Goal: Task Accomplishment & Management: Use online tool/utility

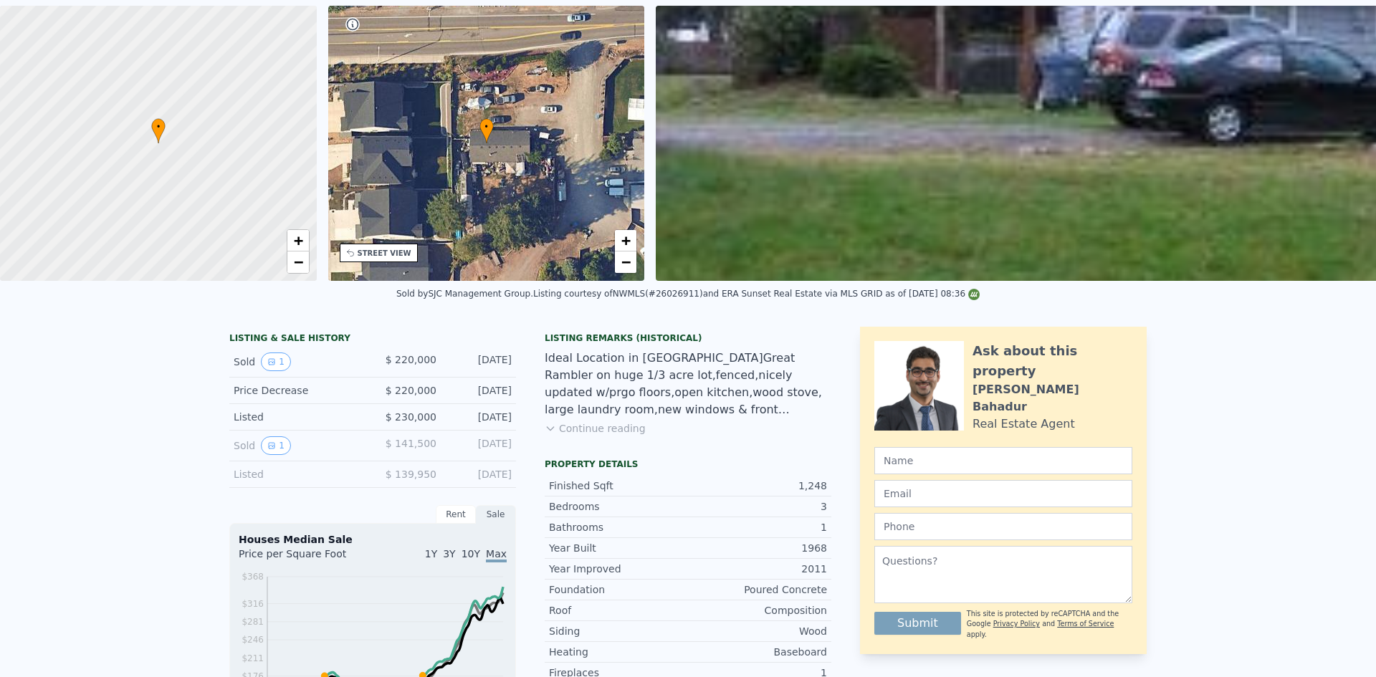
scroll to position [5, 0]
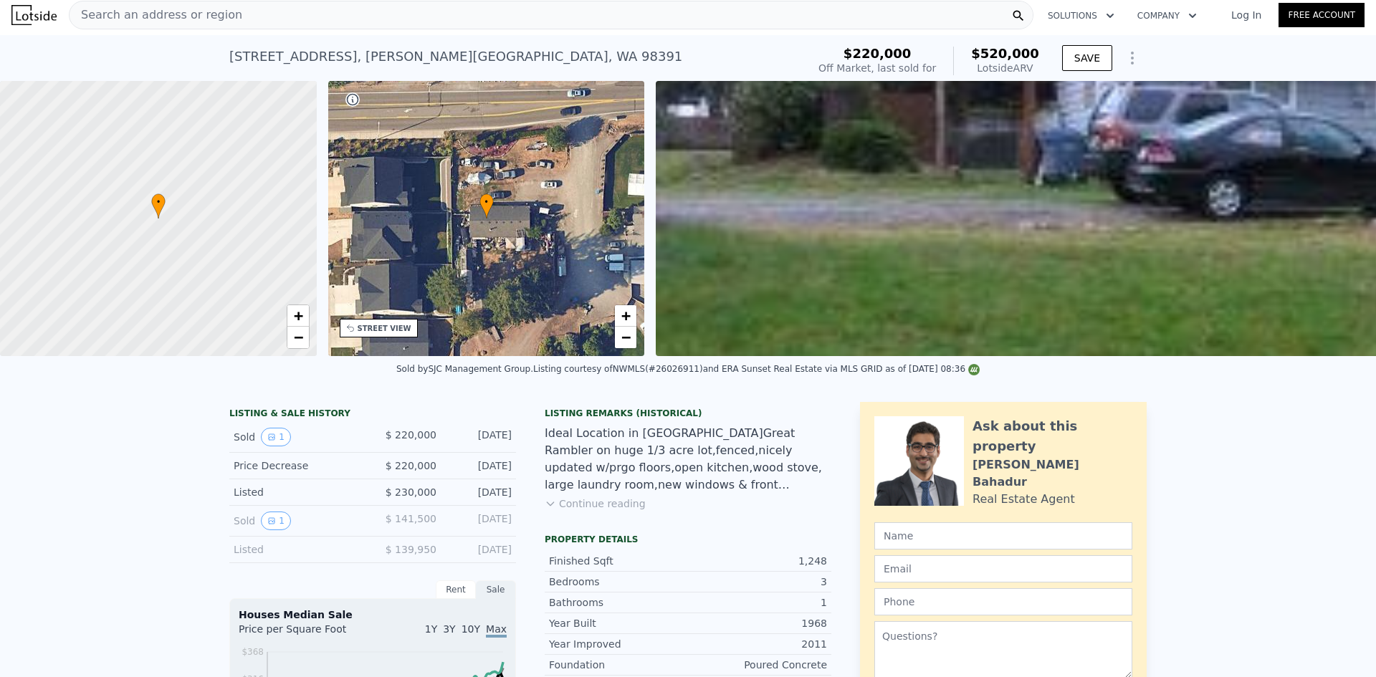
click at [138, 11] on span "Search an address or region" at bounding box center [156, 14] width 173 height 17
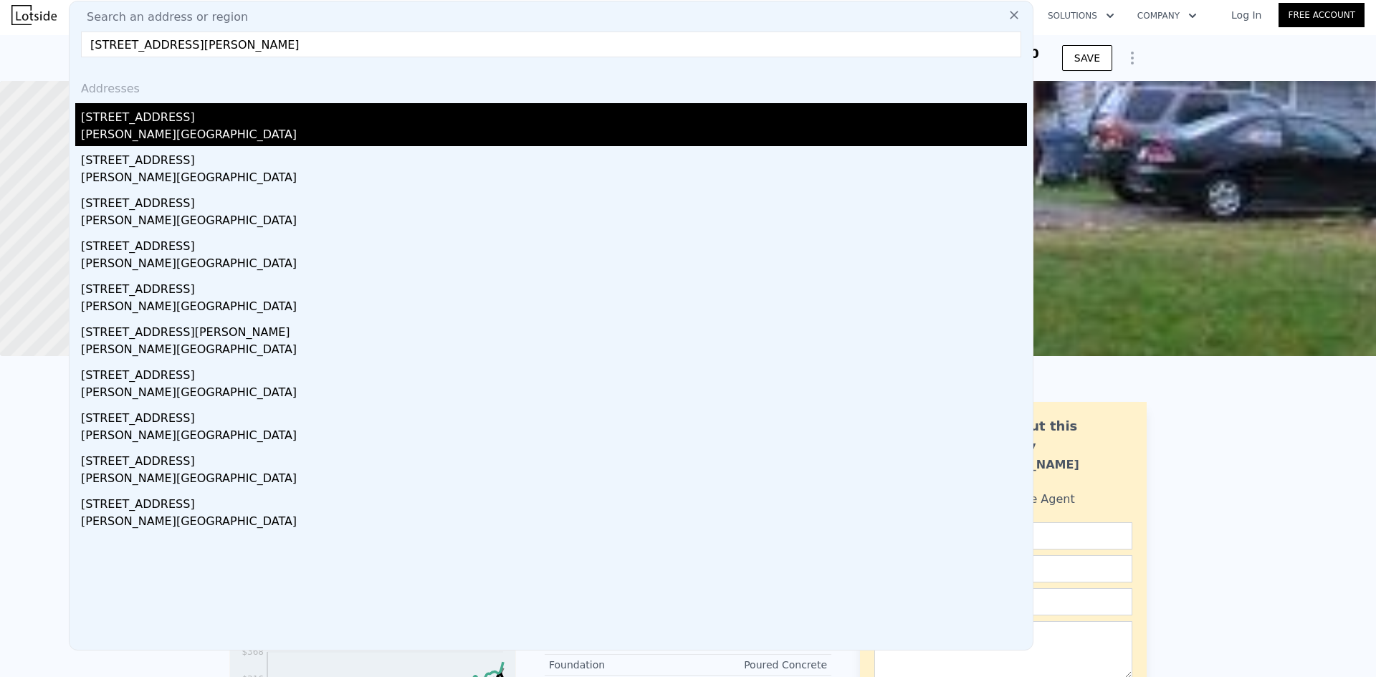
type input "[STREET_ADDRESS][PERSON_NAME]"
click at [198, 125] on div "[STREET_ADDRESS]" at bounding box center [554, 114] width 946 height 23
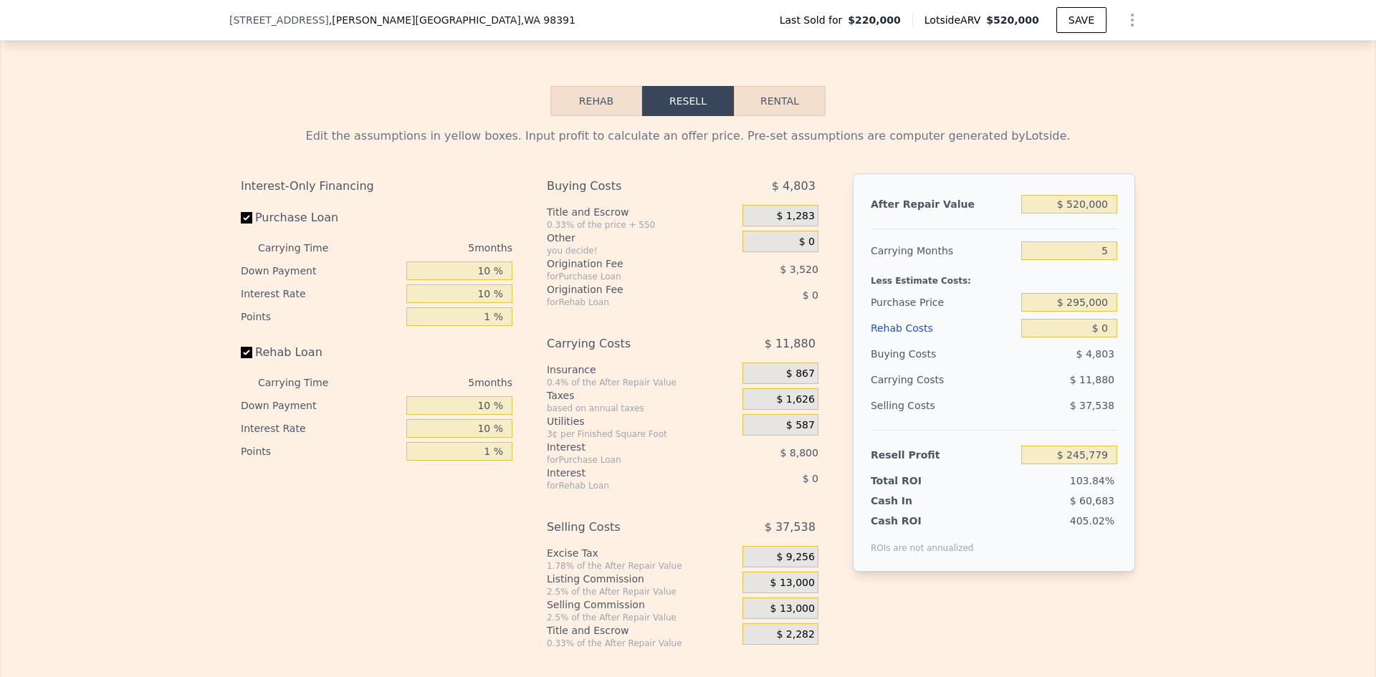
scroll to position [2365, 0]
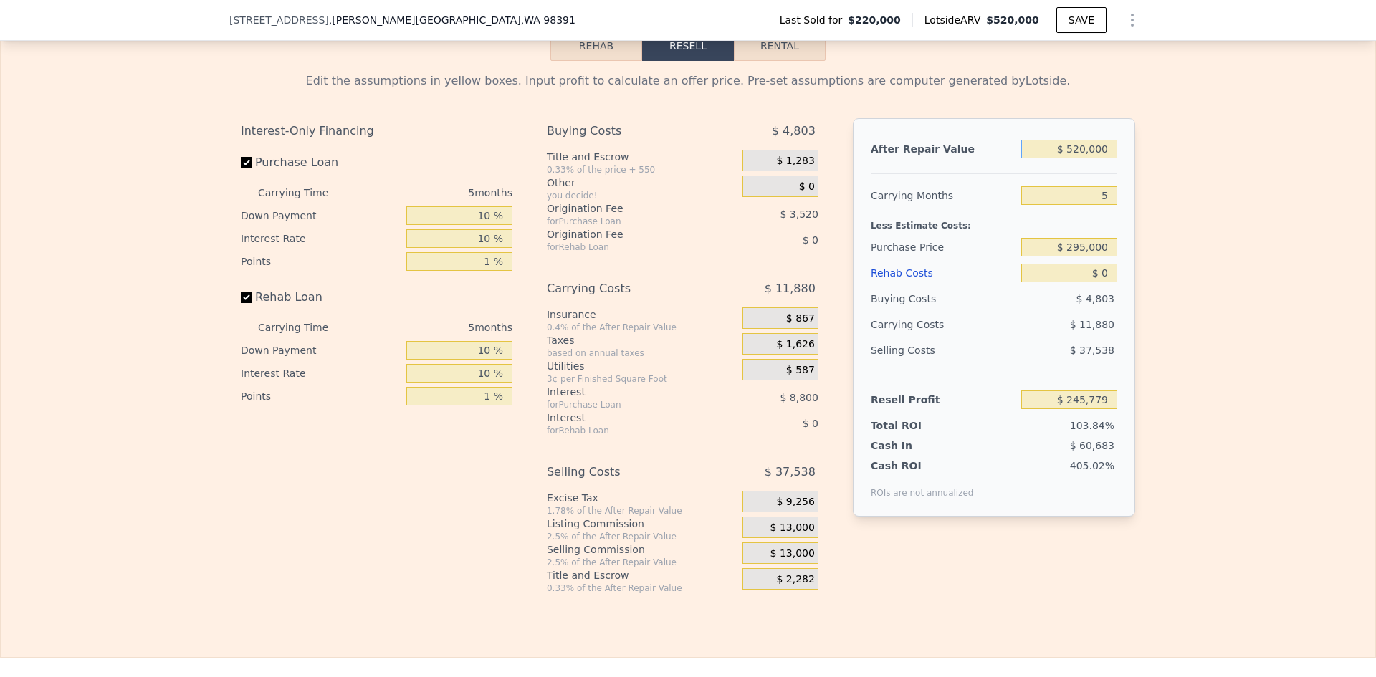
click at [1094, 157] on input "$ 520,000" at bounding box center [1069, 149] width 96 height 19
type input "$ 48"
type input "-$ 236,321"
type input "$ 480"
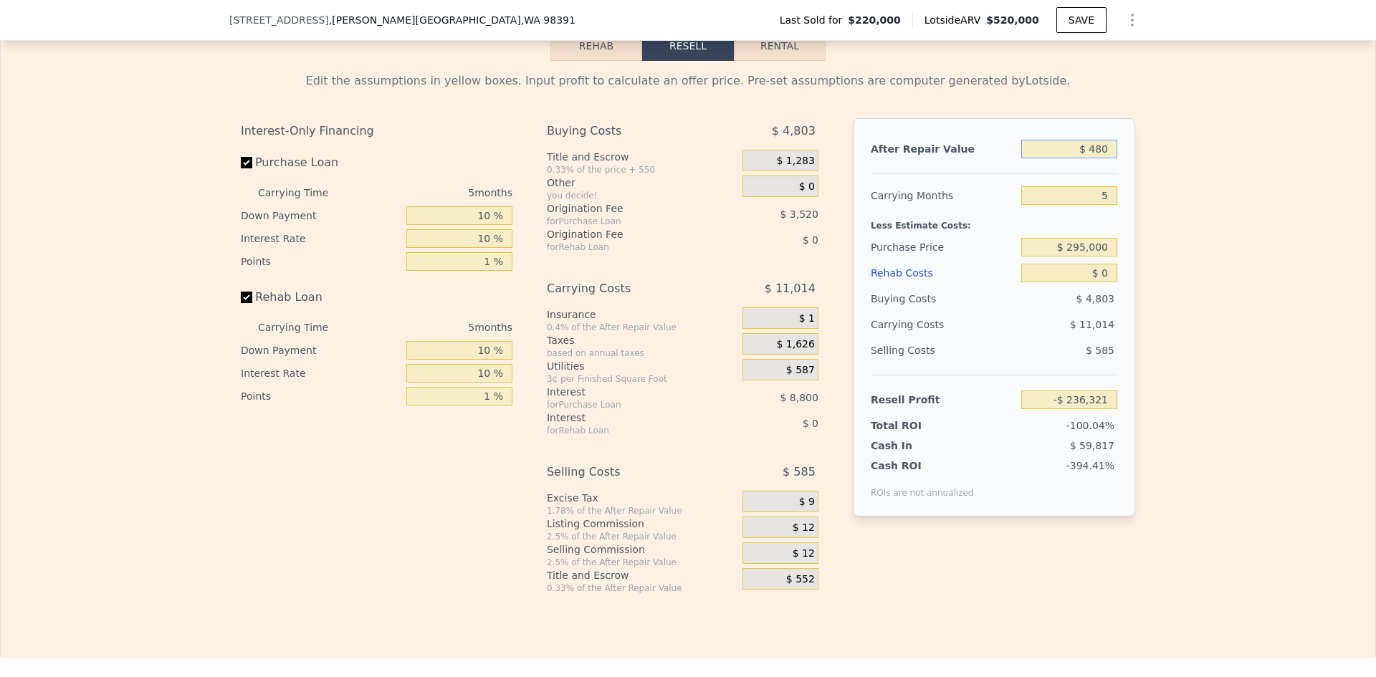
type input "-$ 235,922"
type input "$ 480,000"
type input "$ 208,692"
type input "$ 480,000"
drag, startPoint x: 1105, startPoint y: 201, endPoint x: 1097, endPoint y: 201, distance: 7.9
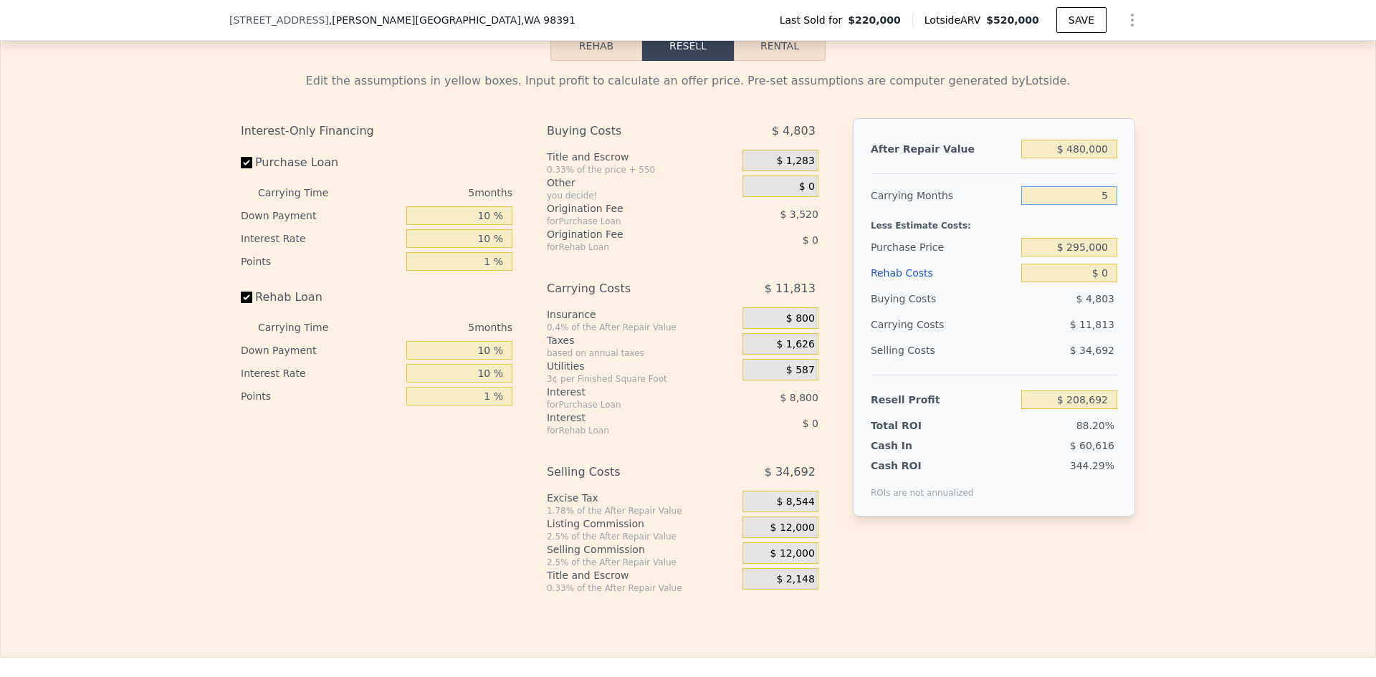
click at [1099, 201] on input "5" at bounding box center [1069, 195] width 96 height 19
type input "4"
type input "$ 211,054"
type input "4"
click at [1087, 257] on input "$ 295,000" at bounding box center [1069, 247] width 96 height 19
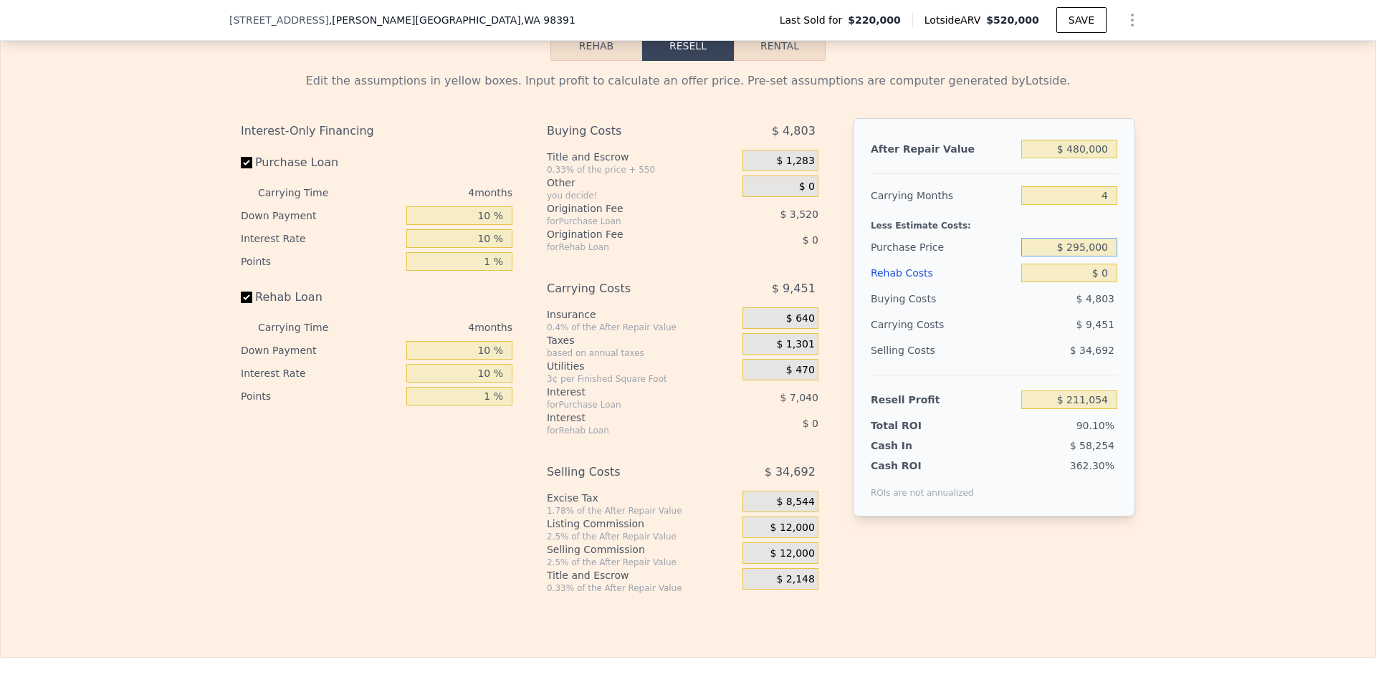
click at [1087, 257] on input "$ 295,000" at bounding box center [1069, 247] width 96 height 19
click at [1105, 275] on input "$ 0" at bounding box center [1069, 273] width 96 height 19
type input "$ 132,205"
type input "$ 4"
type input "$ 132,201"
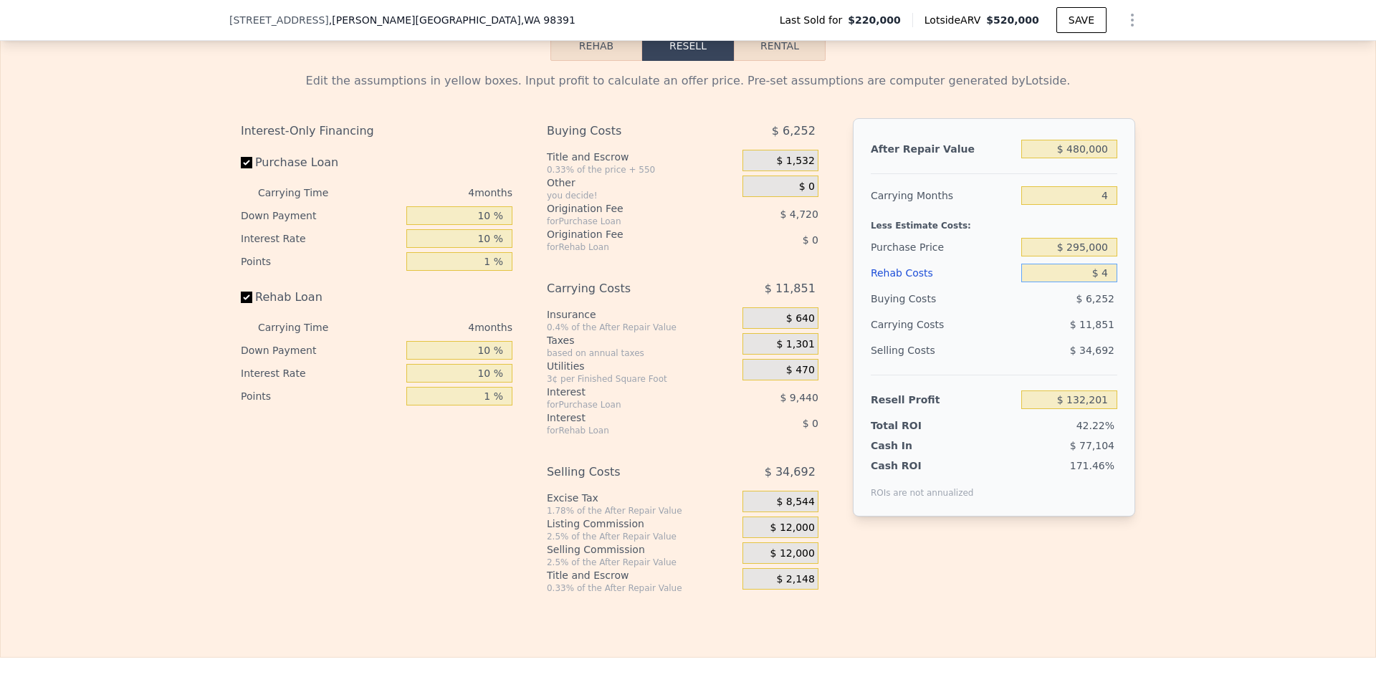
type input "$ 40"
type input "$ 132,164"
type input "$ 40,000"
type input "$ 90,285"
click at [1074, 280] on input "$ 40,000" at bounding box center [1069, 273] width 96 height 19
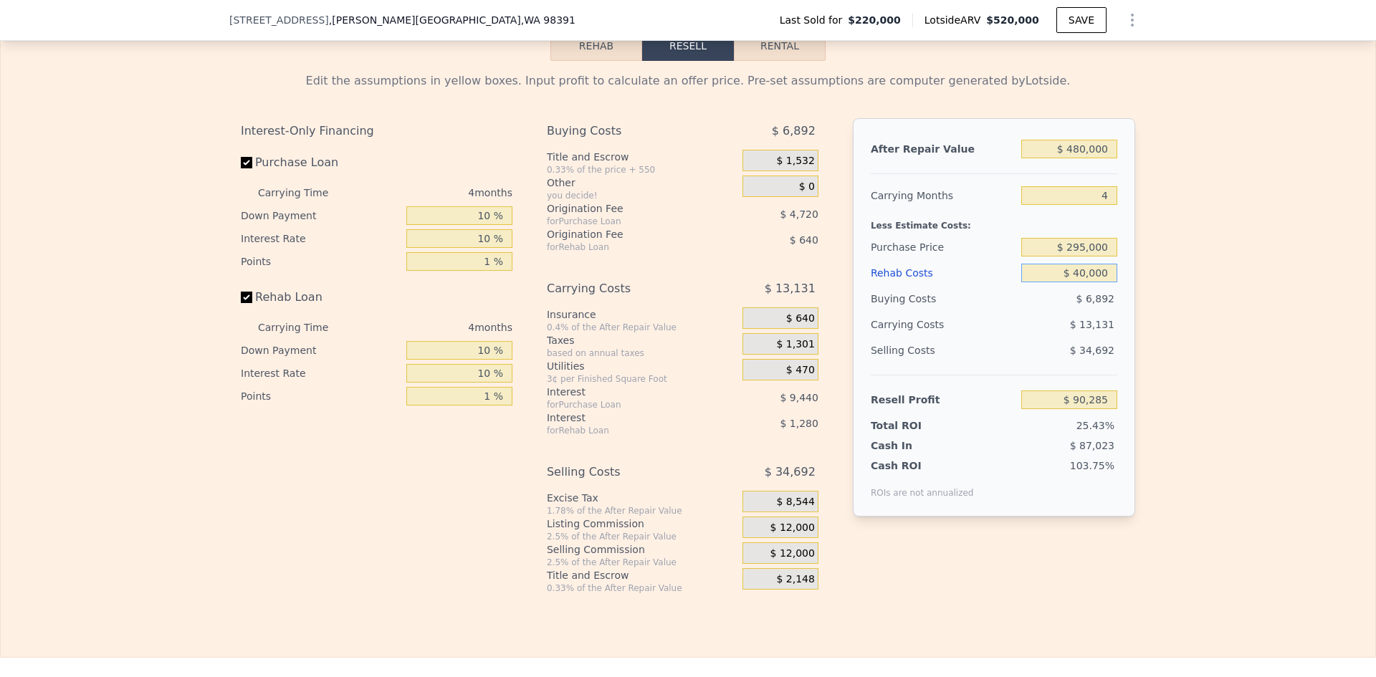
type input "$ 30,000"
type input "$ 100,765"
type input "$ 3,000"
type input "$ 129,061"
type input "$ 38,000"
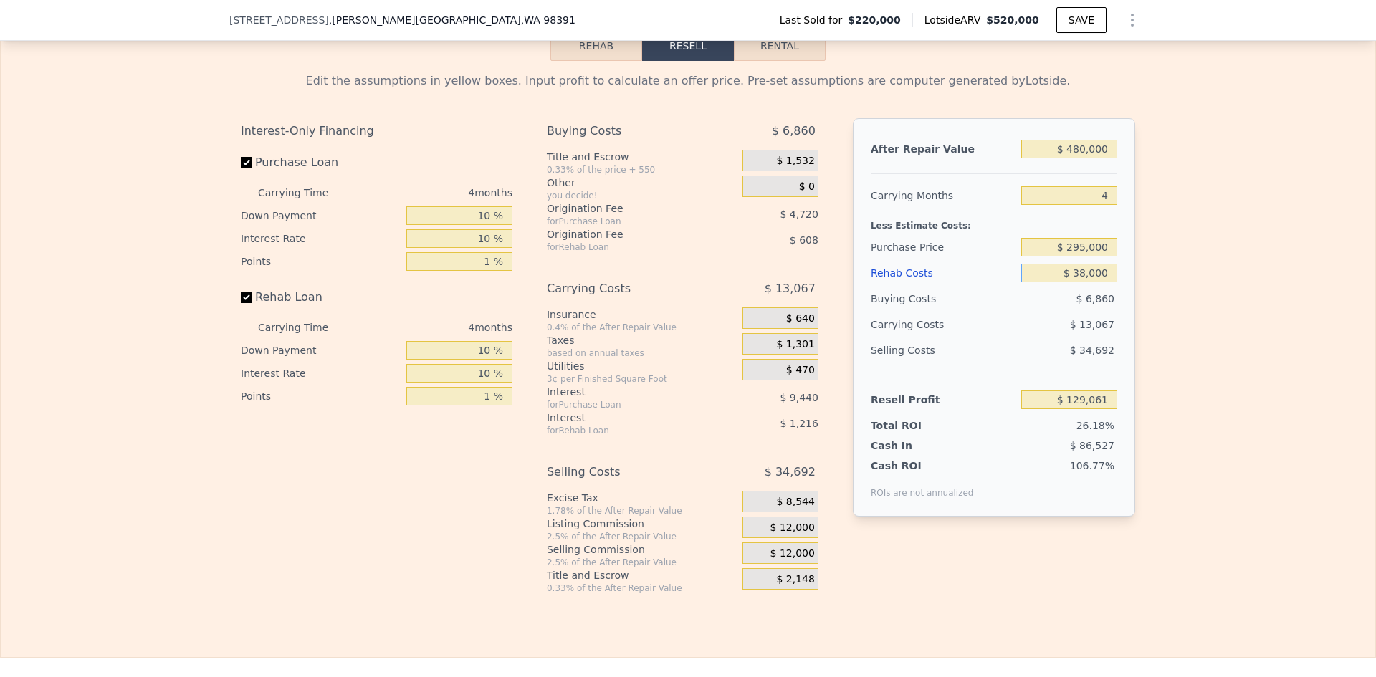
type input "$ 92,381"
type input "$ 38,000"
click at [1082, 257] on input "$ 295,000" at bounding box center [1069, 247] width 96 height 19
click at [1175, 248] on div "Edit the assumptions in yellow boxes. Input profit to calculate an offer price.…" at bounding box center [688, 327] width 1375 height 533
click at [803, 530] on span "$ 12,000" at bounding box center [793, 528] width 44 height 13
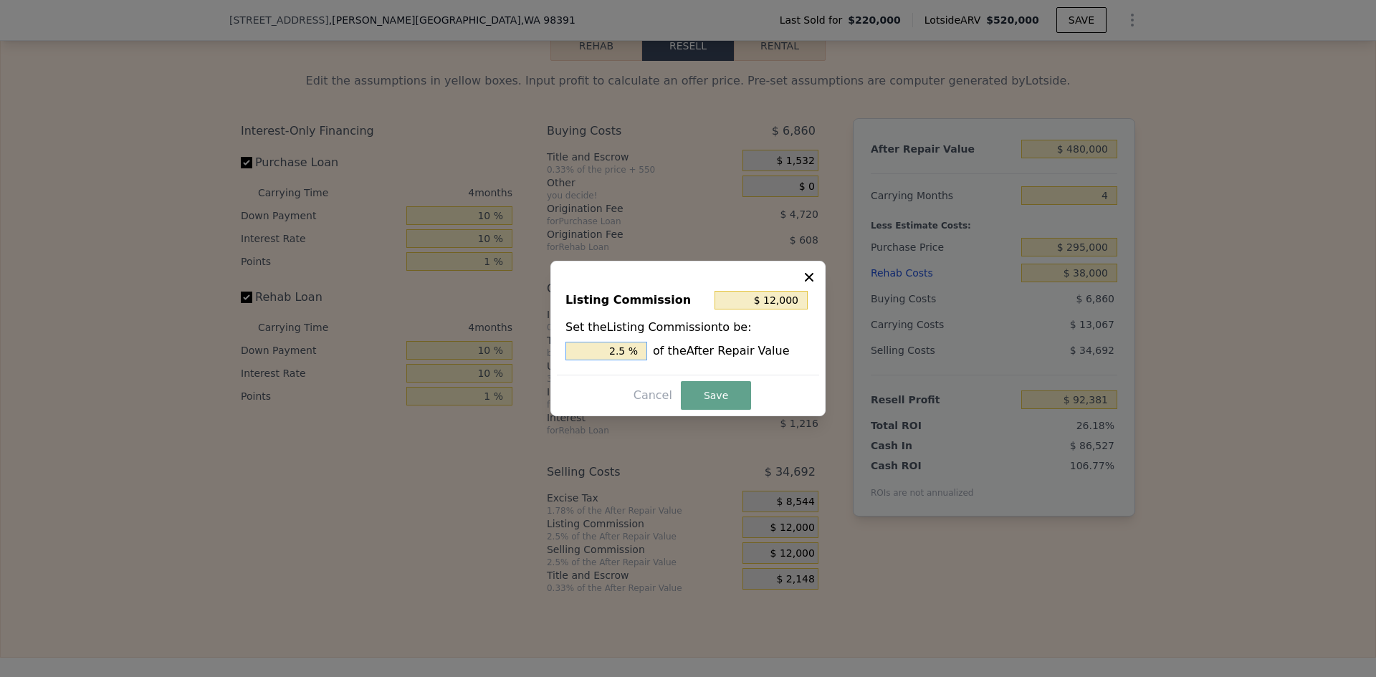
drag, startPoint x: 619, startPoint y: 350, endPoint x: 626, endPoint y: 350, distance: 7.2
click at [626, 350] on input "2.5 %" at bounding box center [607, 351] width 82 height 19
type input "$ 9,600"
type input "2 %"
click at [701, 391] on button "Save" at bounding box center [716, 395] width 70 height 29
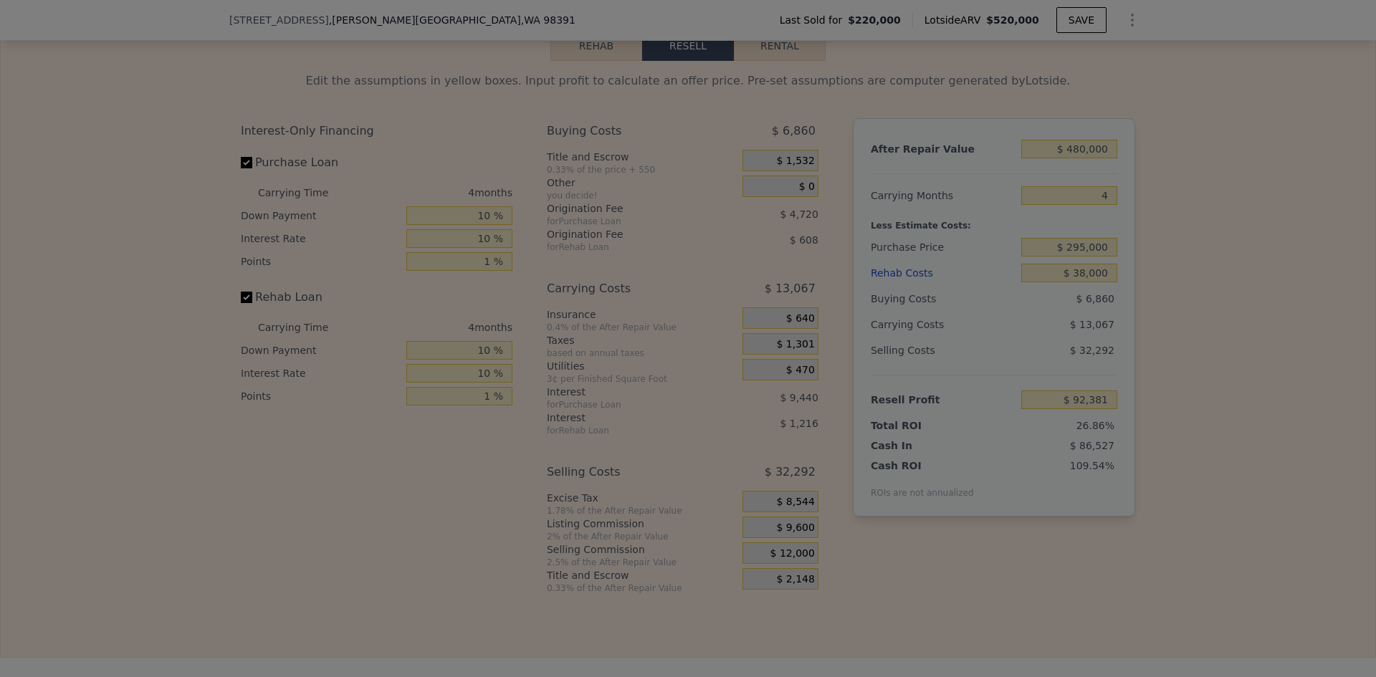
type input "$ 94,781"
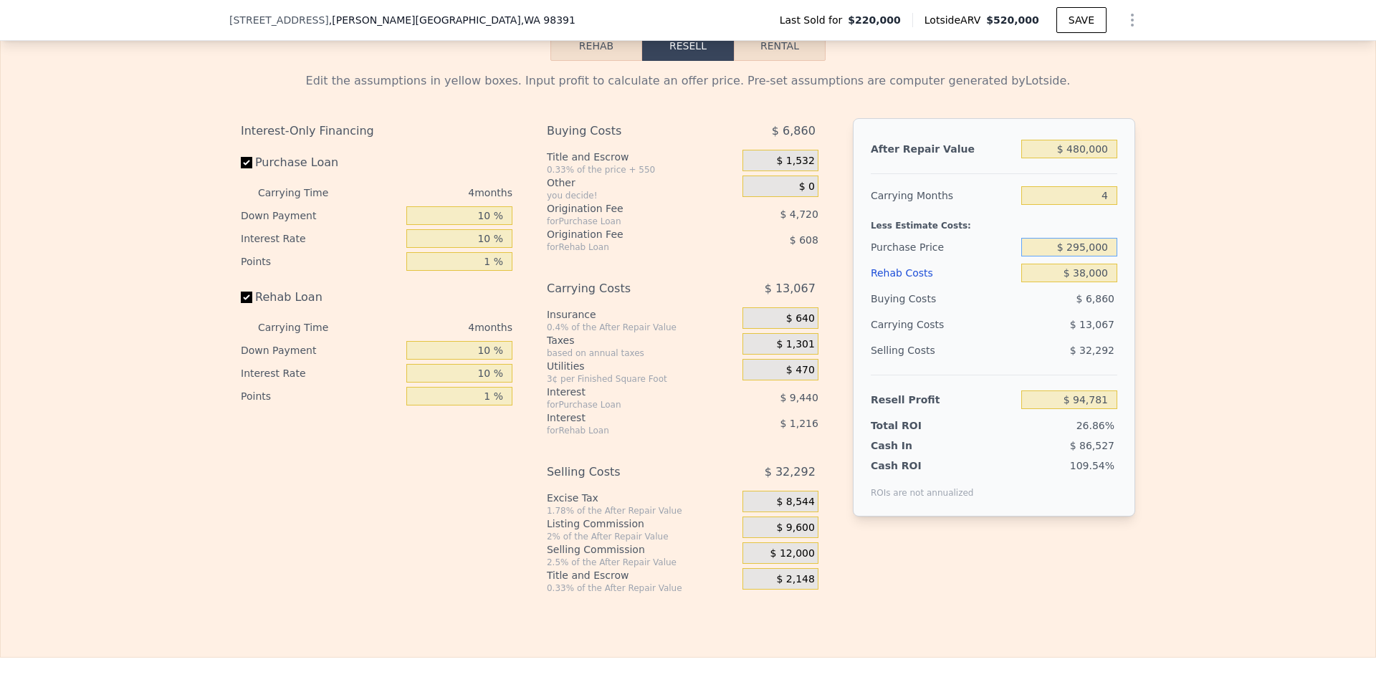
click at [1089, 249] on input "$ 295,000" at bounding box center [1069, 247] width 96 height 19
type input "$ 330,000"
click at [1164, 271] on div "Edit the assumptions in yellow boxes. Input profit to calculate an offer price.…" at bounding box center [688, 327] width 1375 height 533
type input "$ 57,984"
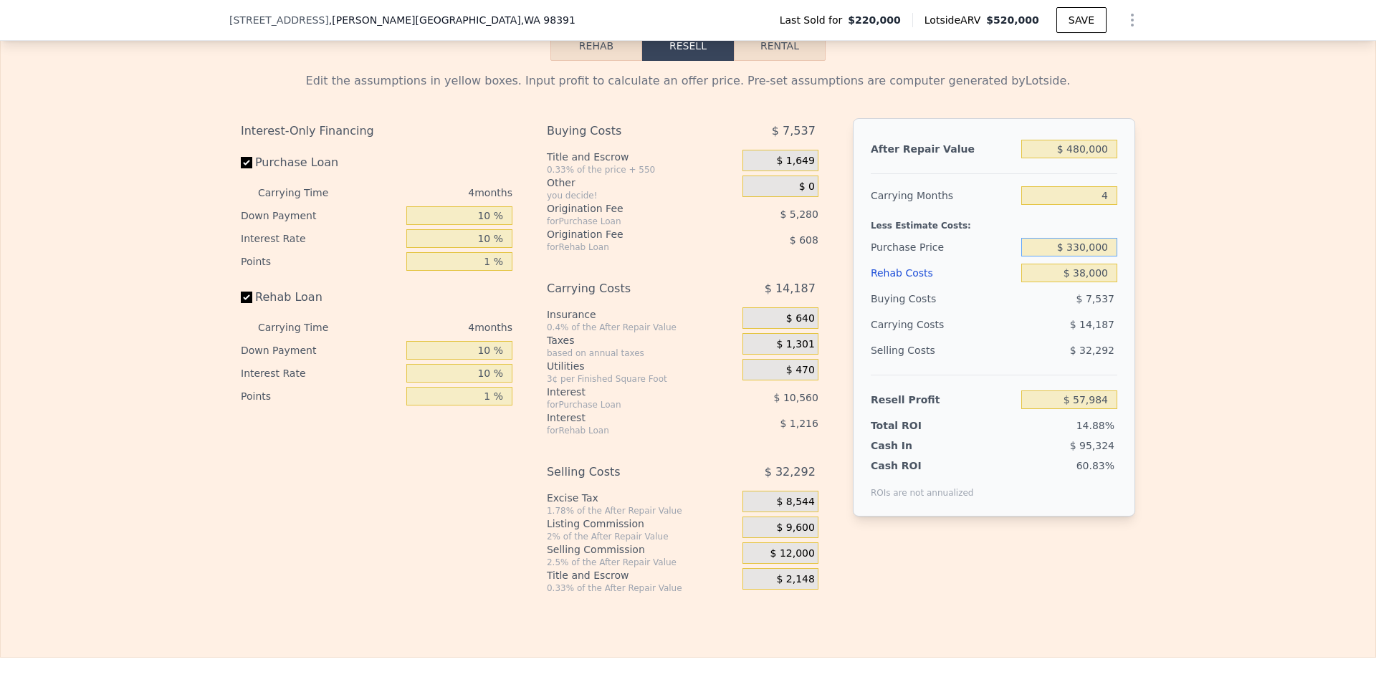
drag, startPoint x: 1072, startPoint y: 254, endPoint x: 1080, endPoint y: 254, distance: 7.9
click at [1080, 254] on input "$ 330,000" at bounding box center [1069, 247] width 96 height 19
type input "$ 340,000"
click at [1229, 273] on div "Edit the assumptions in yellow boxes. Input profit to calculate an offer price.…" at bounding box center [688, 327] width 1375 height 533
type input "$ 47,471"
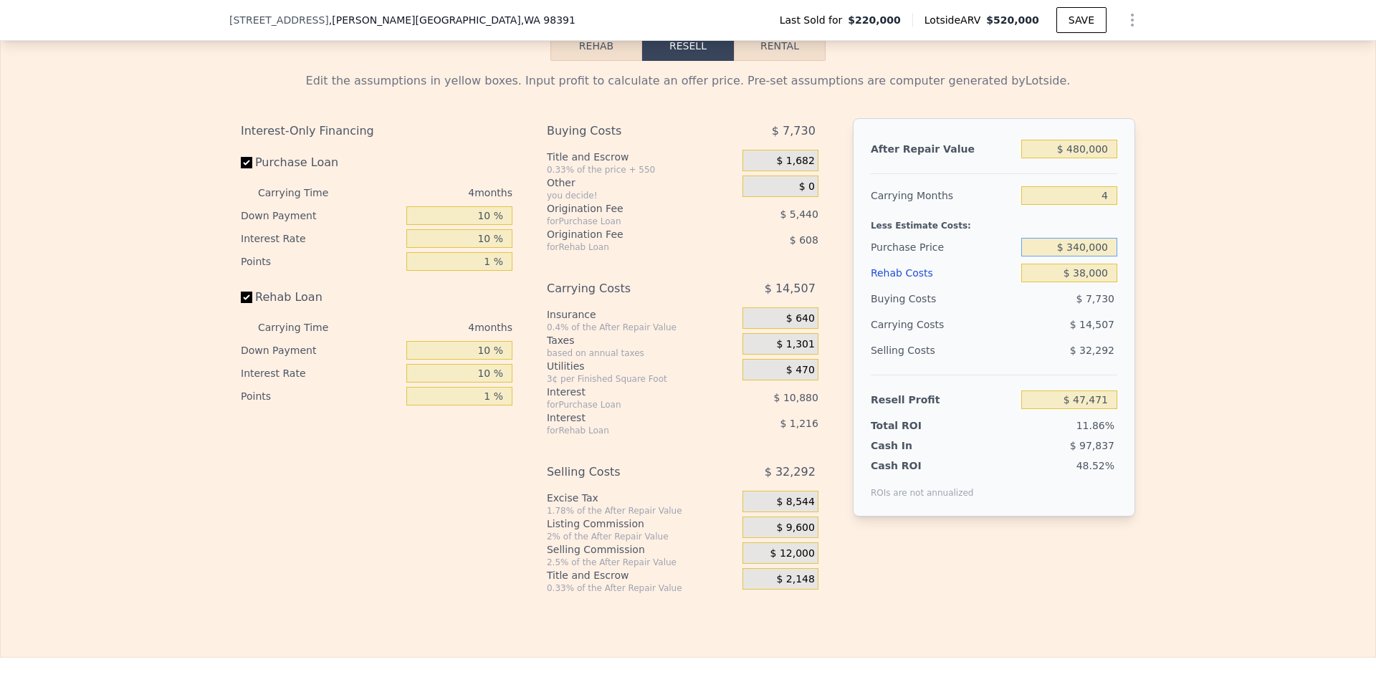
click at [1086, 254] on input "$ 340,000" at bounding box center [1069, 247] width 96 height 19
type input "$ 345,000"
click at [1151, 338] on div "Edit the assumptions in yellow boxes. Input profit to calculate an offer price.…" at bounding box center [688, 327] width 1375 height 533
type input "$ 42,214"
drag, startPoint x: 1073, startPoint y: 254, endPoint x: 1082, endPoint y: 254, distance: 9.3
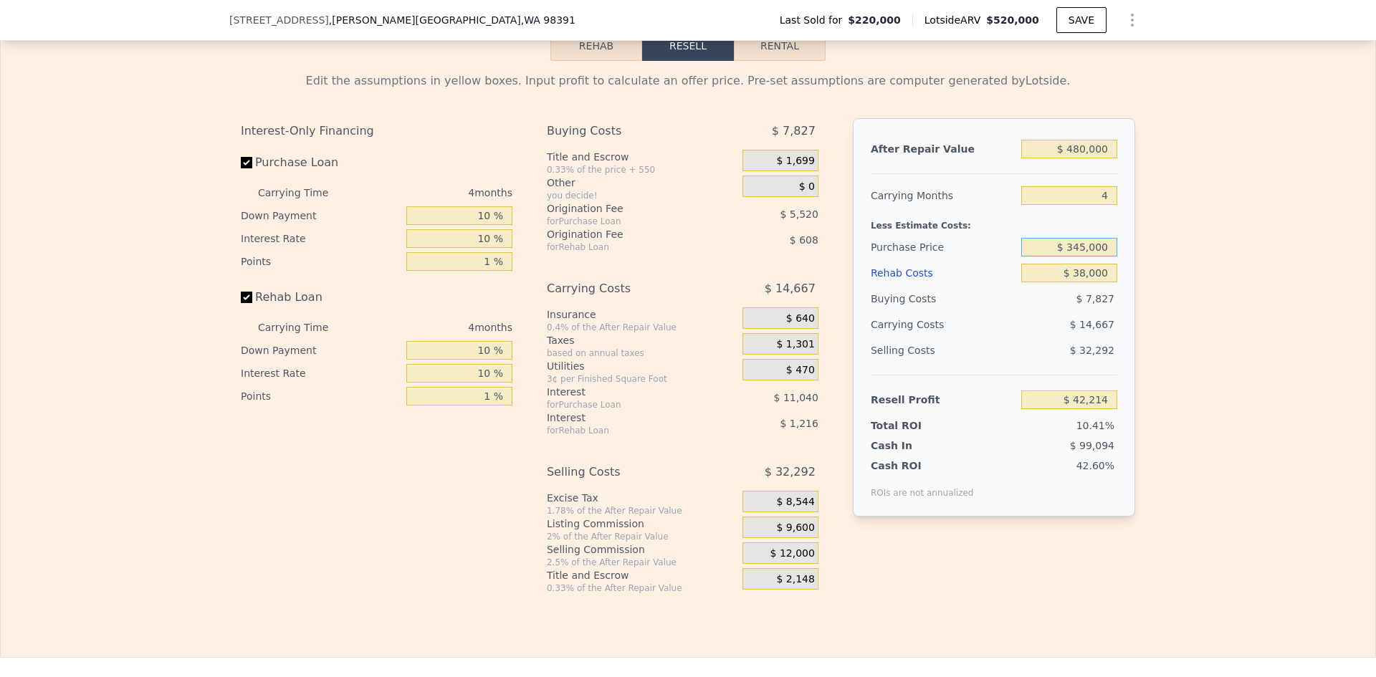
click at [1082, 254] on input "$ 345,000" at bounding box center [1069, 247] width 96 height 19
type input "$ 330,000"
click at [1157, 273] on div "Edit the assumptions in yellow boxes. Input profit to calculate an offer price.…" at bounding box center [688, 327] width 1375 height 533
type input "$ 57,984"
click at [1081, 251] on input "$ 330,000" at bounding box center [1069, 247] width 96 height 19
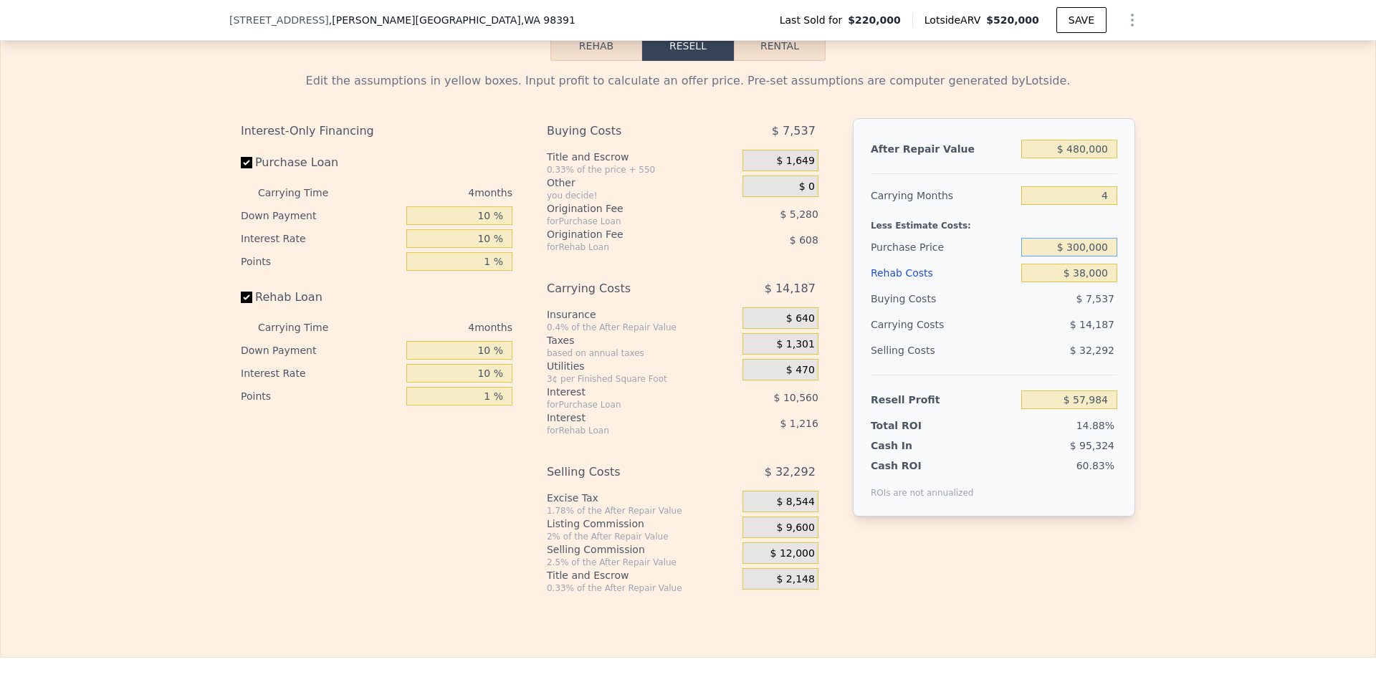
type input "$ 300,000"
click at [1158, 247] on div "Edit the assumptions in yellow boxes. Input profit to calculate an offer price.…" at bounding box center [688, 327] width 1375 height 533
type input "$ 89,524"
type input "$ 520,000"
type input "5"
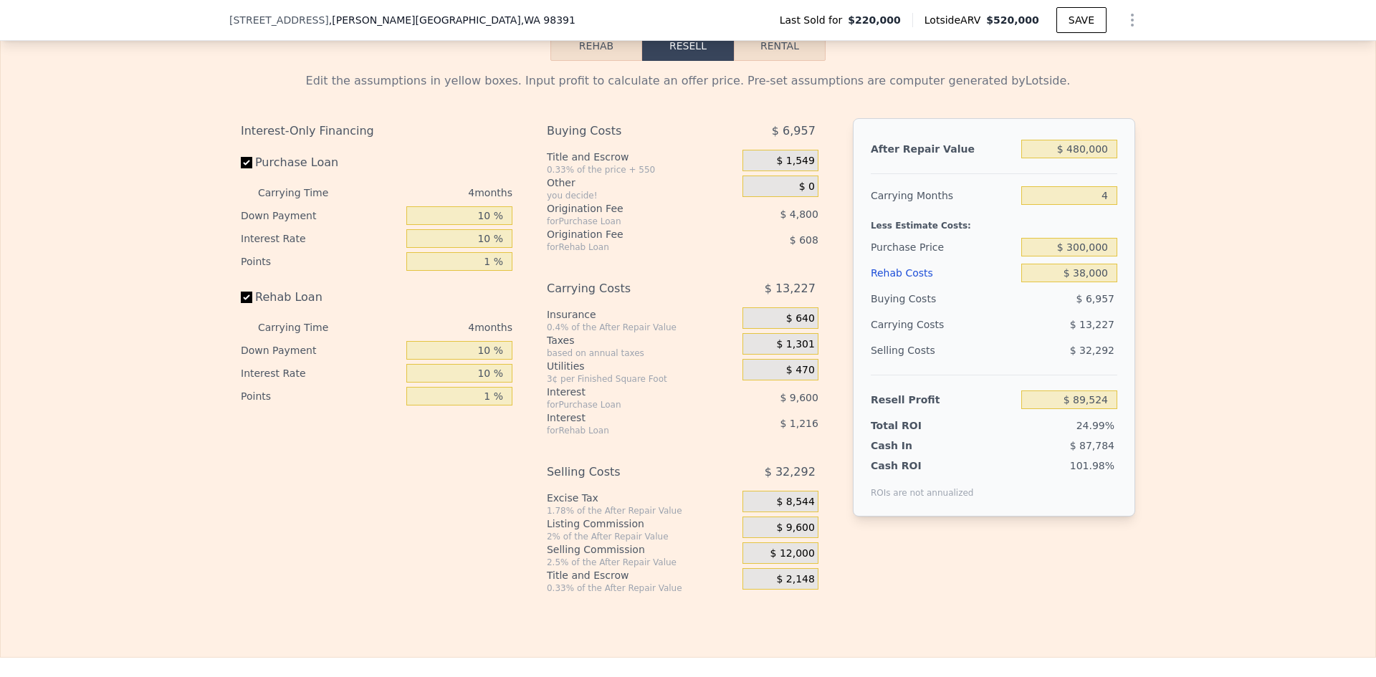
type input "$ 0"
type input "$ 245,779"
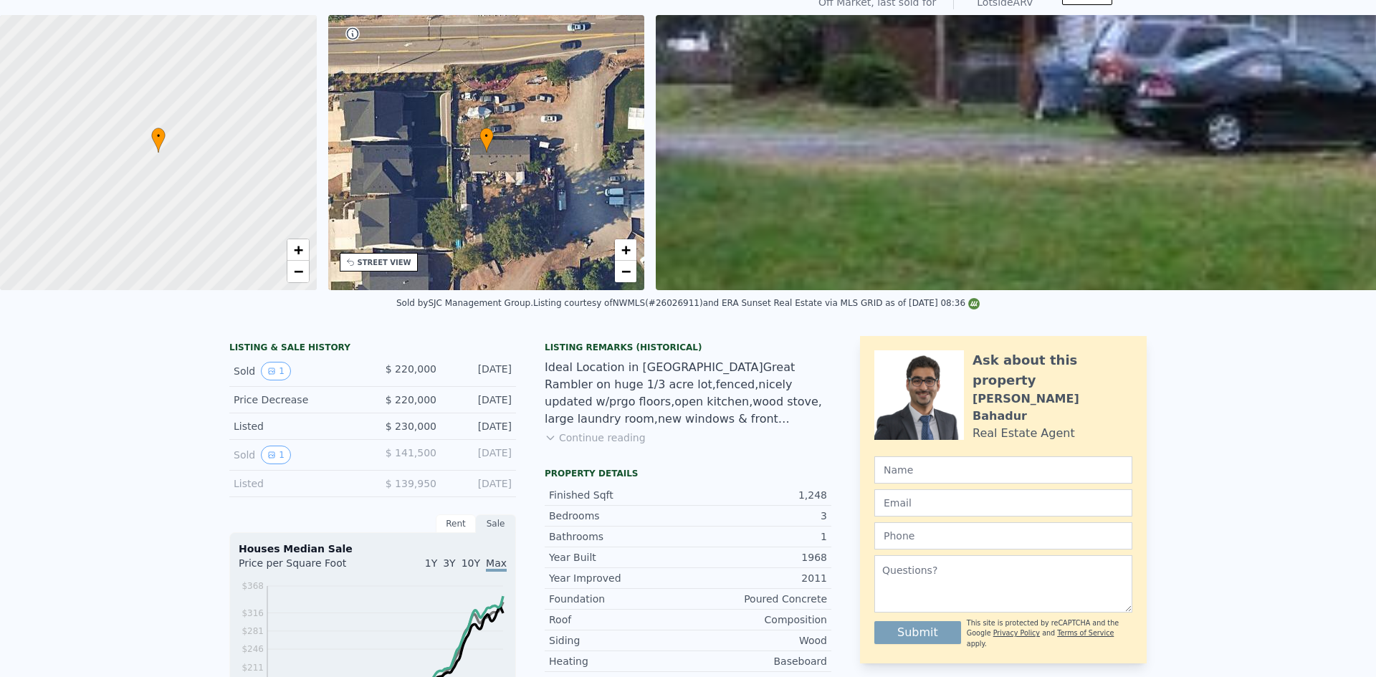
scroll to position [5, 0]
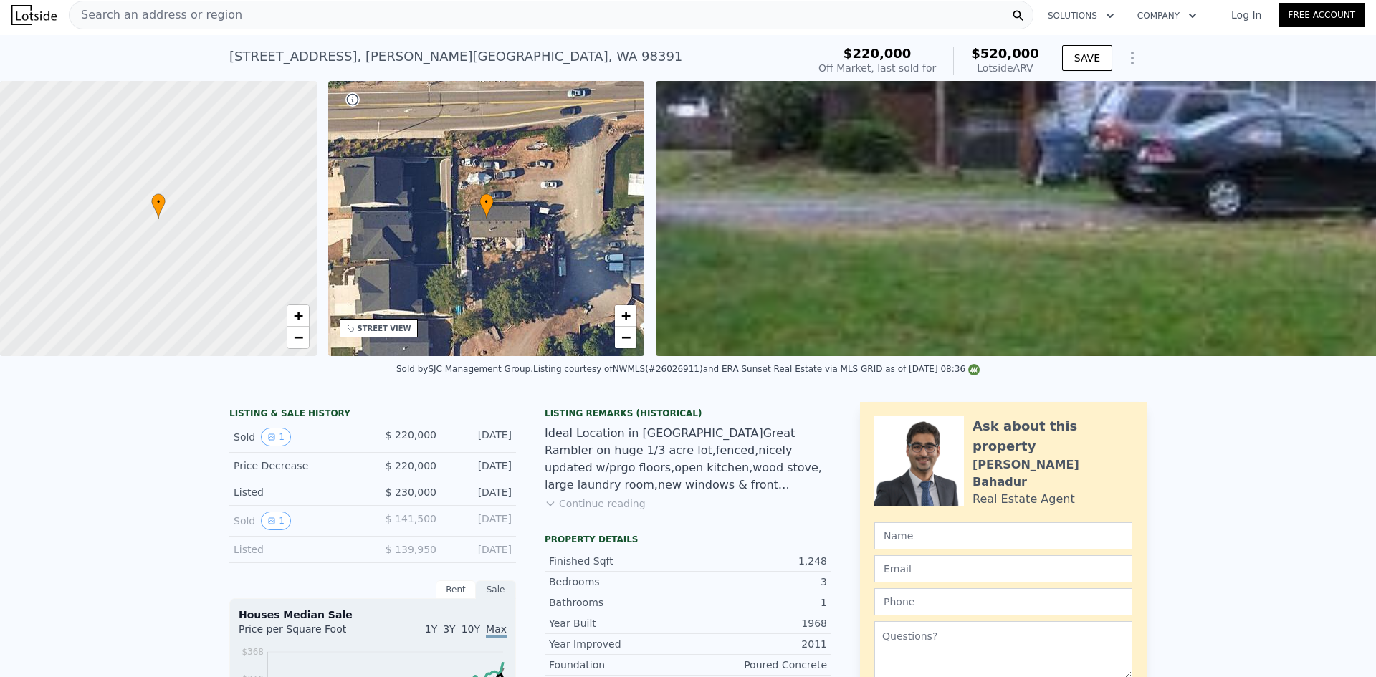
click at [187, 11] on span "Search an address or region" at bounding box center [156, 14] width 173 height 17
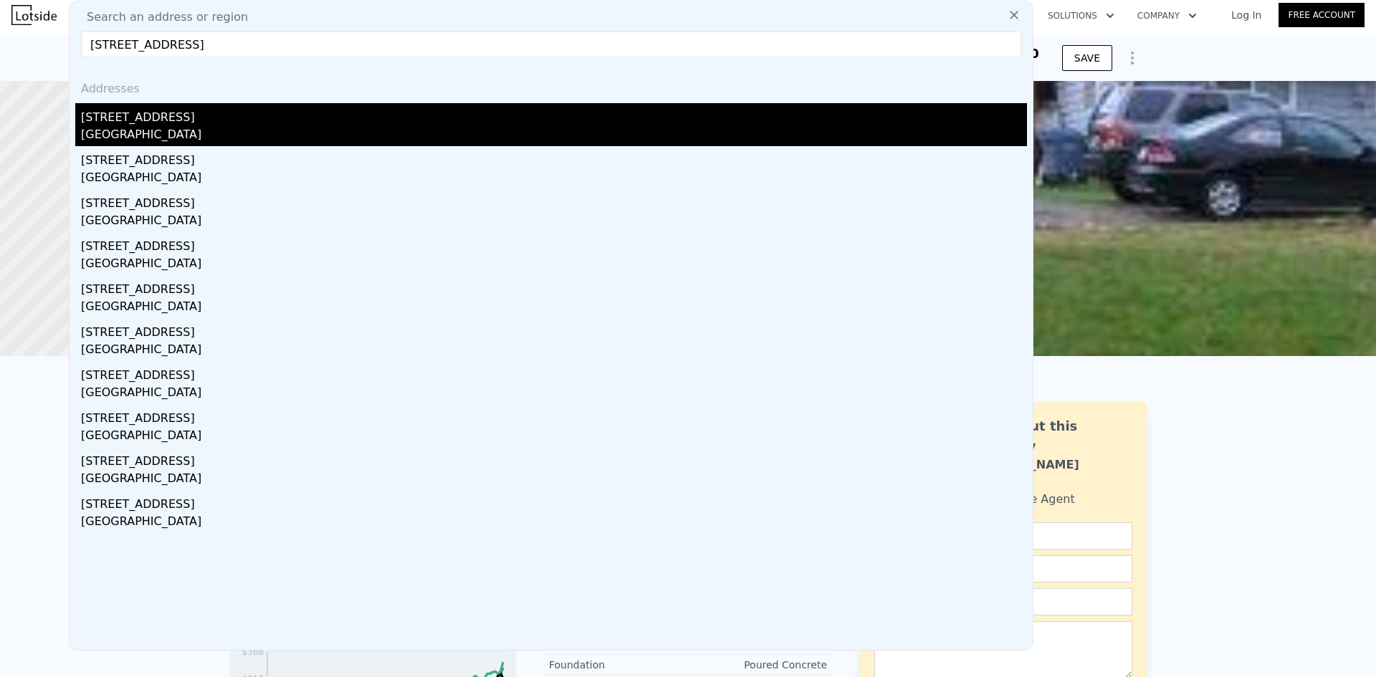
type input "[STREET_ADDRESS]"
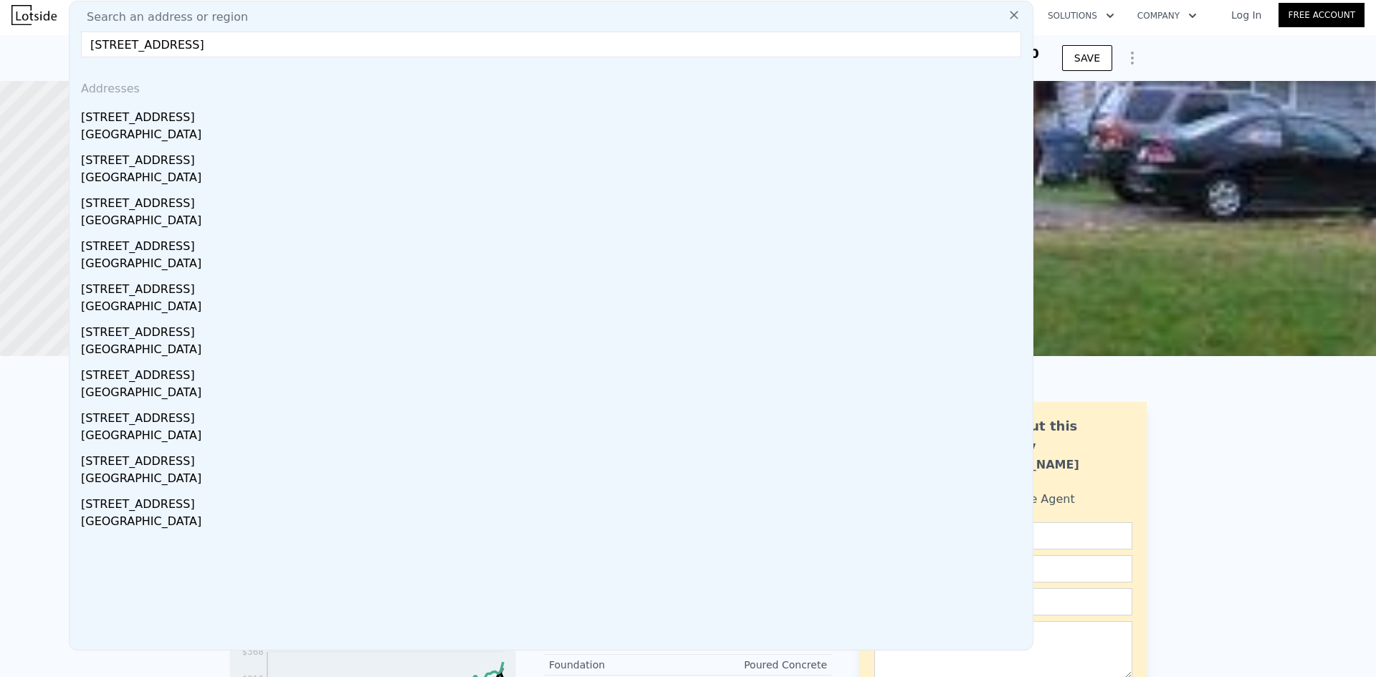
drag, startPoint x: 154, startPoint y: 115, endPoint x: 611, endPoint y: 110, distance: 456.6
click at [154, 115] on div "[STREET_ADDRESS]" at bounding box center [554, 114] width 946 height 23
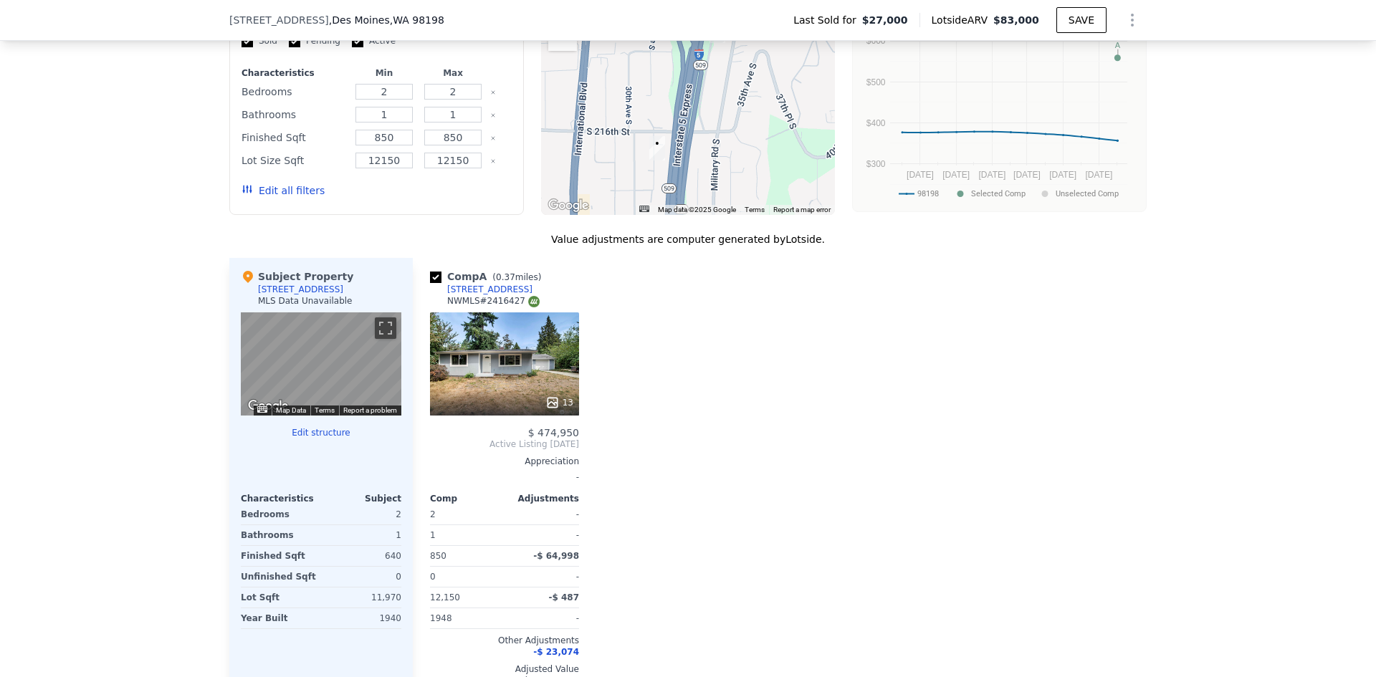
scroll to position [1218, 0]
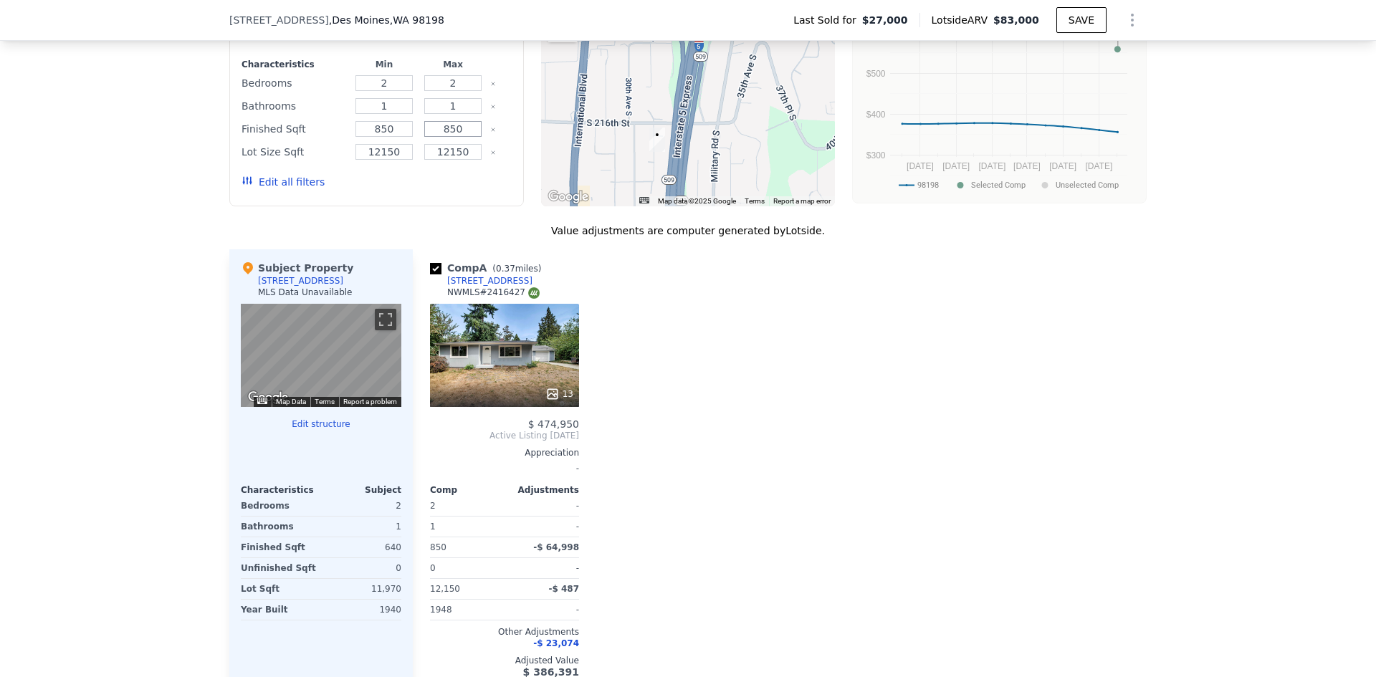
drag, startPoint x: 461, startPoint y: 138, endPoint x: 439, endPoint y: 140, distance: 21.7
click at [441, 137] on input "850" at bounding box center [452, 129] width 57 height 16
click at [467, 219] on div "We found 1 sale that match your search Filters Map Prices Modify Comp Filters L…" at bounding box center [687, 331] width 917 height 770
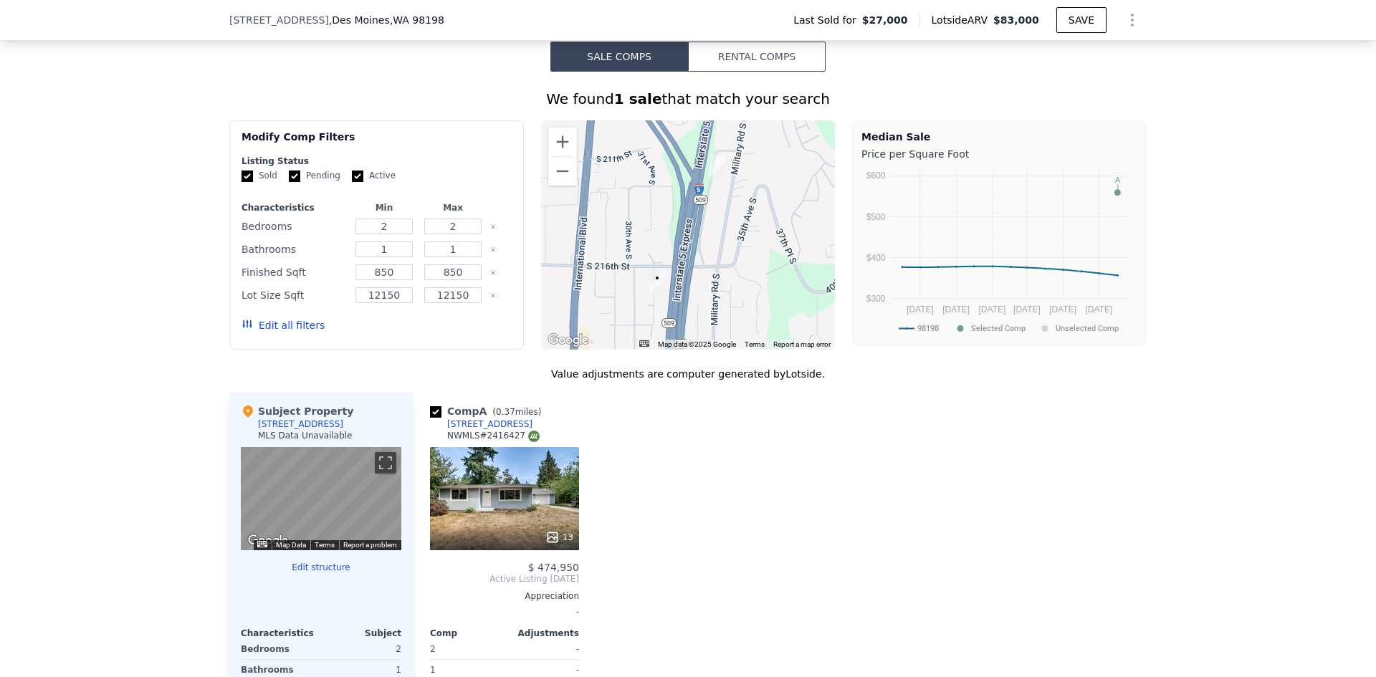
scroll to position [1147, 0]
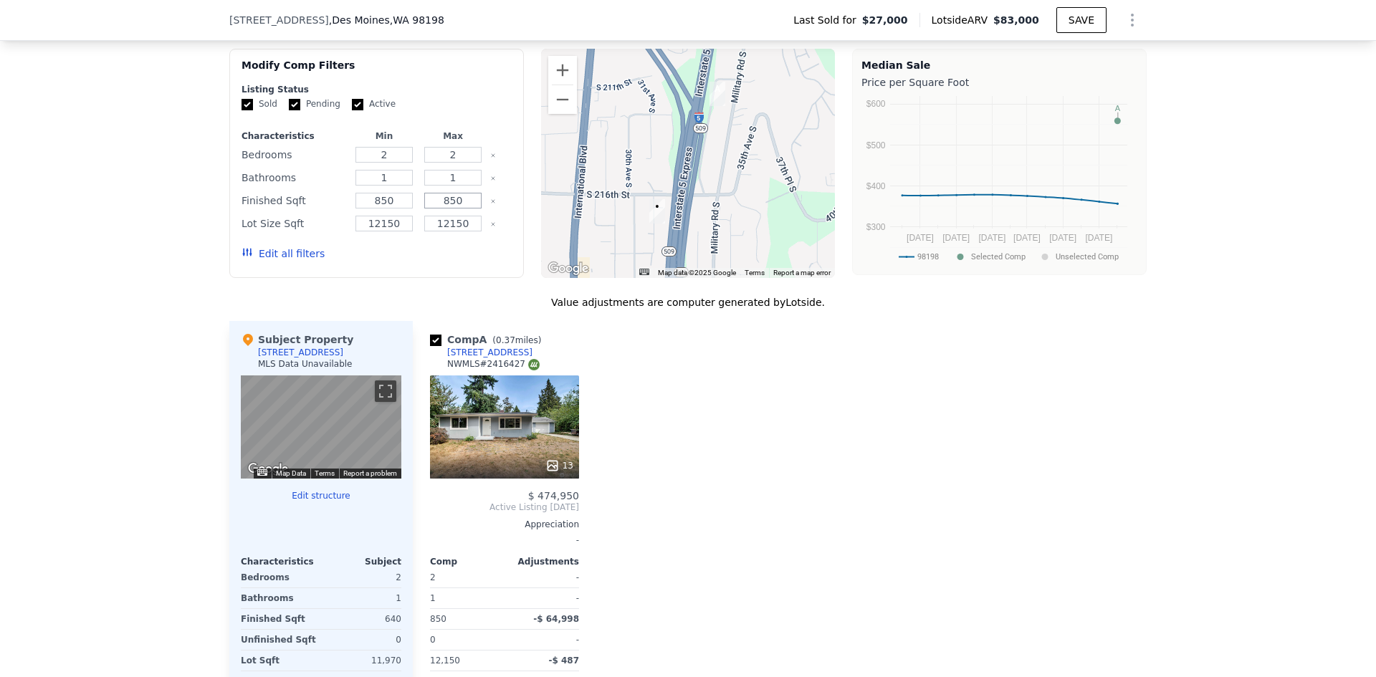
drag, startPoint x: 462, startPoint y: 208, endPoint x: 431, endPoint y: 209, distance: 30.1
click at [432, 209] on input "850" at bounding box center [452, 201] width 57 height 16
type input "1100"
click at [479, 264] on button "Update Search" at bounding box center [457, 254] width 108 height 20
checkbox input "false"
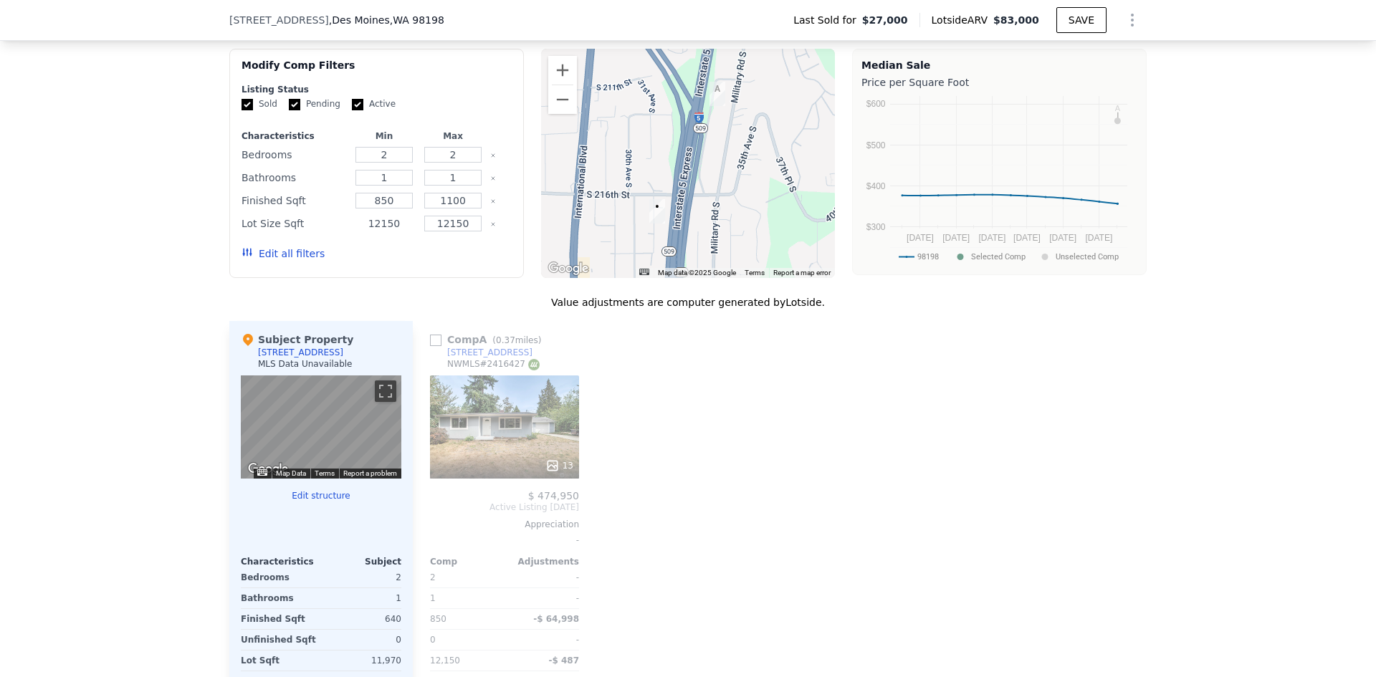
click at [386, 232] on input "12150" at bounding box center [384, 224] width 57 height 16
drag, startPoint x: 392, startPoint y: 234, endPoint x: 363, endPoint y: 236, distance: 29.4
click at [363, 232] on input "12150" at bounding box center [384, 224] width 57 height 16
type input "5000"
click at [457, 264] on button "Update Search" at bounding box center [457, 254] width 108 height 20
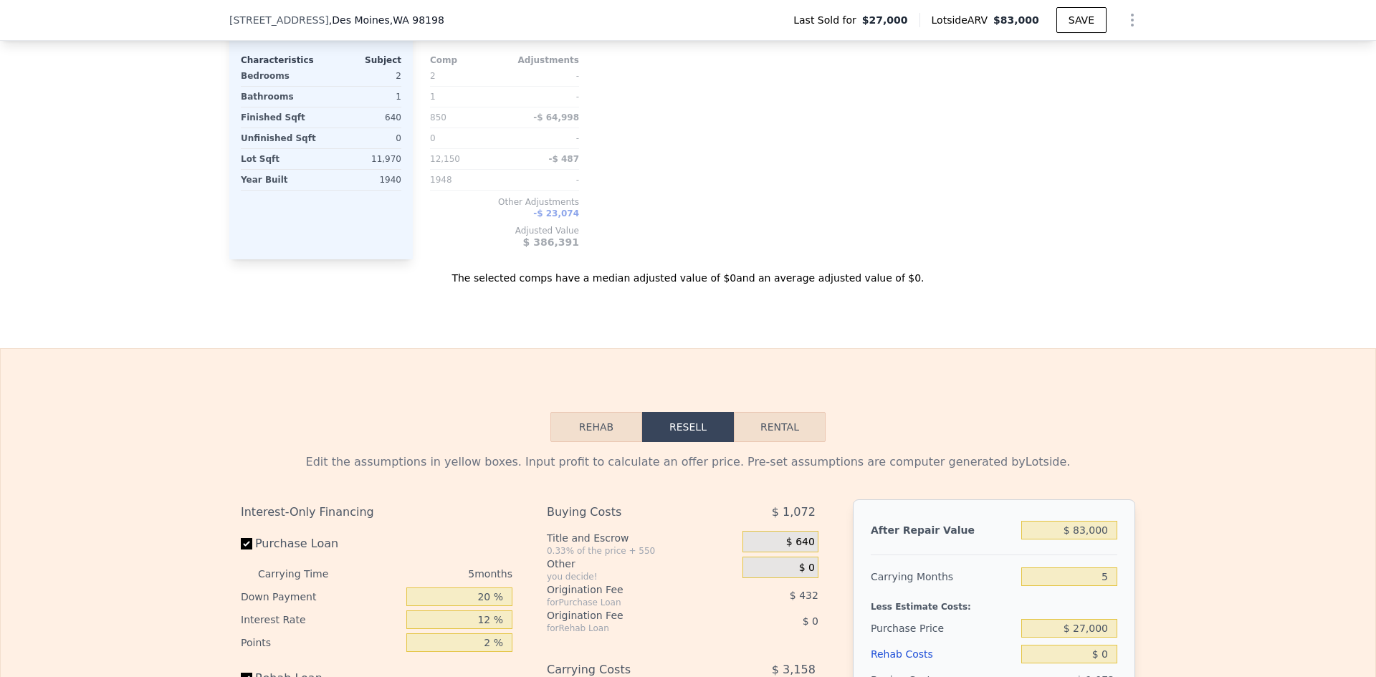
scroll to position [1362, 0]
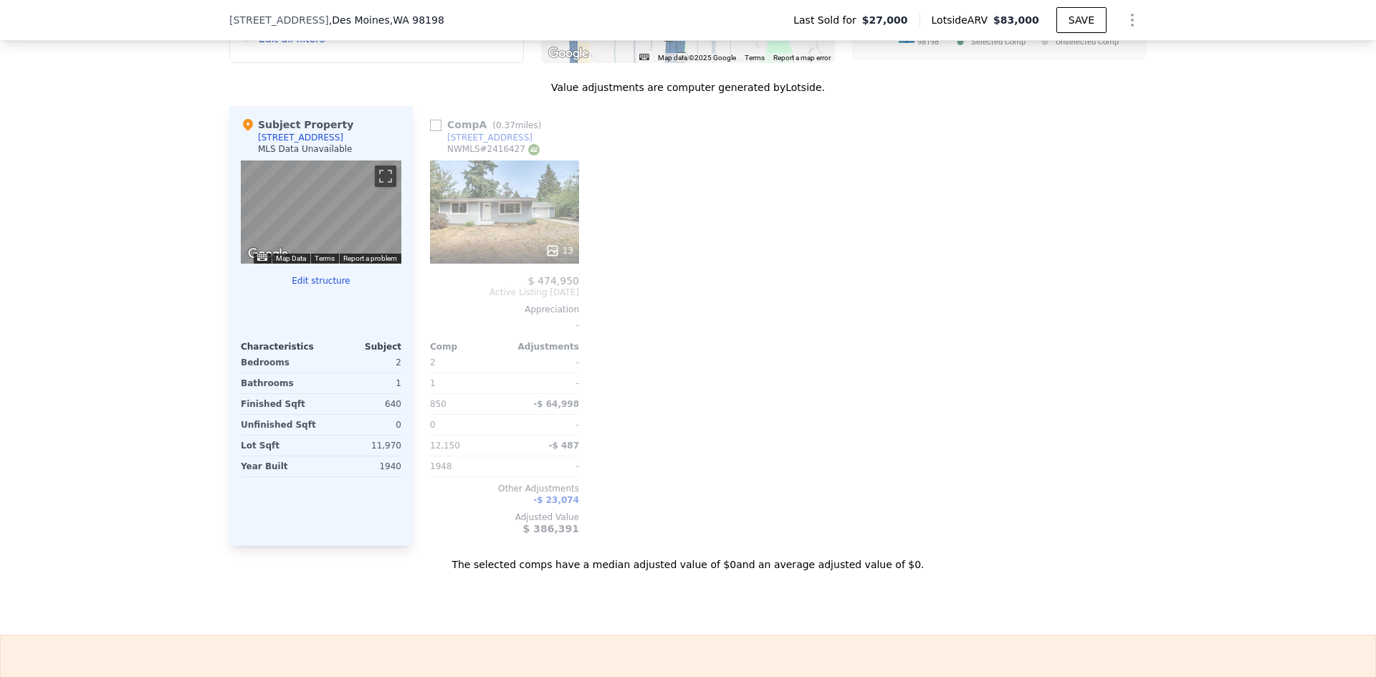
click at [548, 255] on icon at bounding box center [552, 251] width 14 height 14
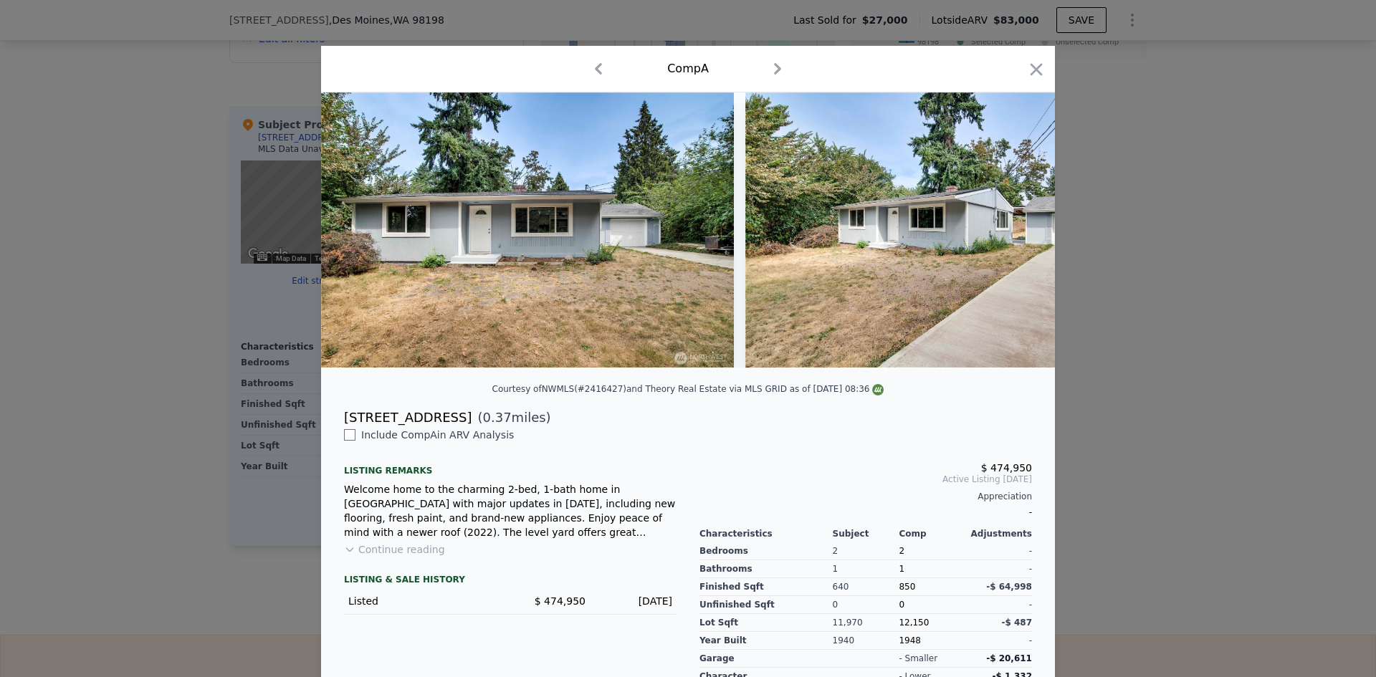
click at [1035, 81] on div at bounding box center [1036, 71] width 20 height 25
click at [1029, 70] on icon "button" at bounding box center [1036, 69] width 20 height 20
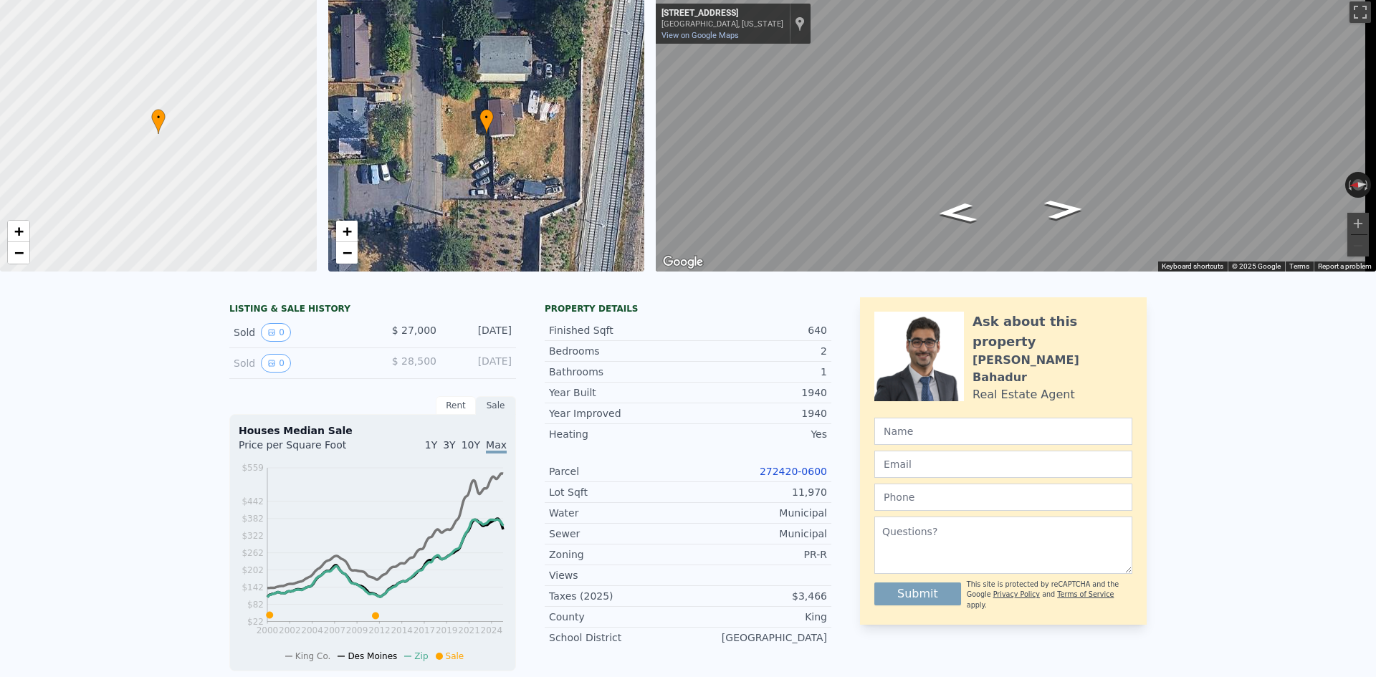
scroll to position [5, 0]
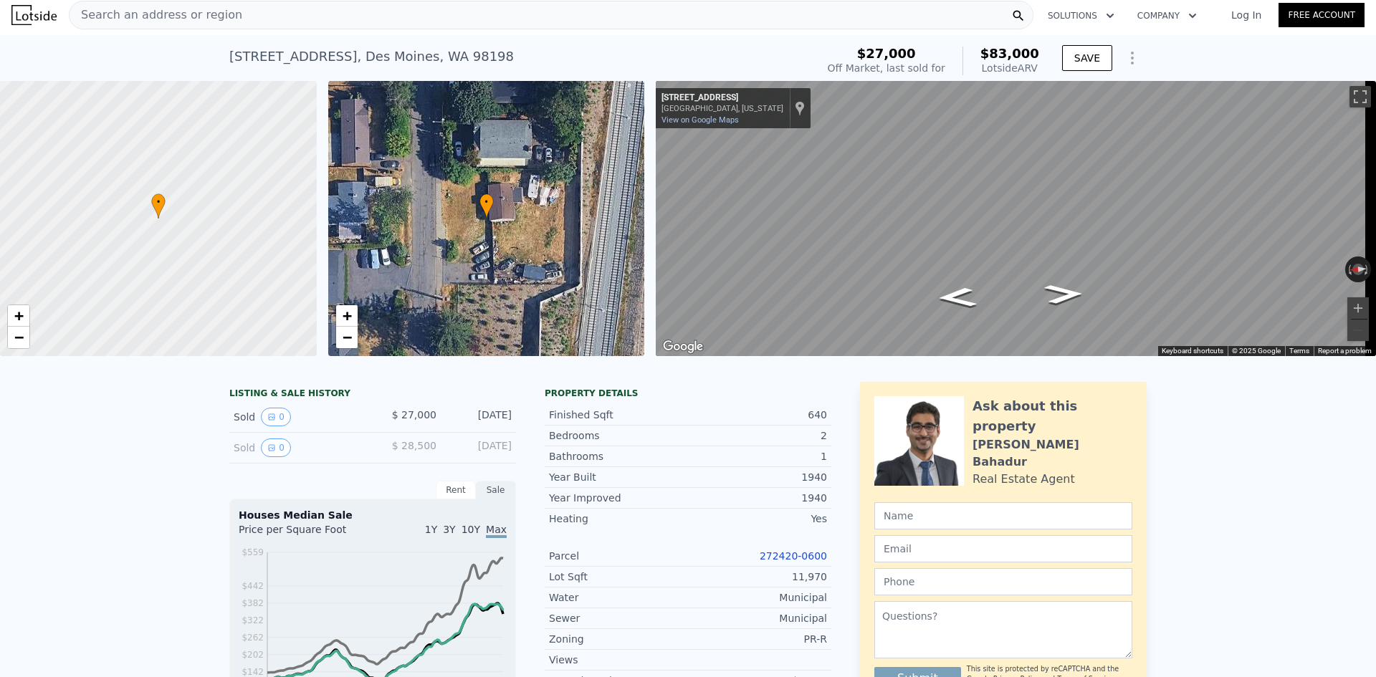
type input "850"
type input "12150"
checkbox input "true"
click at [216, 17] on span "Search an address or region" at bounding box center [156, 14] width 173 height 17
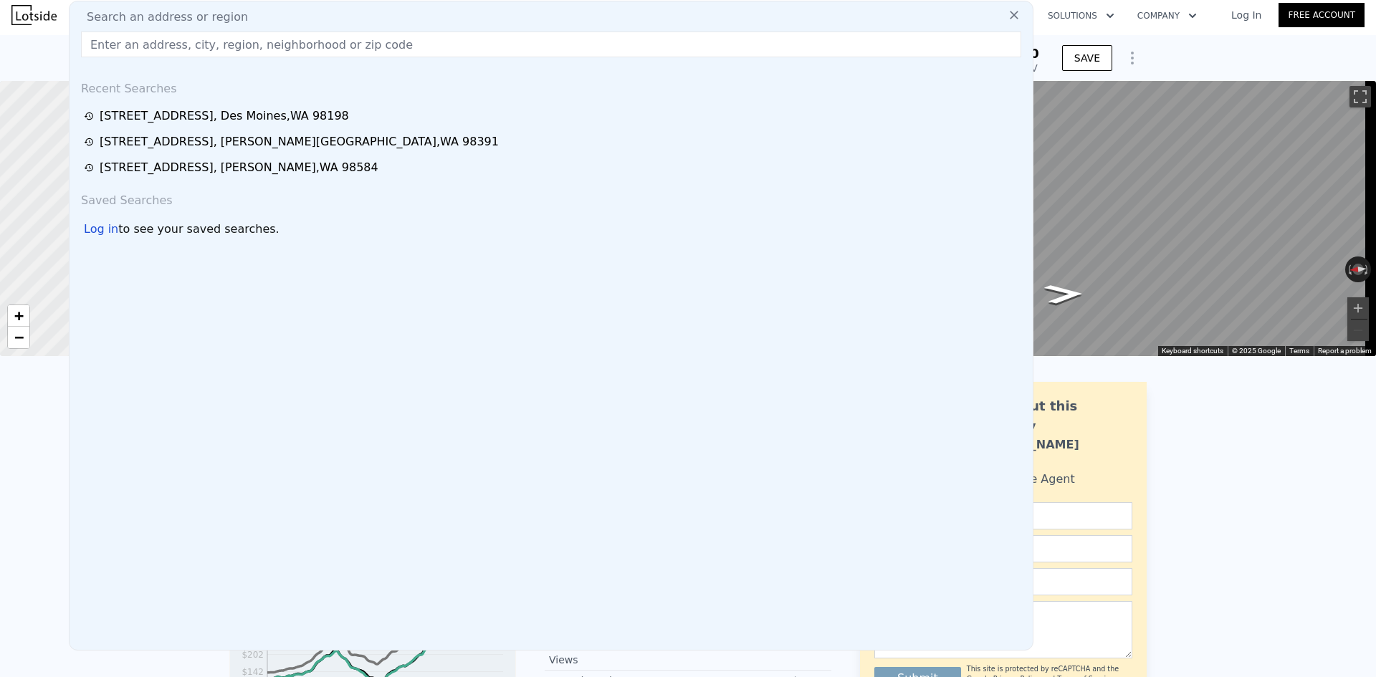
type input "Zoning PR-R"
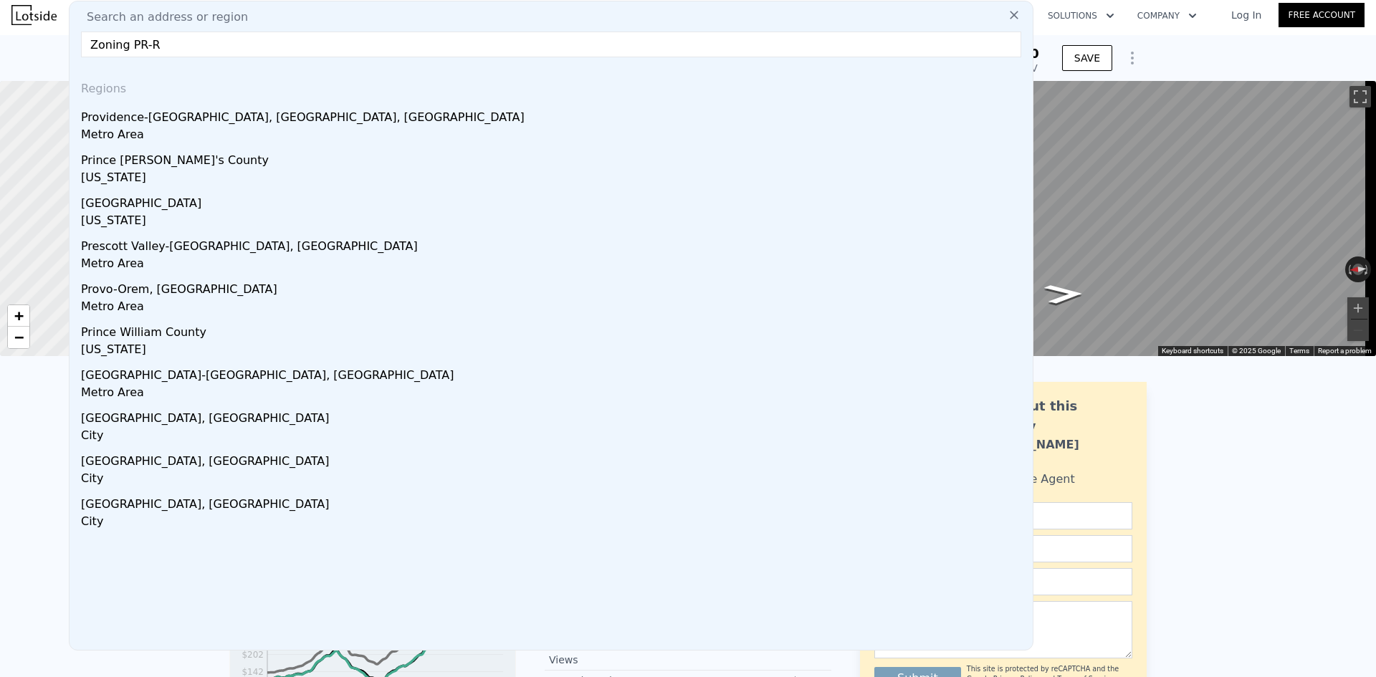
drag, startPoint x: 173, startPoint y: 39, endPoint x: 20, endPoint y: 43, distance: 153.4
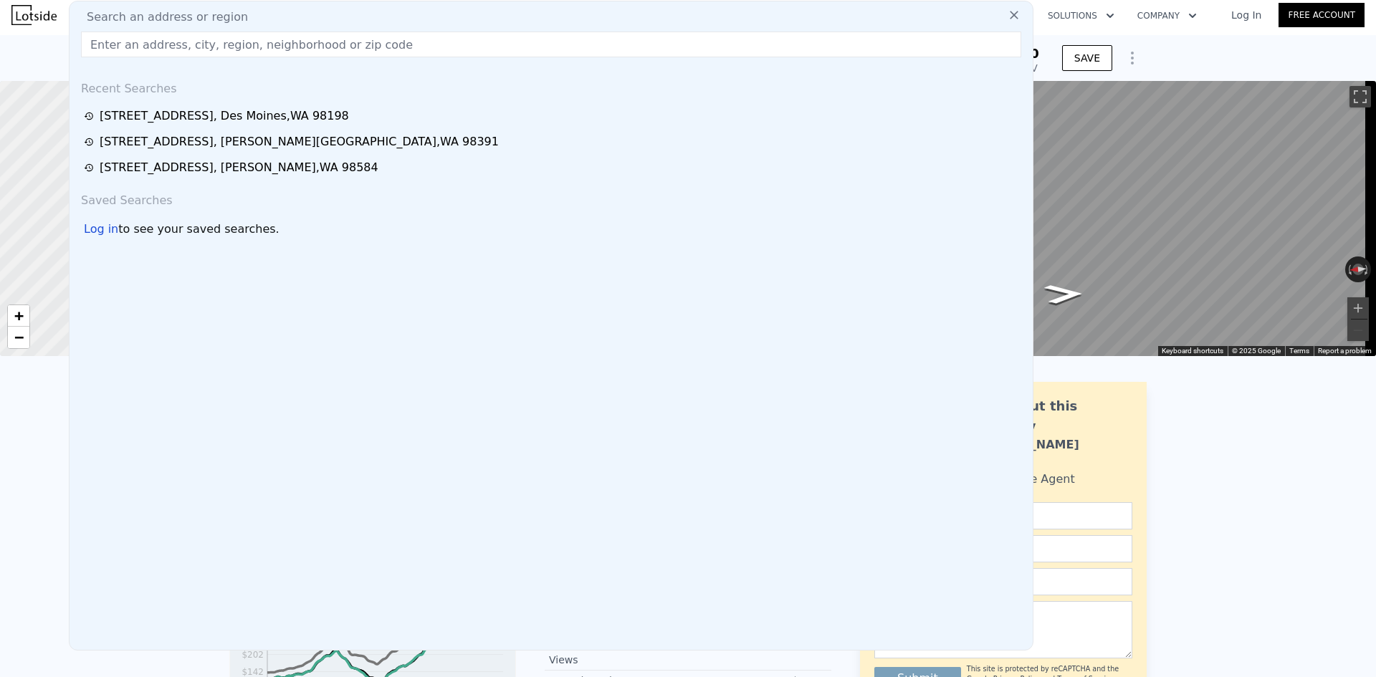
click at [25, 45] on div "[STREET_ADDRESS] Sold [DATE] for $27k (~ARV $83k ) $27,000 Off Market, last sol…" at bounding box center [688, 58] width 1376 height 46
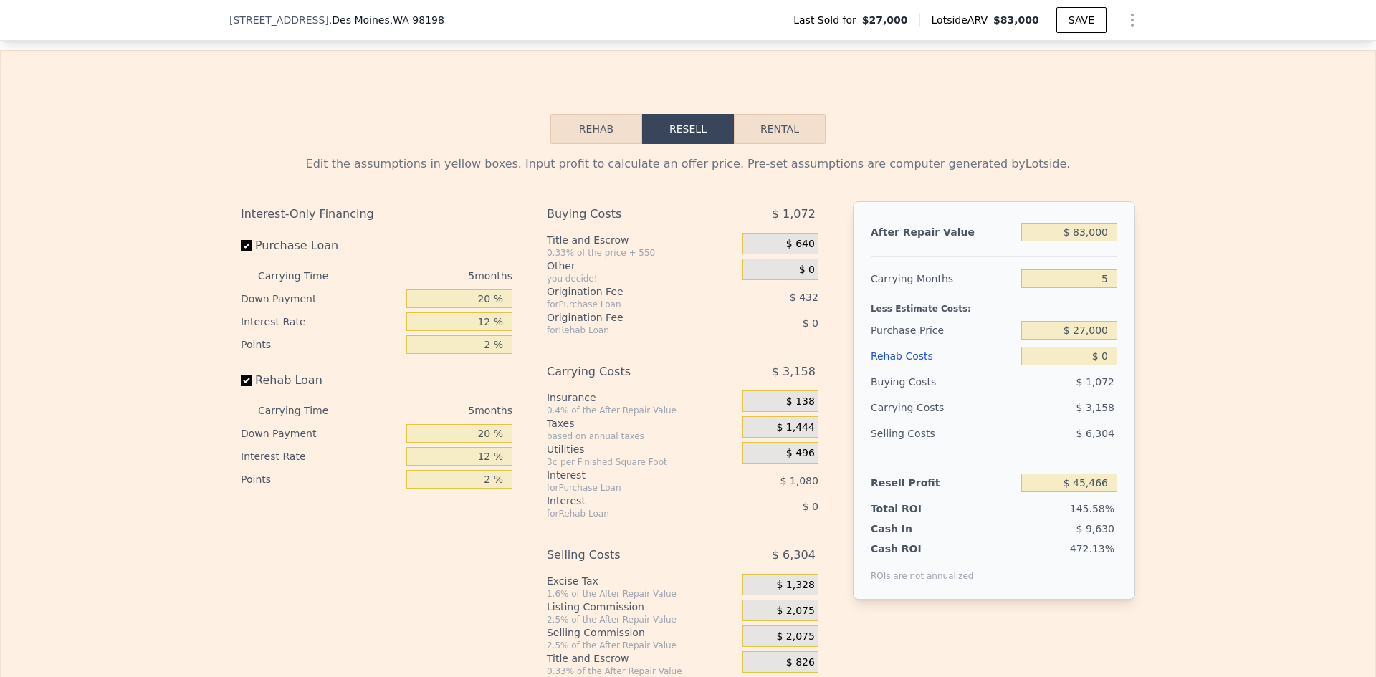
scroll to position [2079, 0]
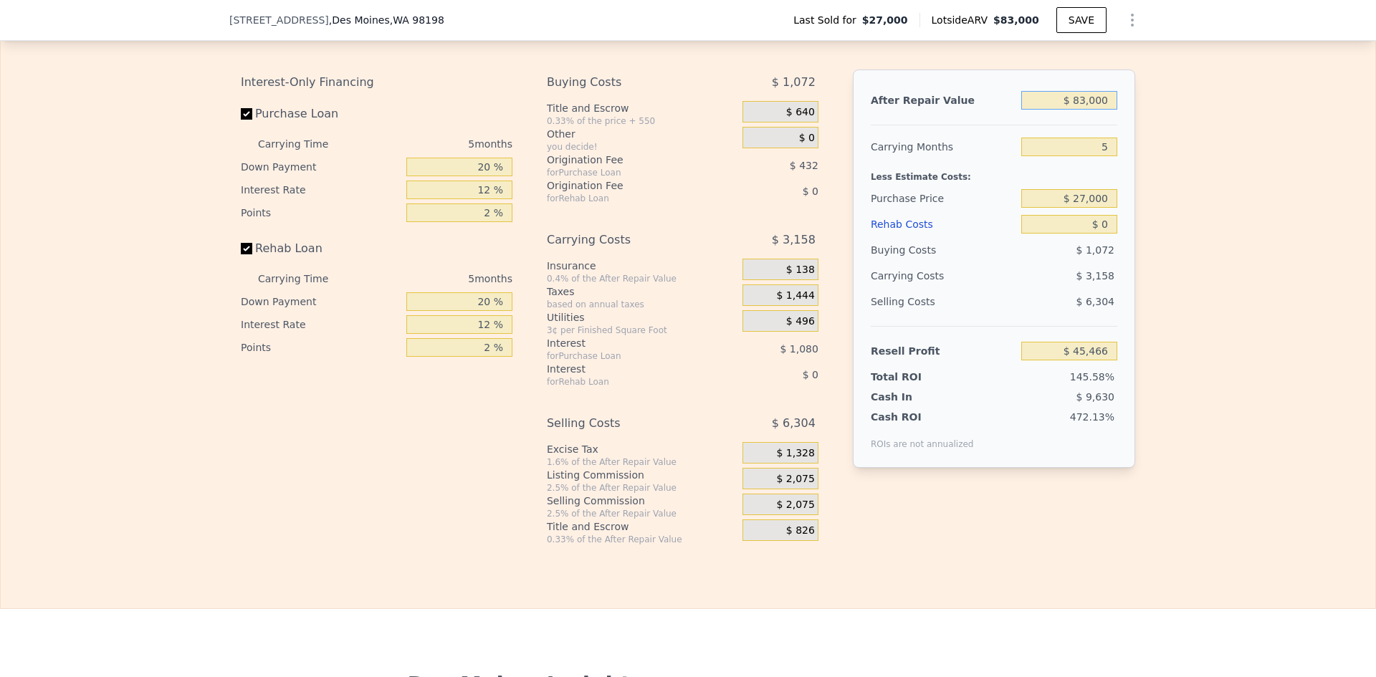
click at [1098, 110] on input "$ 83,000" at bounding box center [1069, 100] width 96 height 19
type input "$ 1"
type input "-$ 31,641"
type input "$ 1,050"
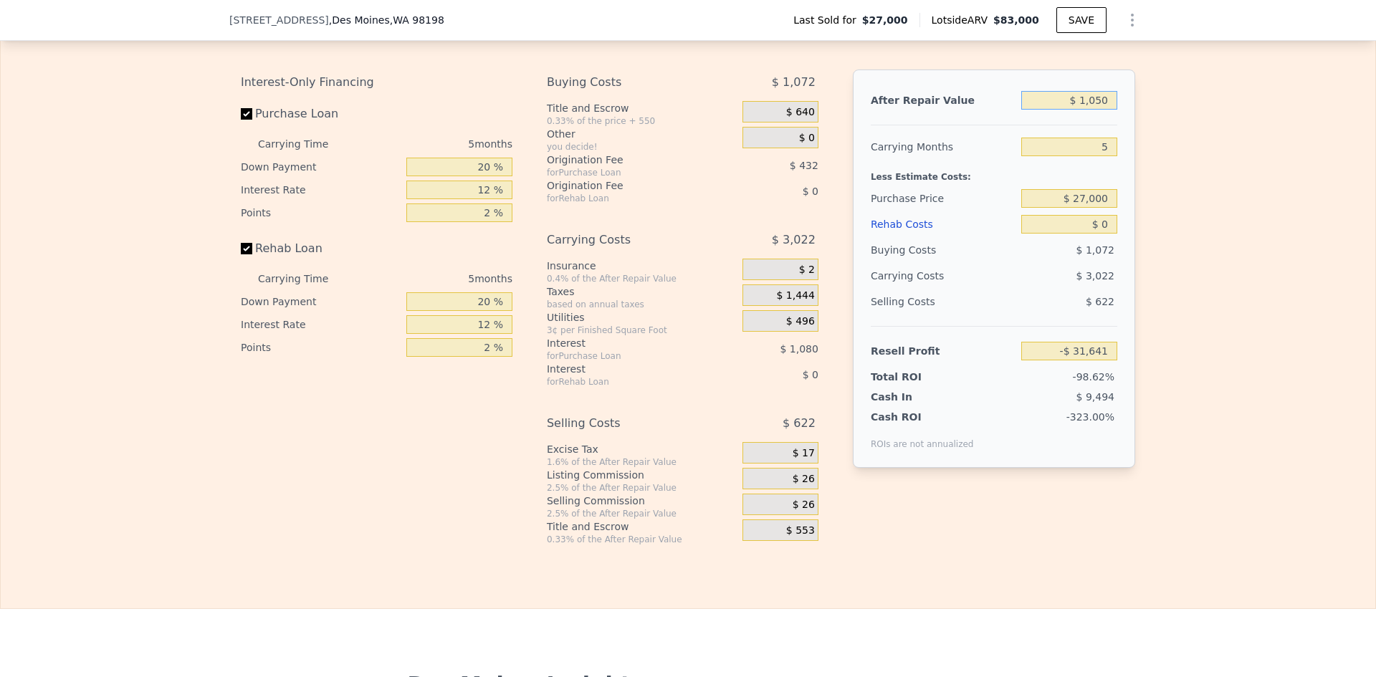
type input "-$ 30,666"
type input "$ 1,050,000"
type input "$ 943,811"
type input "$ 1,050,000"
drag, startPoint x: 1101, startPoint y: 156, endPoint x: 1060, endPoint y: 151, distance: 41.1
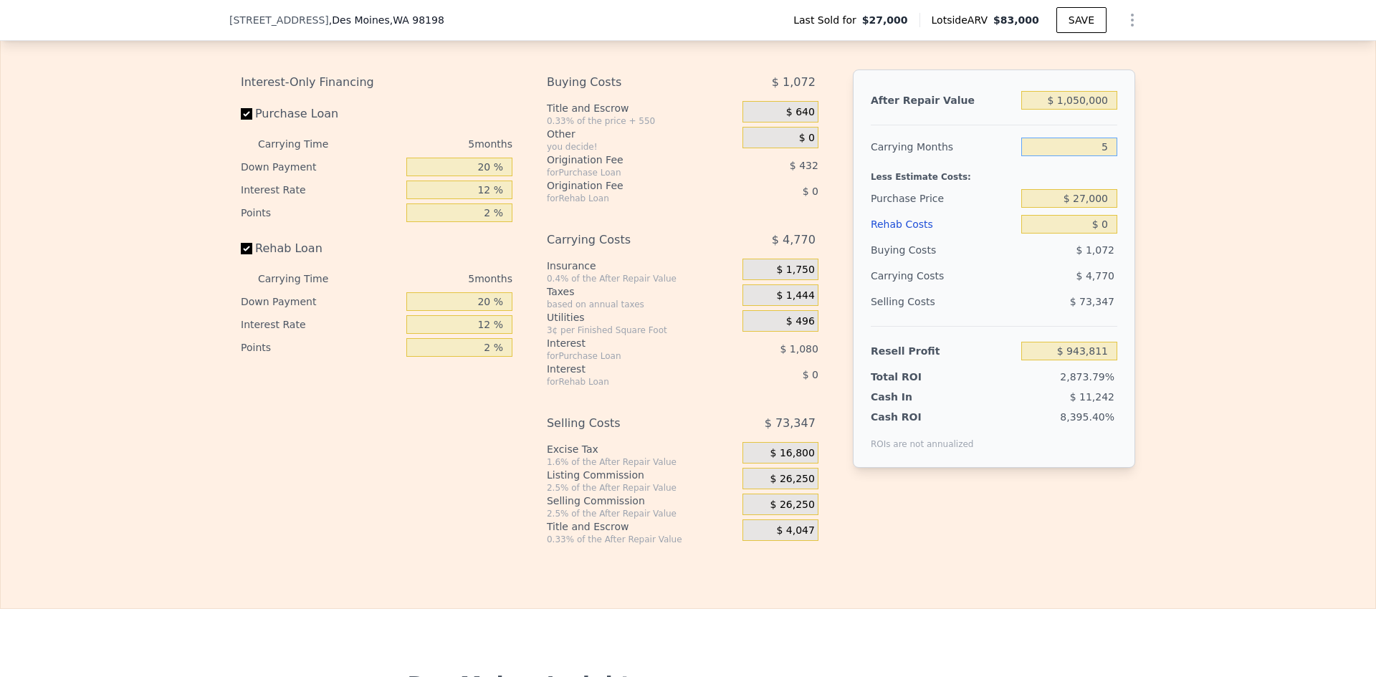
click at [1090, 156] on input "5" at bounding box center [1069, 147] width 96 height 19
type input "8"
type input "$ 940,948"
type input "8"
click at [1097, 204] on input "$ 27,000" at bounding box center [1069, 198] width 96 height 19
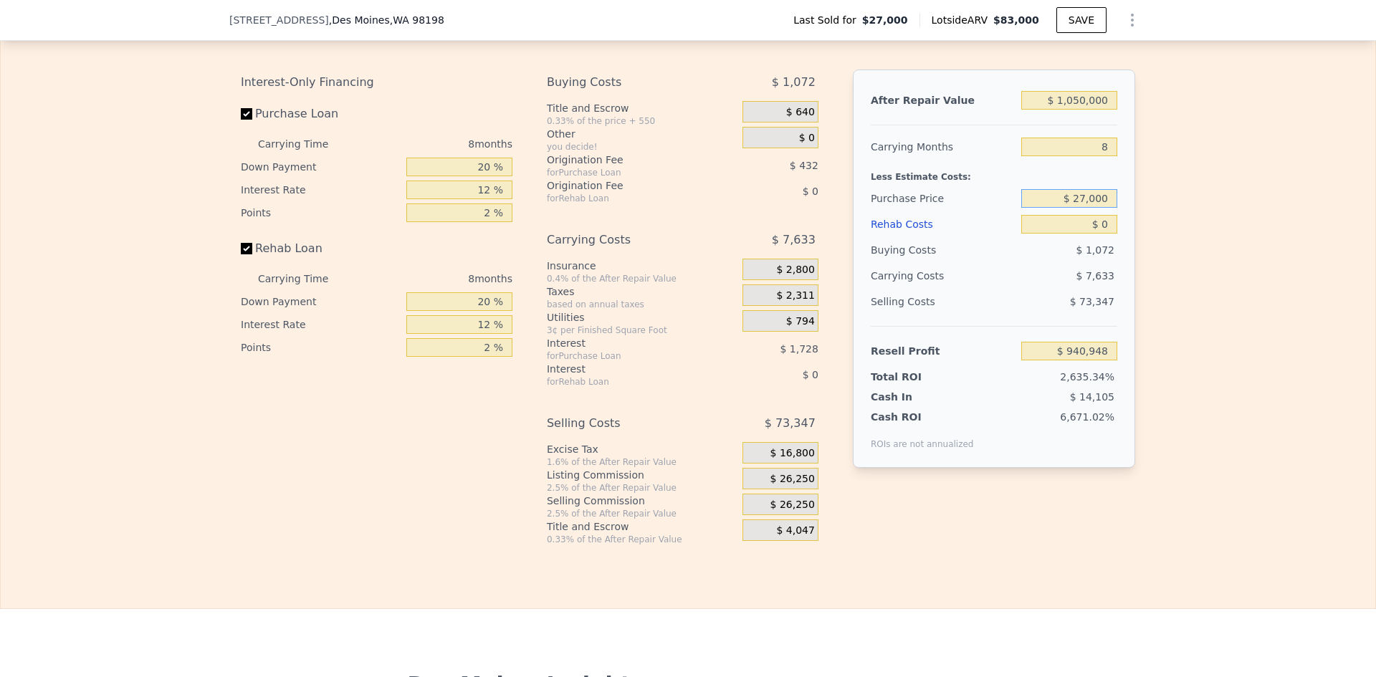
click at [1097, 204] on input "$ 27,000" at bounding box center [1069, 198] width 96 height 19
type input "$ 450,000"
click at [1085, 233] on input "$ 0" at bounding box center [1069, 224] width 96 height 19
type input "$ 482,699"
type input "$ 2"
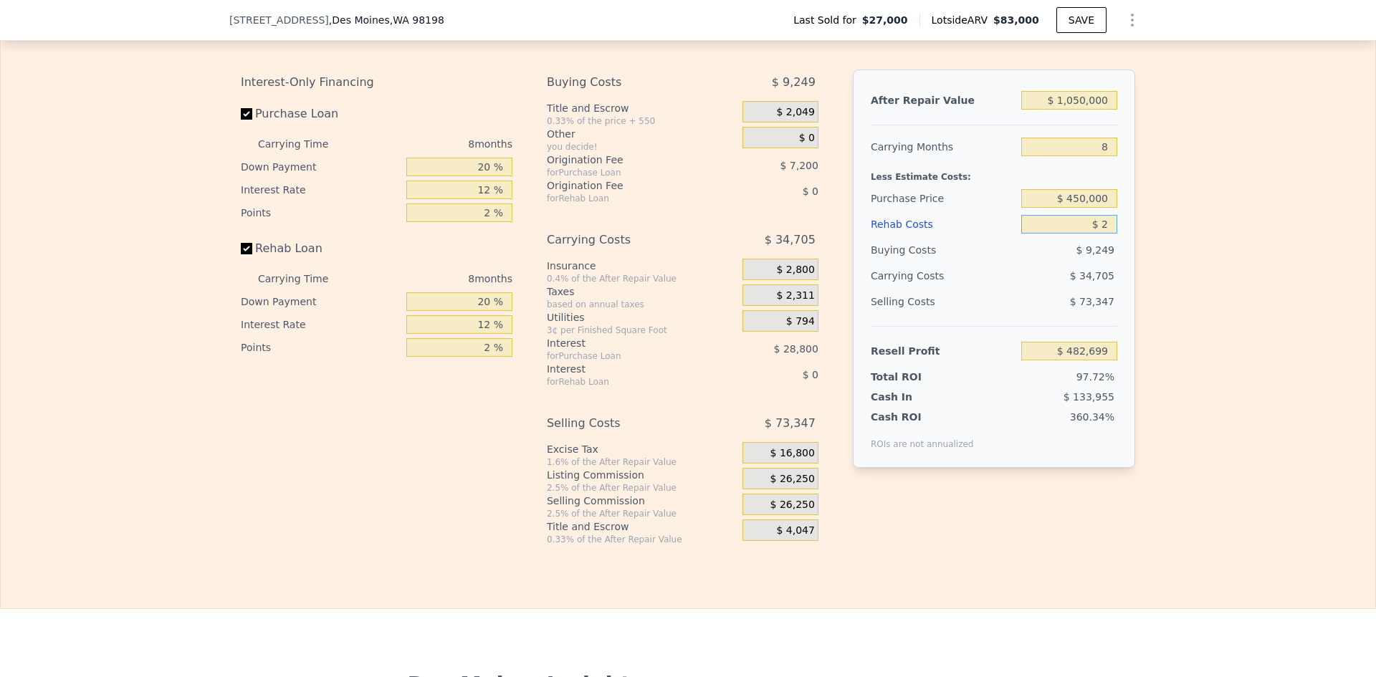
type input "$ 482,697"
type input "$ 275"
type input "$ 482,404"
type input "$ 275,000"
type input "$ 185,699"
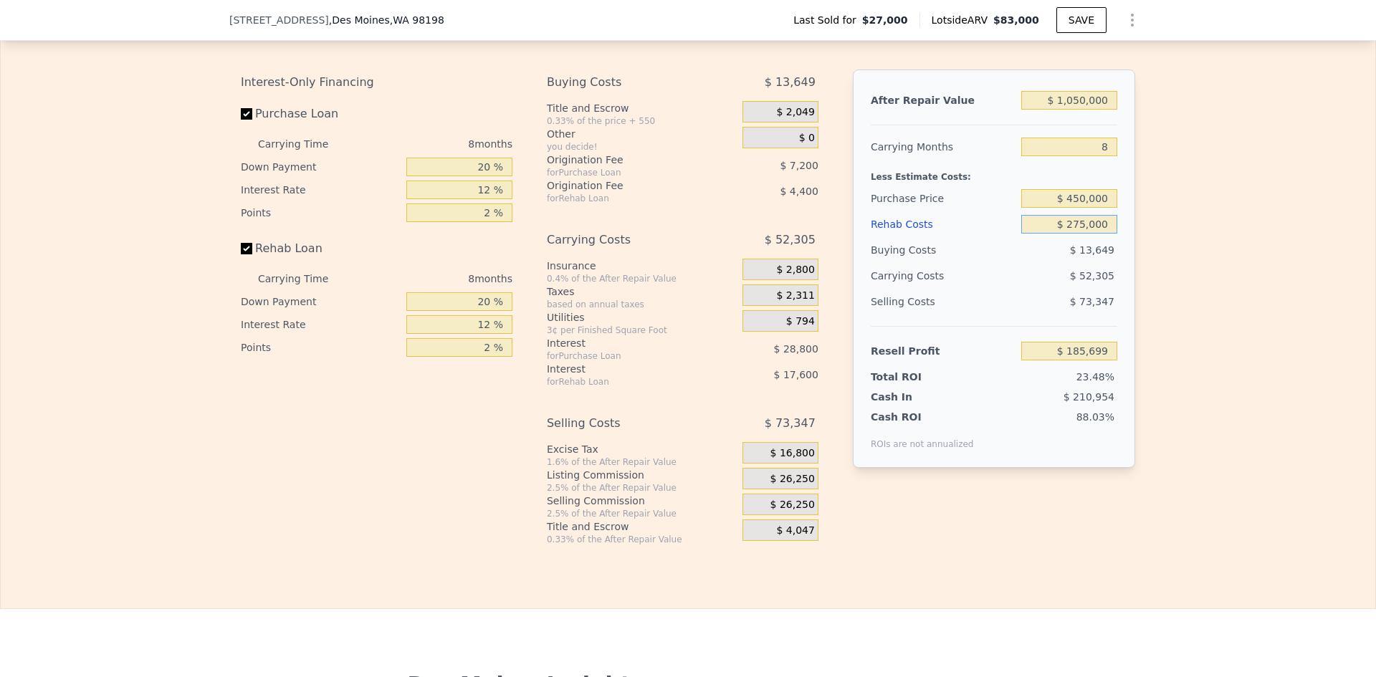
type input "$ 275,000"
click at [1086, 201] on input "$ 450,000" at bounding box center [1069, 198] width 96 height 19
click at [1174, 219] on div "Edit the assumptions in yellow boxes. Input profit to calculate an offer price.…" at bounding box center [688, 278] width 1375 height 533
click at [482, 176] on input "20 %" at bounding box center [459, 167] width 106 height 19
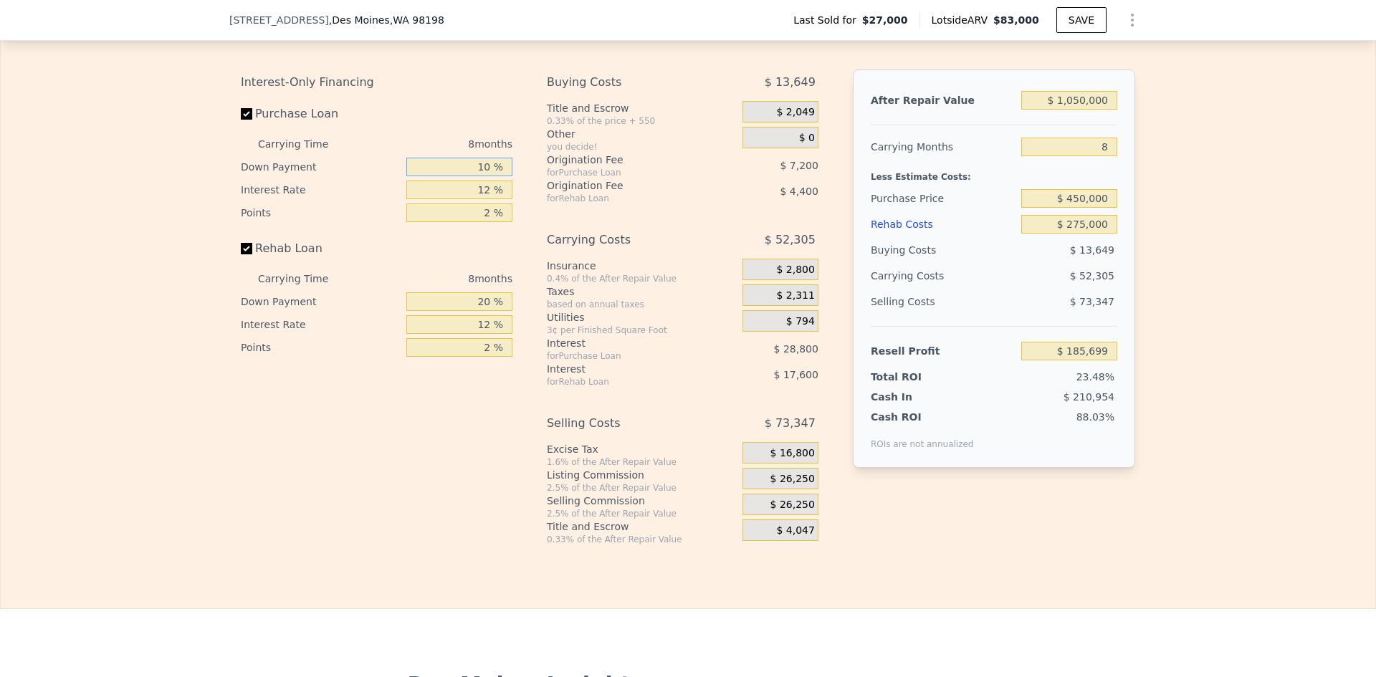
type input "10 %"
type input "$ 181,199"
type input "10 %"
type input "1 %"
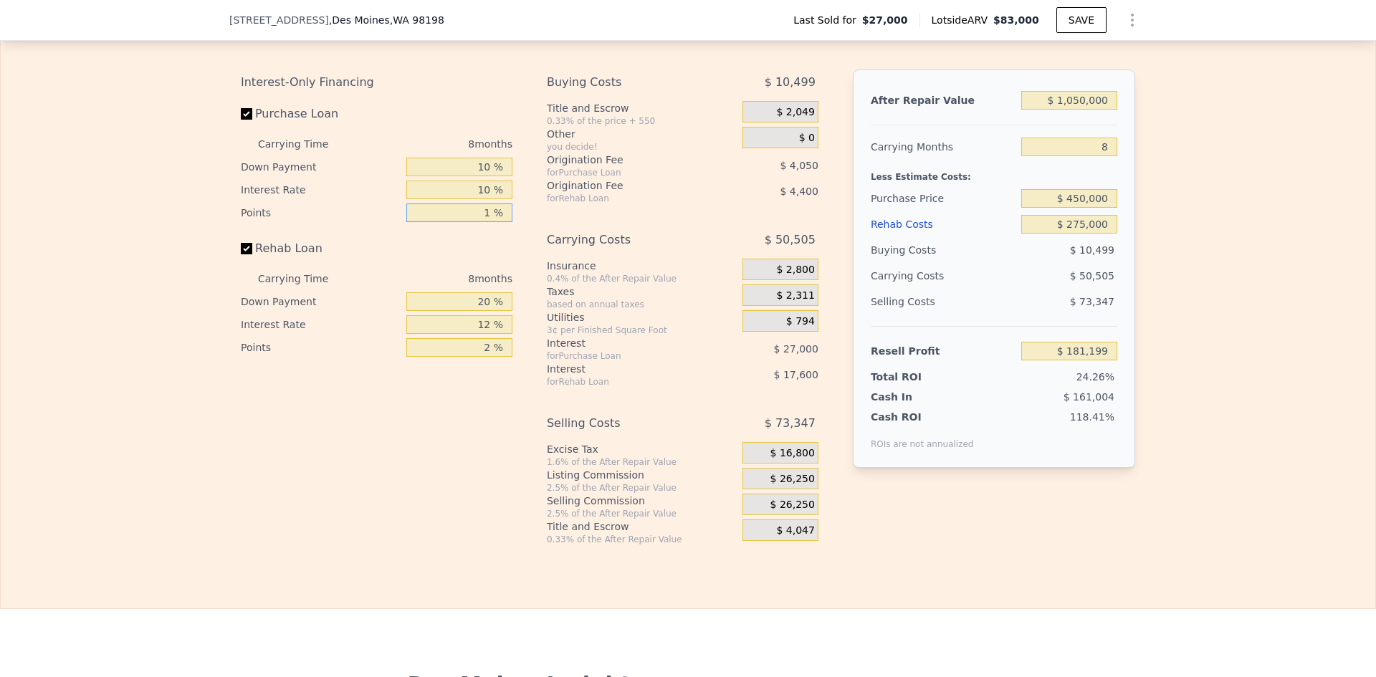
type input "$ 186,599"
type input "1 %"
type input "$ 190,649"
type input "10 %"
type input "$ 187,899"
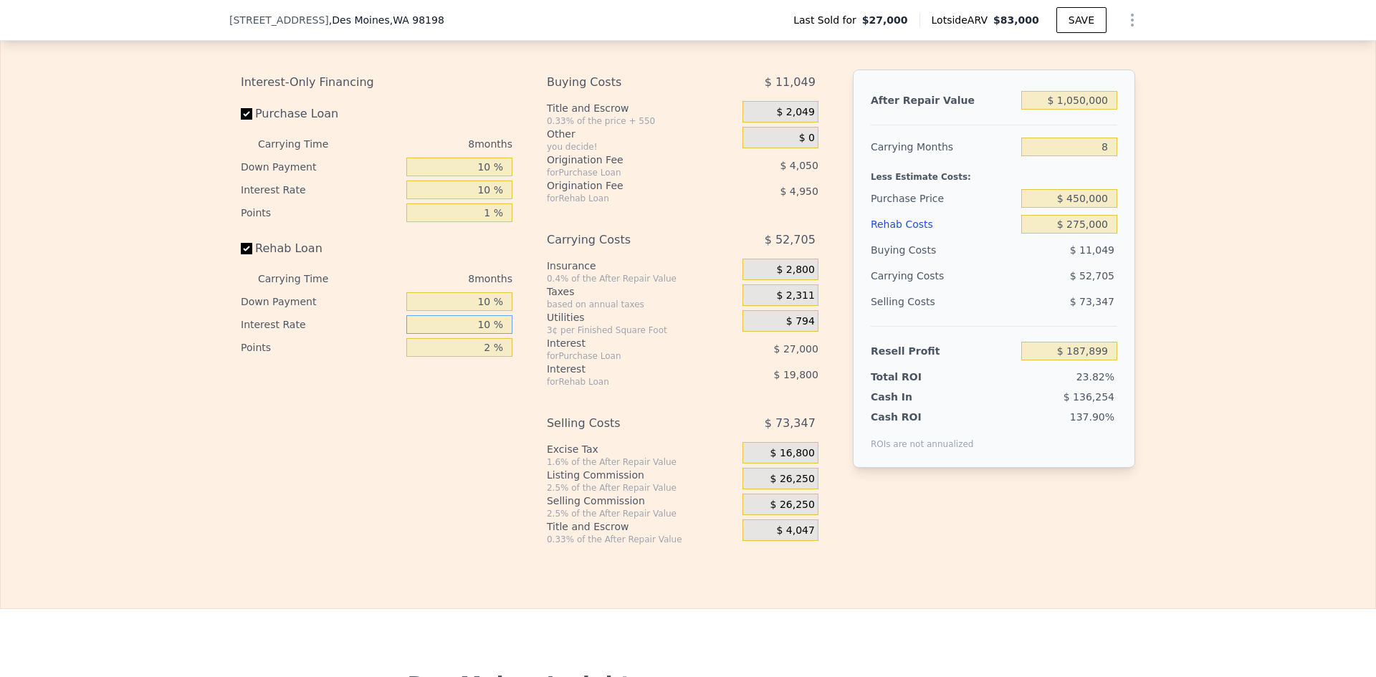
type input "10 %"
type input "$ 191,195"
type input "1 %"
type input "$ 193,670"
type input "1 %"
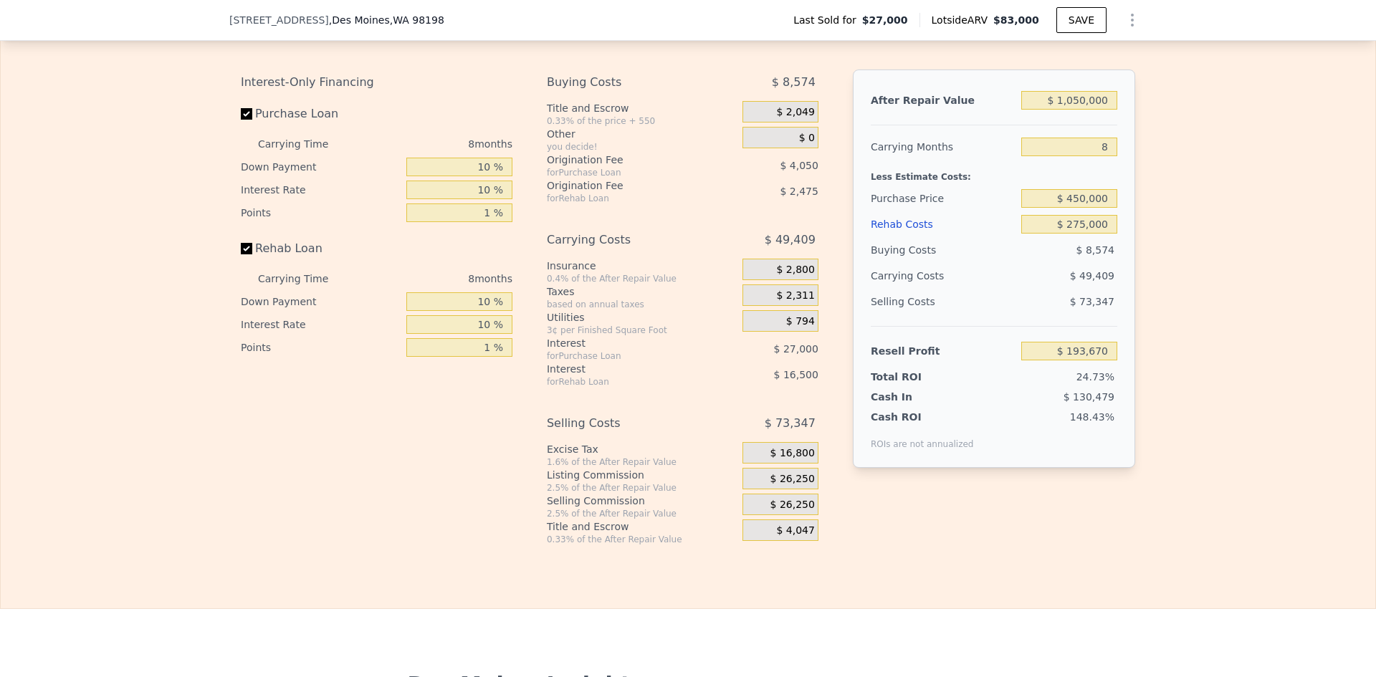
click at [799, 486] on span "$ 26,250" at bounding box center [793, 479] width 44 height 13
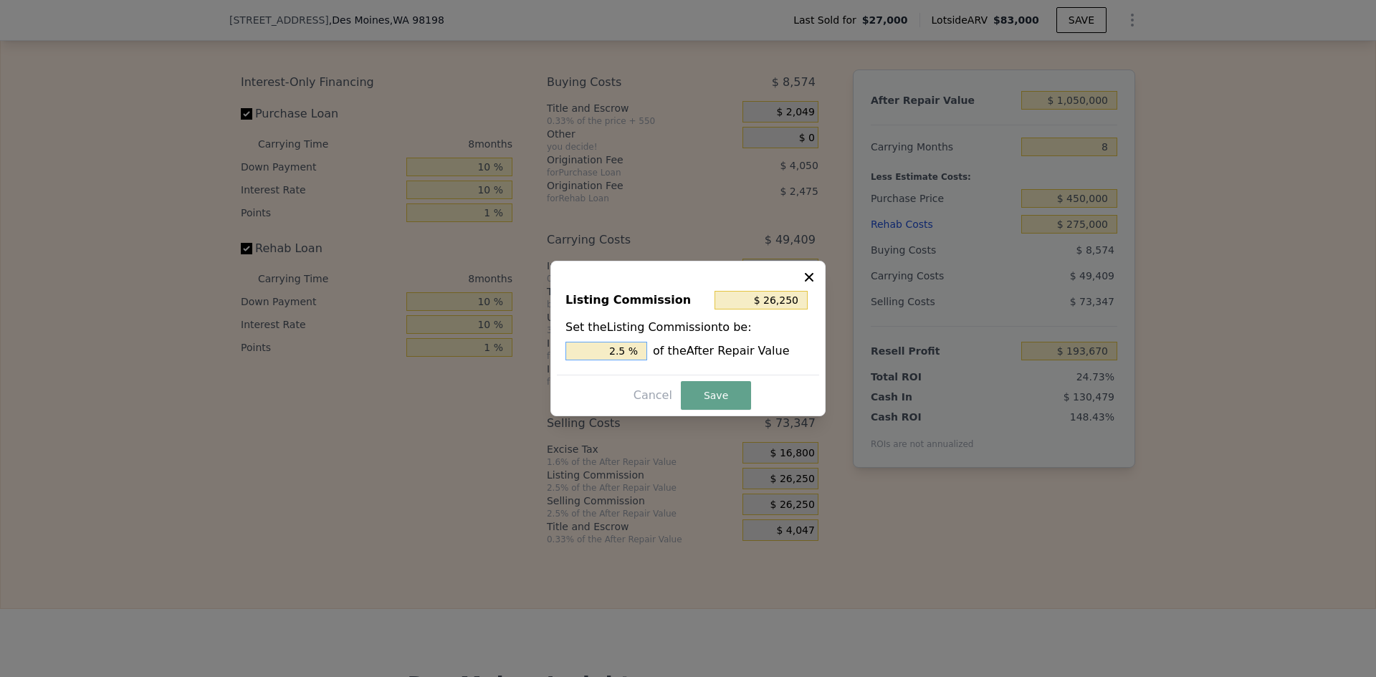
drag, startPoint x: 616, startPoint y: 349, endPoint x: 629, endPoint y: 349, distance: 12.9
click at [629, 349] on input "2.5 %" at bounding box center [607, 351] width 82 height 19
type input "$ 21,000"
type input "2 %"
drag, startPoint x: 719, startPoint y: 410, endPoint x: 717, endPoint y: 399, distance: 11.7
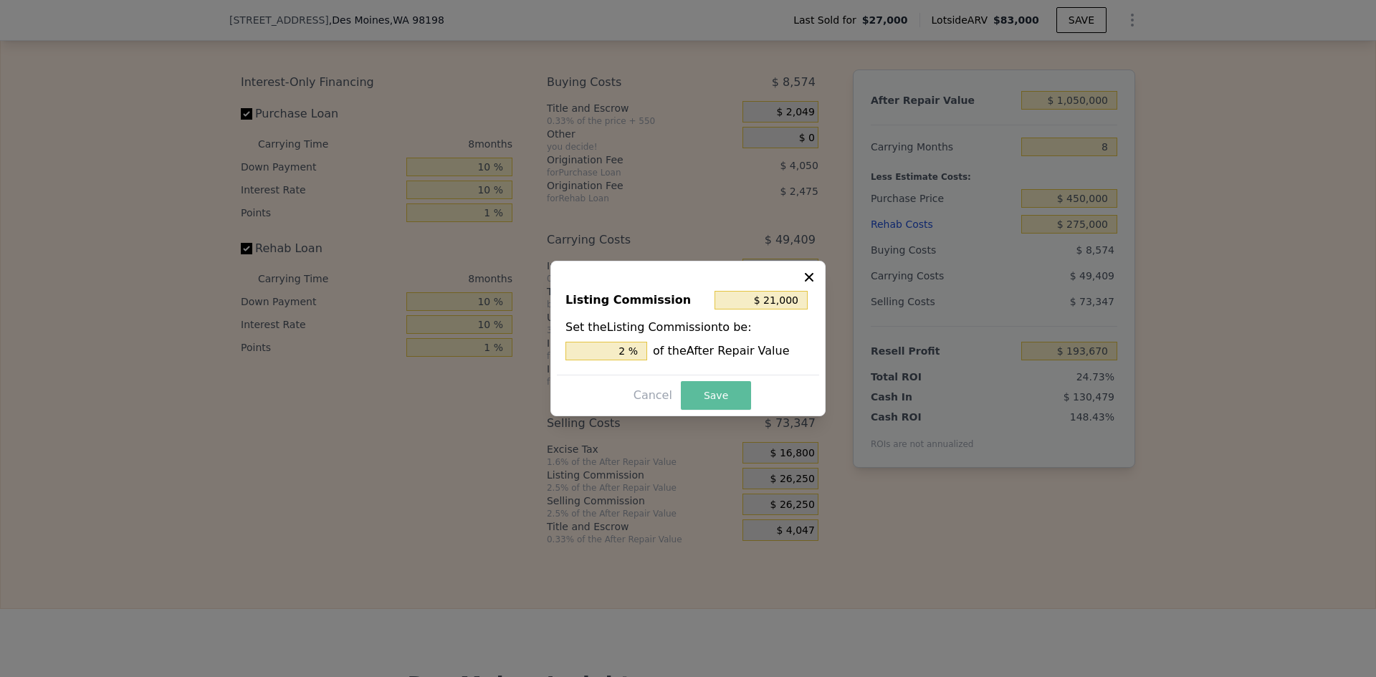
click at [719, 409] on button "Save" at bounding box center [716, 395] width 70 height 29
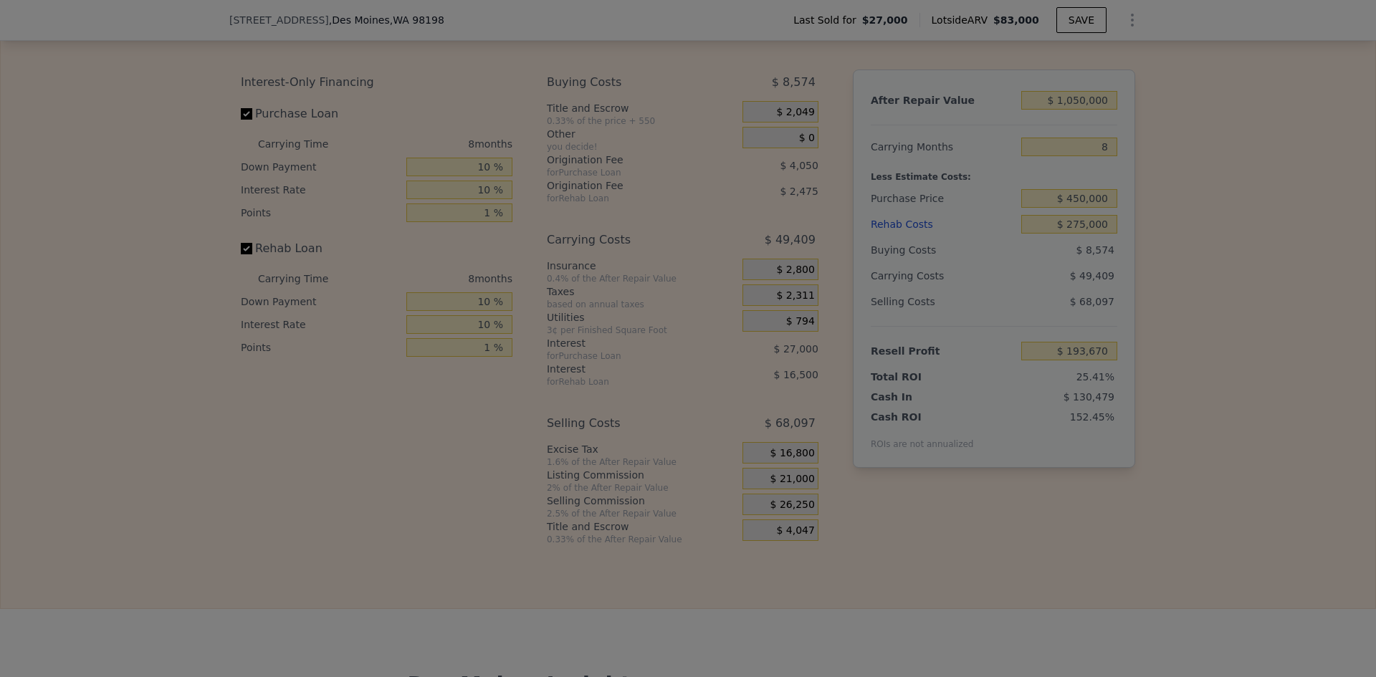
type input "$ 198,920"
click at [717, 393] on button "Save" at bounding box center [714, 389] width 67 height 27
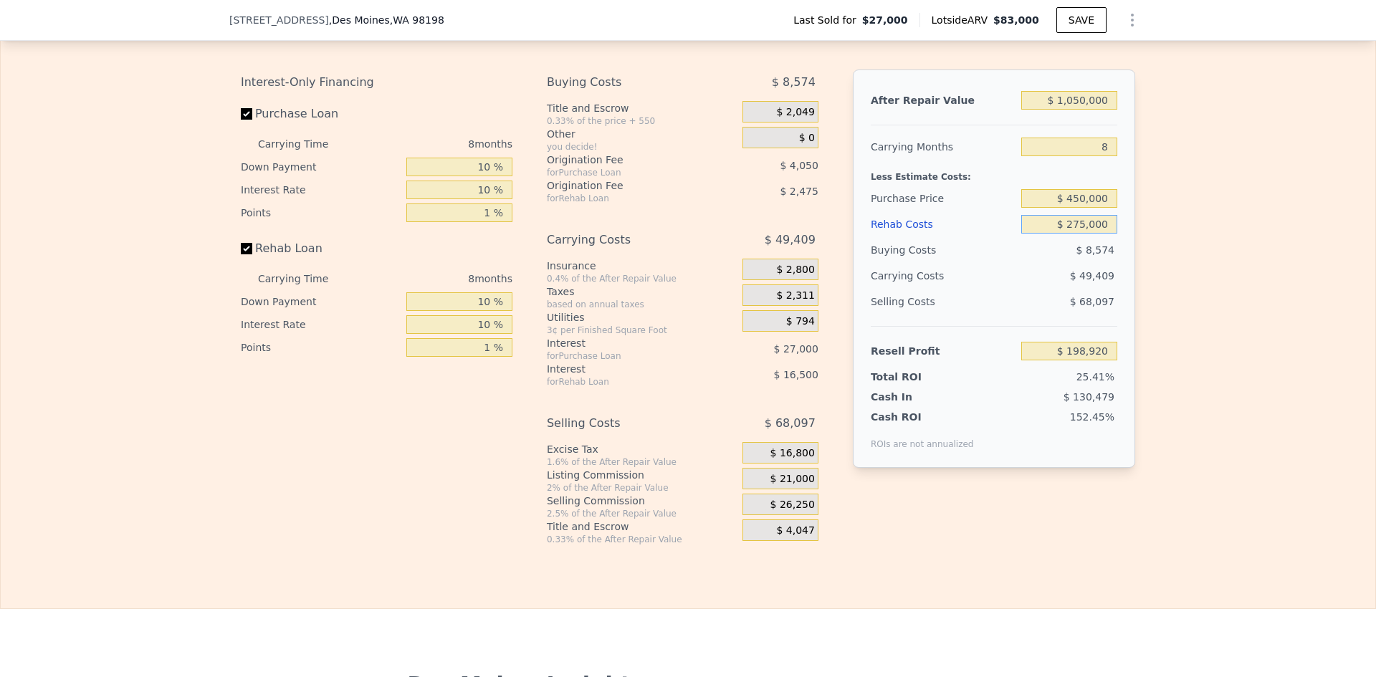
drag, startPoint x: 1074, startPoint y: 233, endPoint x: 1082, endPoint y: 232, distance: 8.0
click at [1082, 232] on input "$ 275,000" at bounding box center [1069, 224] width 96 height 19
type input "$ 240,000"
type input "$ 236,339"
type input "$ 240,000"
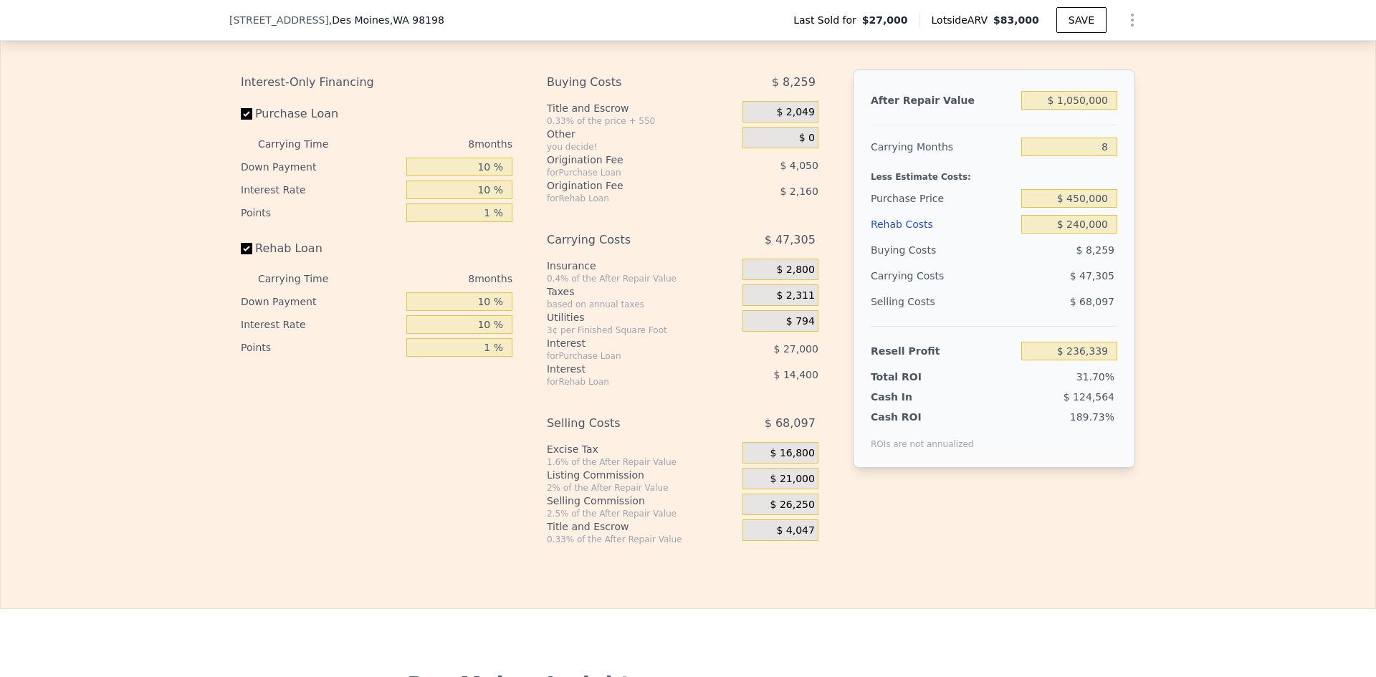
click at [1241, 226] on div "Edit the assumptions in yellow boxes. Input profit to calculate an offer price.…" at bounding box center [688, 278] width 1375 height 533
drag, startPoint x: 1104, startPoint y: 158, endPoint x: 1087, endPoint y: 161, distance: 17.3
click at [1096, 156] on input "8" at bounding box center [1069, 147] width 96 height 19
type input "12"
type input "$ 212,688"
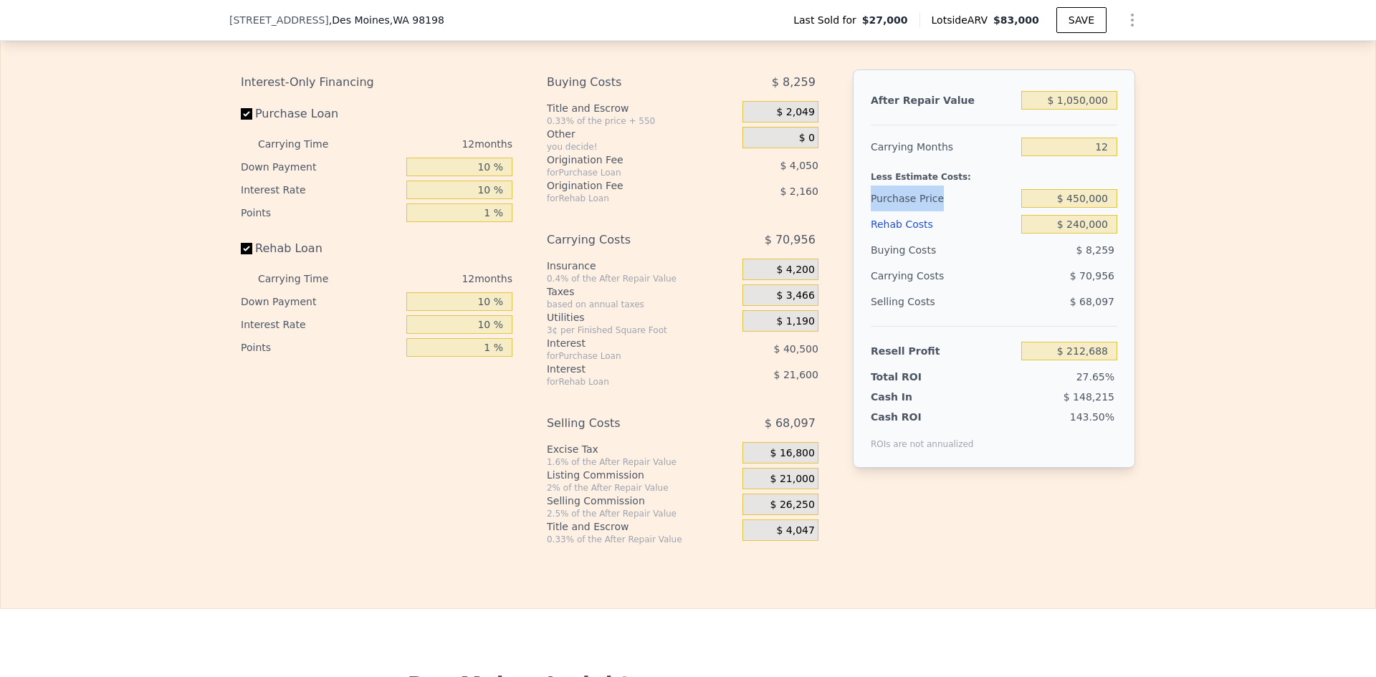
drag, startPoint x: 1202, startPoint y: 196, endPoint x: 1188, endPoint y: 188, distance: 16.1
click at [1201, 196] on div "Edit the assumptions in yellow boxes. Input profit to calculate an offer price.…" at bounding box center [688, 278] width 1375 height 533
click at [1173, 240] on div "Edit the assumptions in yellow boxes. Input profit to calculate an offer price.…" at bounding box center [688, 278] width 1375 height 533
click at [1099, 156] on input "12" at bounding box center [1069, 147] width 96 height 19
type input "18"
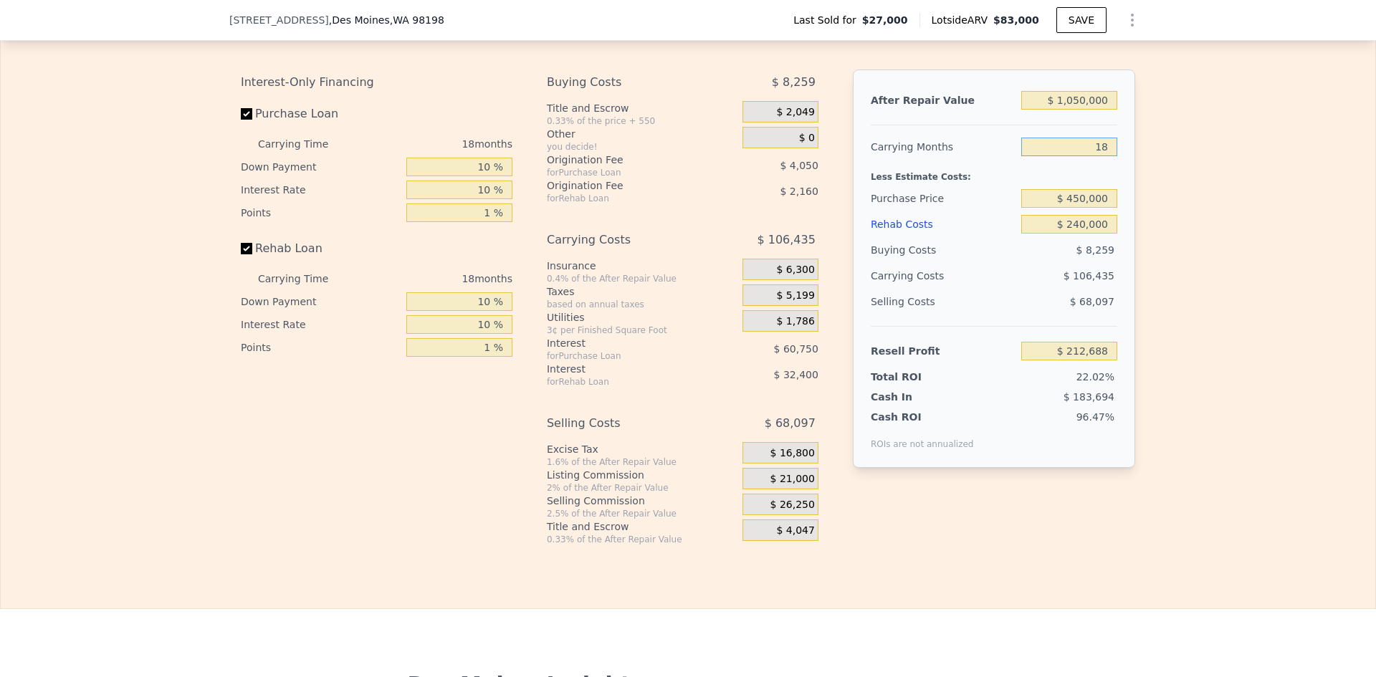
type input "$ 177,209"
type input "18"
click at [1146, 198] on div "Edit the assumptions in yellow boxes. Input profit to calculate an offer price.…" at bounding box center [688, 278] width 1375 height 533
drag, startPoint x: 1079, startPoint y: 208, endPoint x: 1072, endPoint y: 209, distance: 7.2
click at [1074, 208] on input "$ 450,000" at bounding box center [1069, 198] width 96 height 19
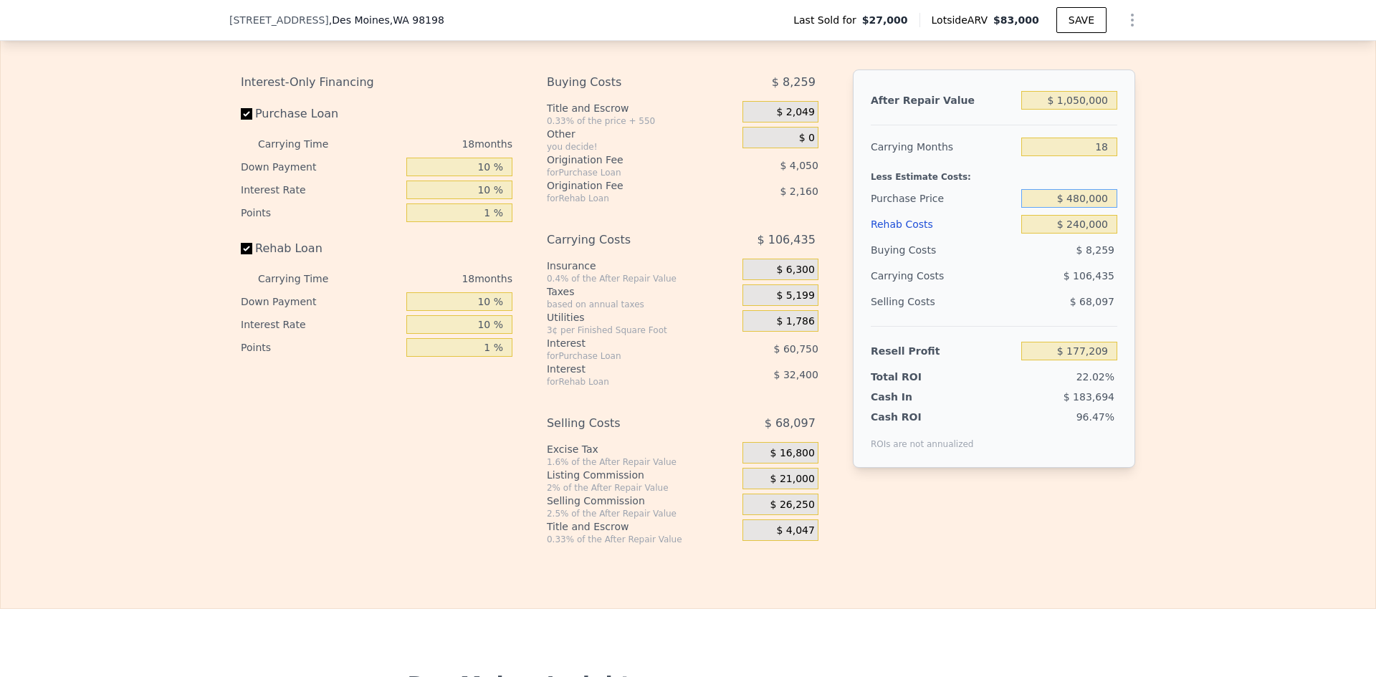
type input "$ 480,000"
click at [1156, 212] on div "Edit the assumptions in yellow boxes. Input profit to calculate an offer price.…" at bounding box center [688, 278] width 1375 height 533
type input "$ 142,790"
click at [1074, 206] on input "$ 480,000" at bounding box center [1069, 198] width 96 height 19
type input "$ 450,000"
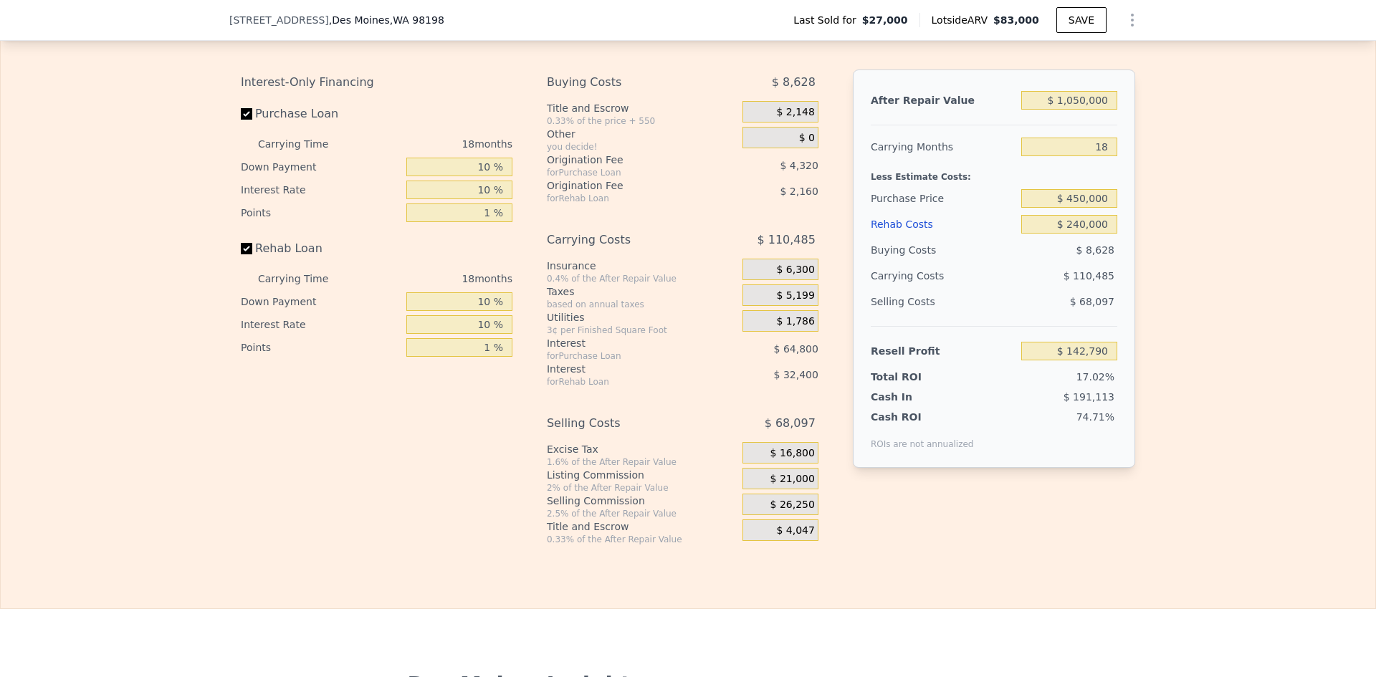
click at [1147, 185] on div "Edit the assumptions in yellow boxes. Input profit to calculate an offer price.…" at bounding box center [688, 278] width 1375 height 533
type input "$ 177,209"
drag, startPoint x: 1108, startPoint y: 154, endPoint x: 1097, endPoint y: 156, distance: 10.8
click at [1097, 156] on input "18" at bounding box center [1069, 147] width 96 height 19
type input "12"
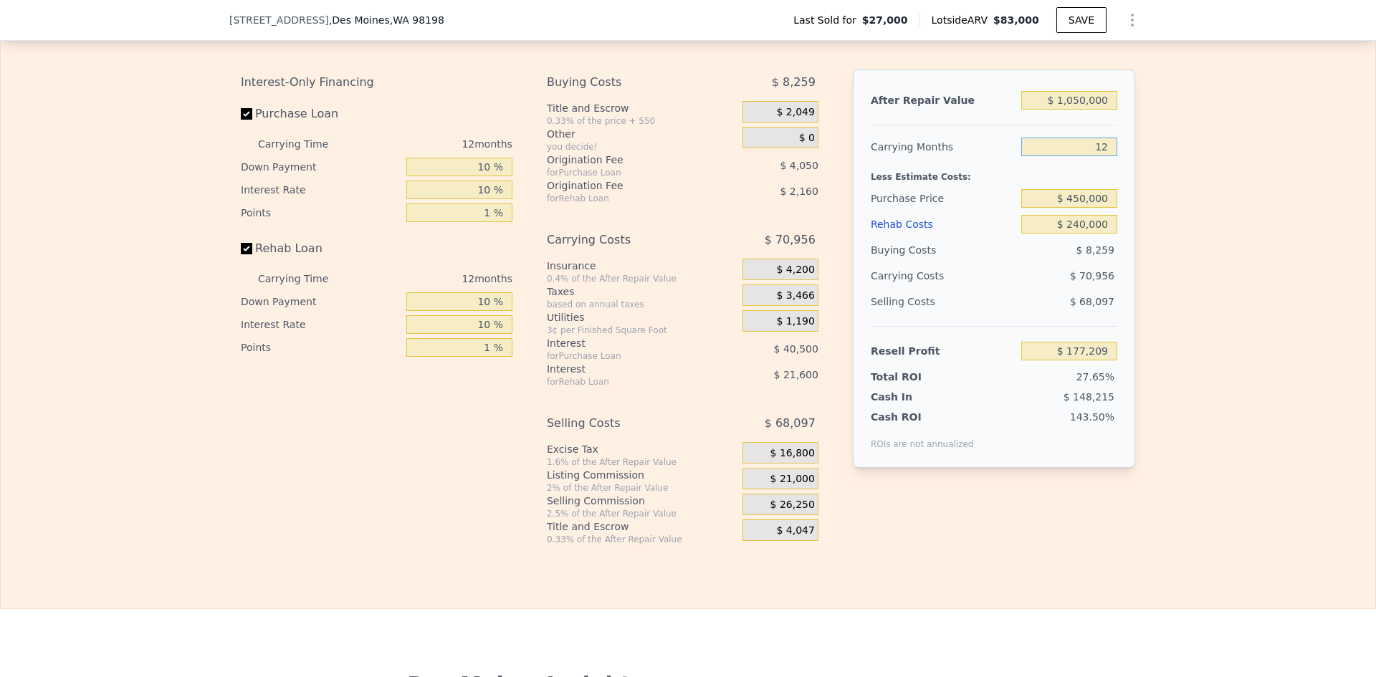
type input "$ 212,688"
type input "12"
click at [1074, 208] on input "$ 450,000" at bounding box center [1069, 198] width 96 height 19
type input "$ 480,000"
click at [1148, 213] on div "Edit the assumptions in yellow boxes. Input profit to calculate an offer price.…" at bounding box center [688, 278] width 1375 height 533
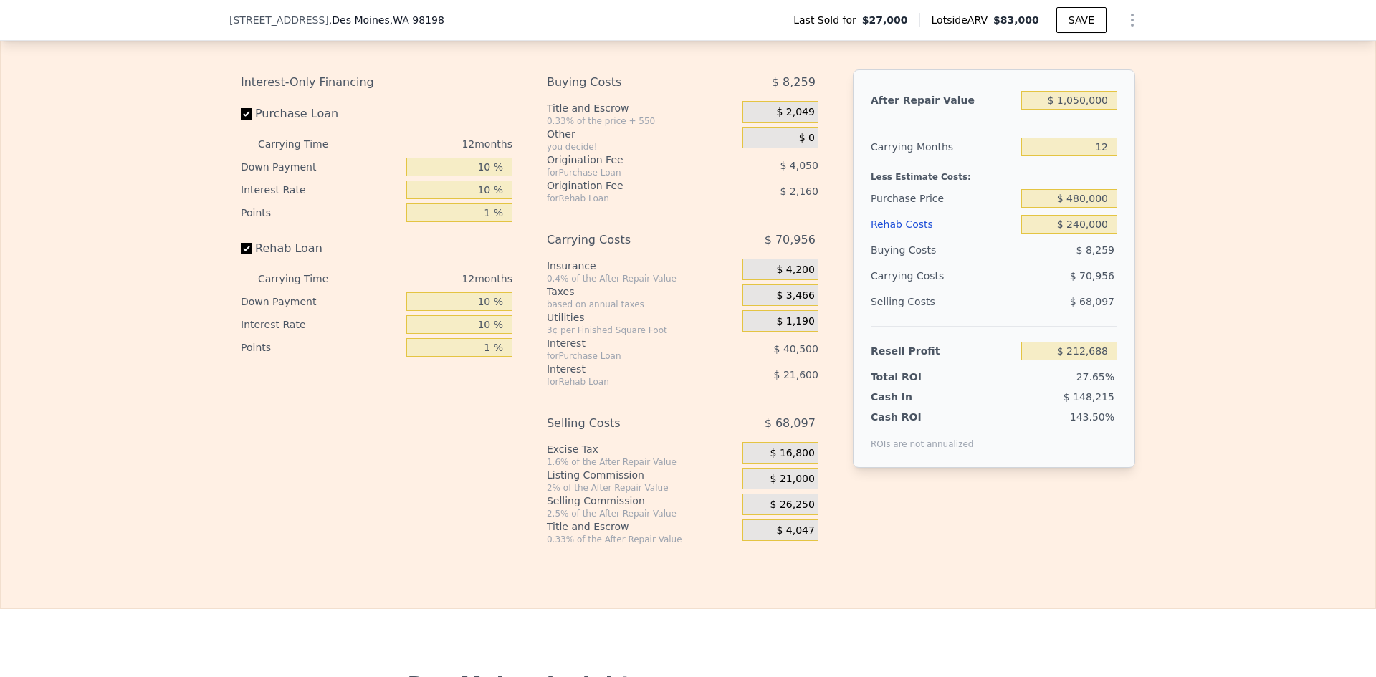
type input "$ 179,619"
click at [1074, 208] on input "$ 480,000" at bounding box center [1069, 198] width 96 height 19
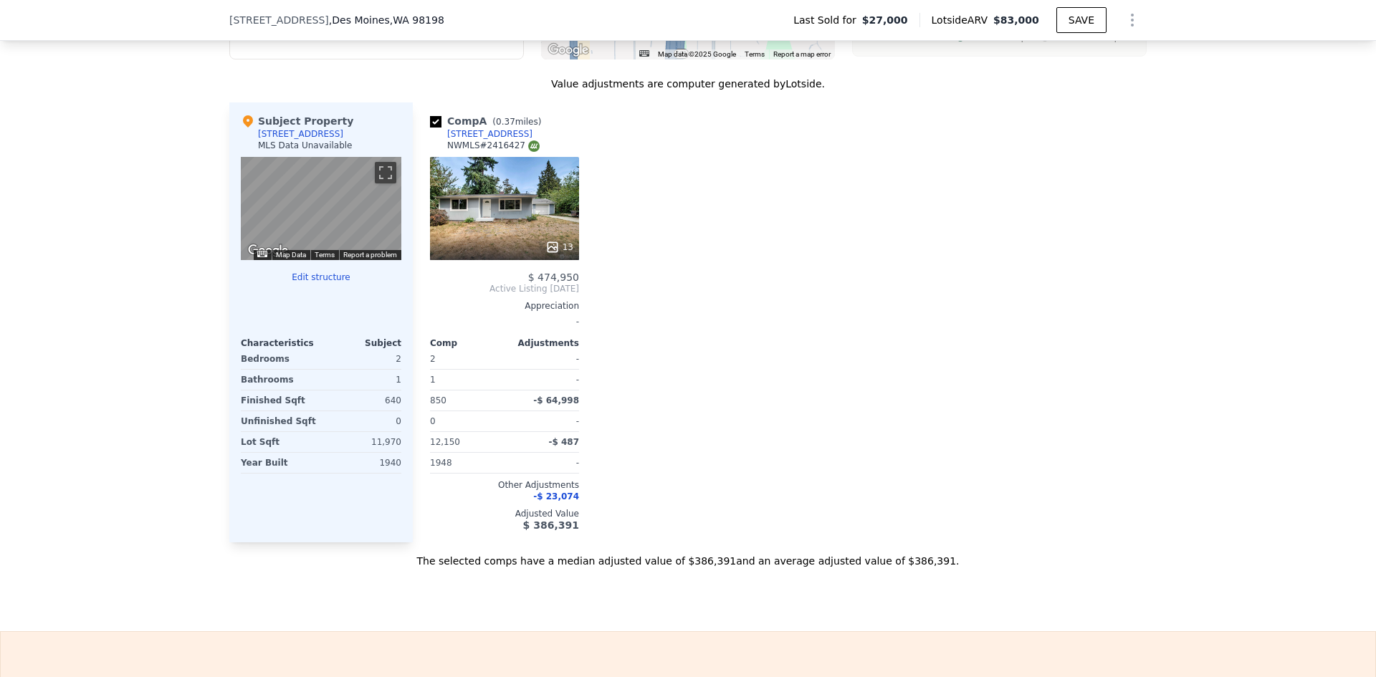
scroll to position [1362, 0]
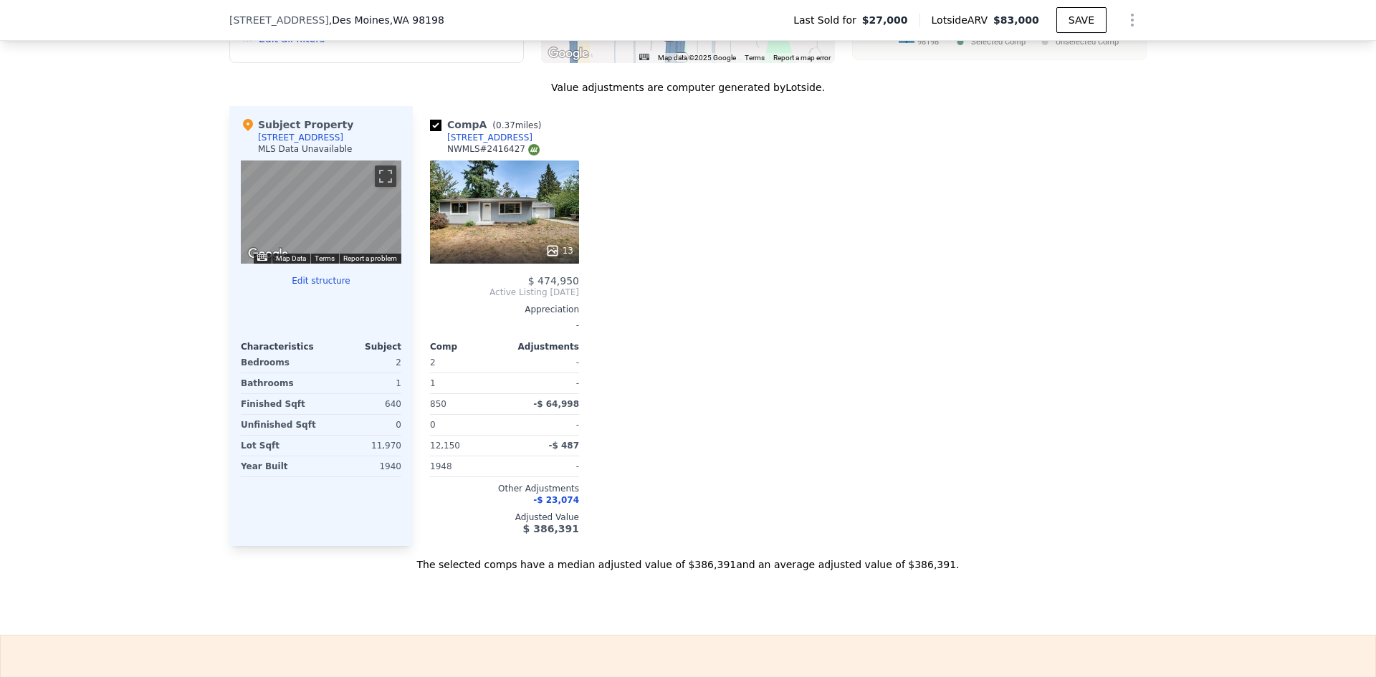
type input "$ 450,000"
click at [549, 258] on icon at bounding box center [552, 251] width 14 height 14
type input "$ 212,688"
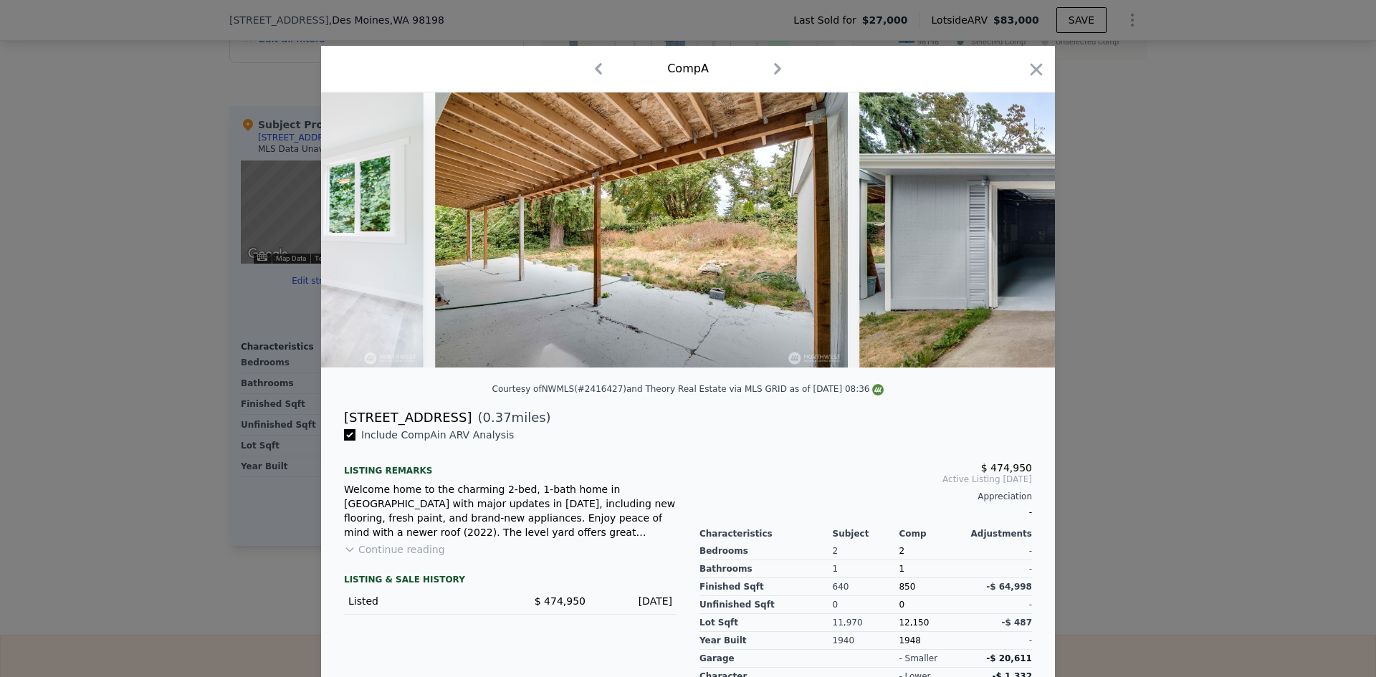
scroll to position [0, 4772]
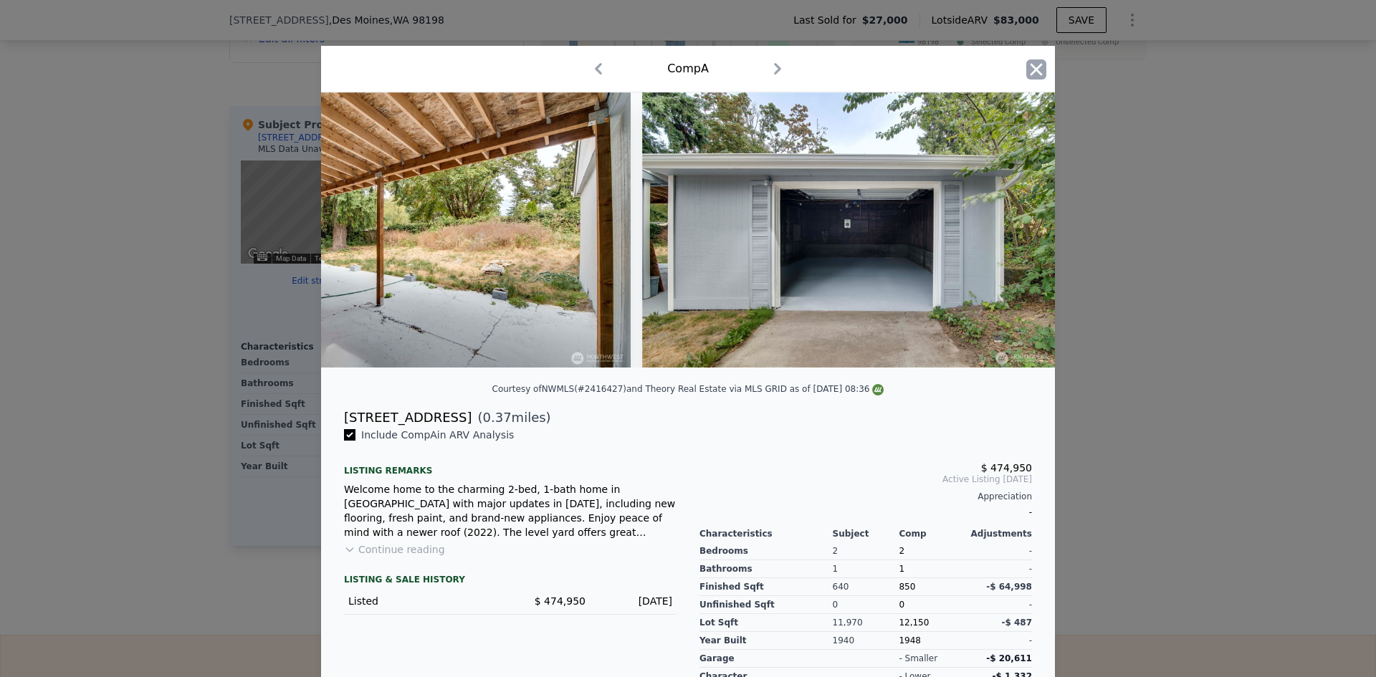
click at [1030, 66] on icon "button" at bounding box center [1036, 69] width 20 height 20
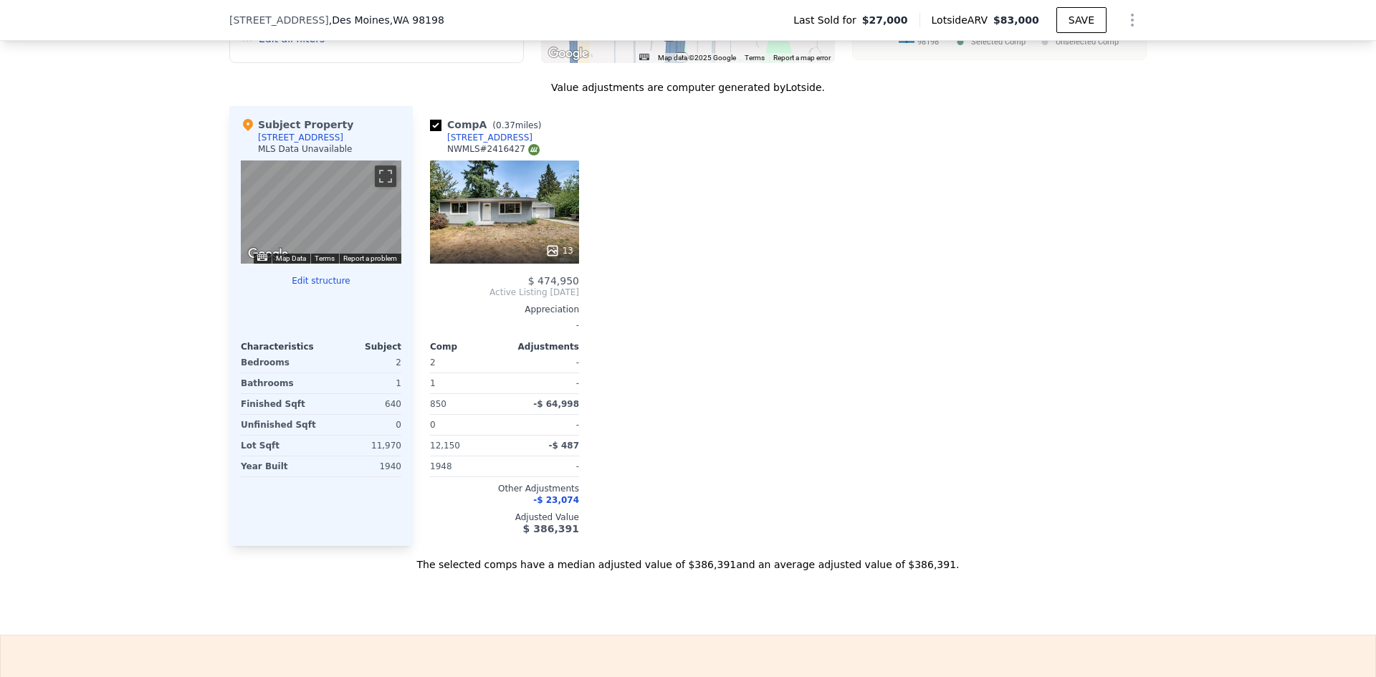
click at [483, 143] on div "[STREET_ADDRESS]" at bounding box center [489, 137] width 85 height 11
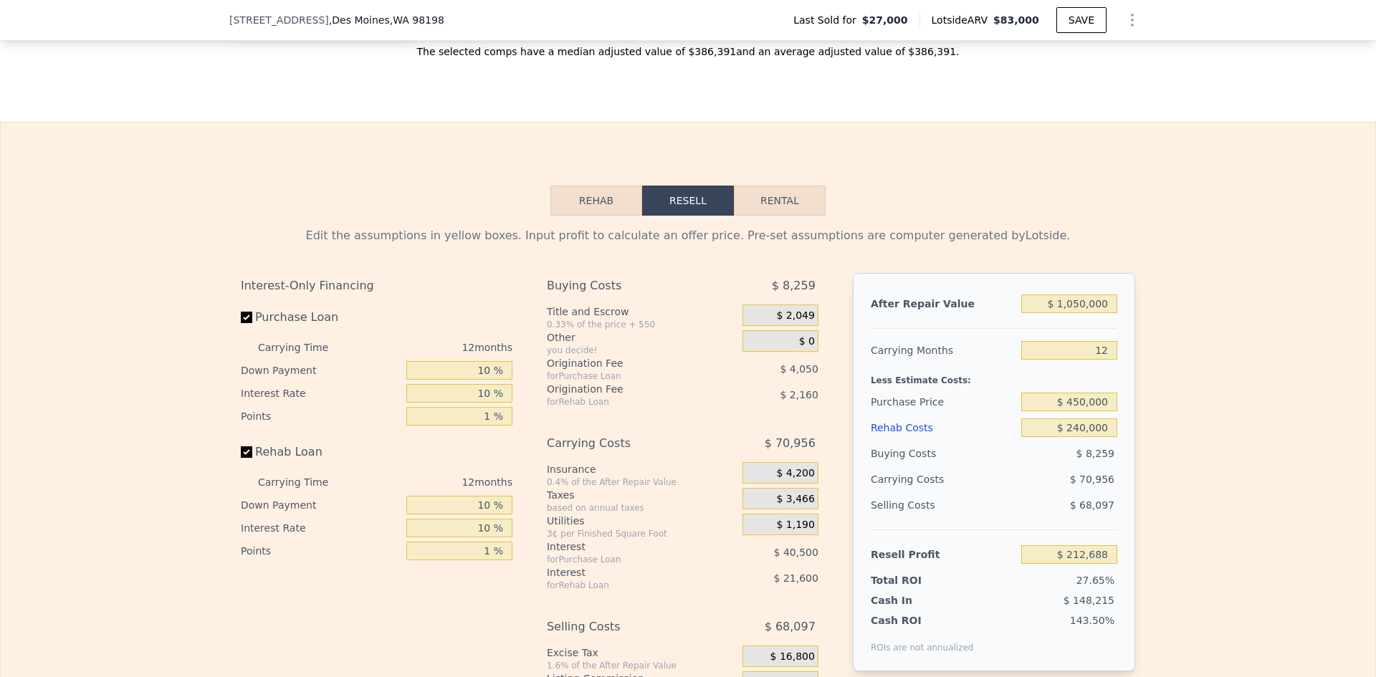
scroll to position [2007, 0]
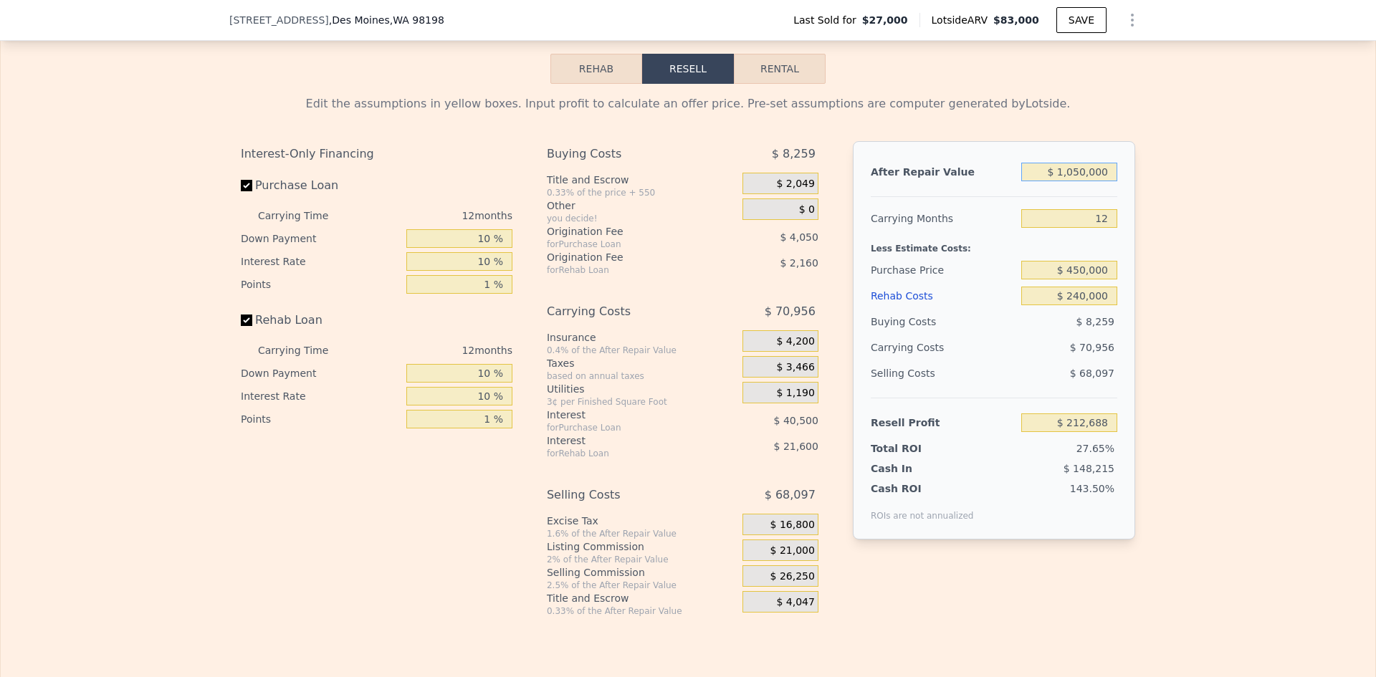
click at [1089, 181] on input "$ 1,050,000" at bounding box center [1069, 172] width 96 height 19
type input "$ 950"
type input "-$ 764,680"
type input "$ 950,000"
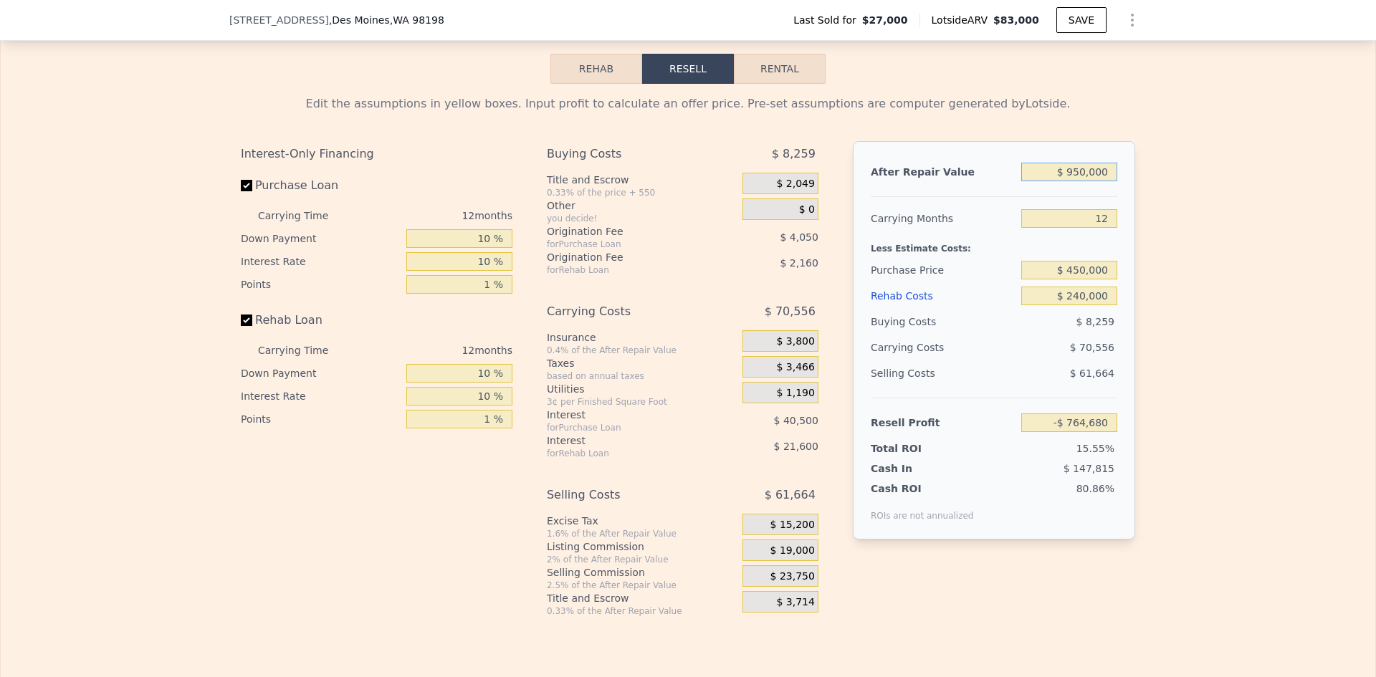
type input "$ 119,521"
click at [1100, 228] on input "12" at bounding box center [1069, 218] width 96 height 19
click at [1101, 228] on input "12" at bounding box center [1069, 218] width 96 height 19
click at [1190, 247] on div "Edit the assumptions in yellow boxes. Input profit to calculate an offer price.…" at bounding box center [688, 350] width 1375 height 533
click at [1089, 280] on input "$ 450,000" at bounding box center [1069, 270] width 96 height 19
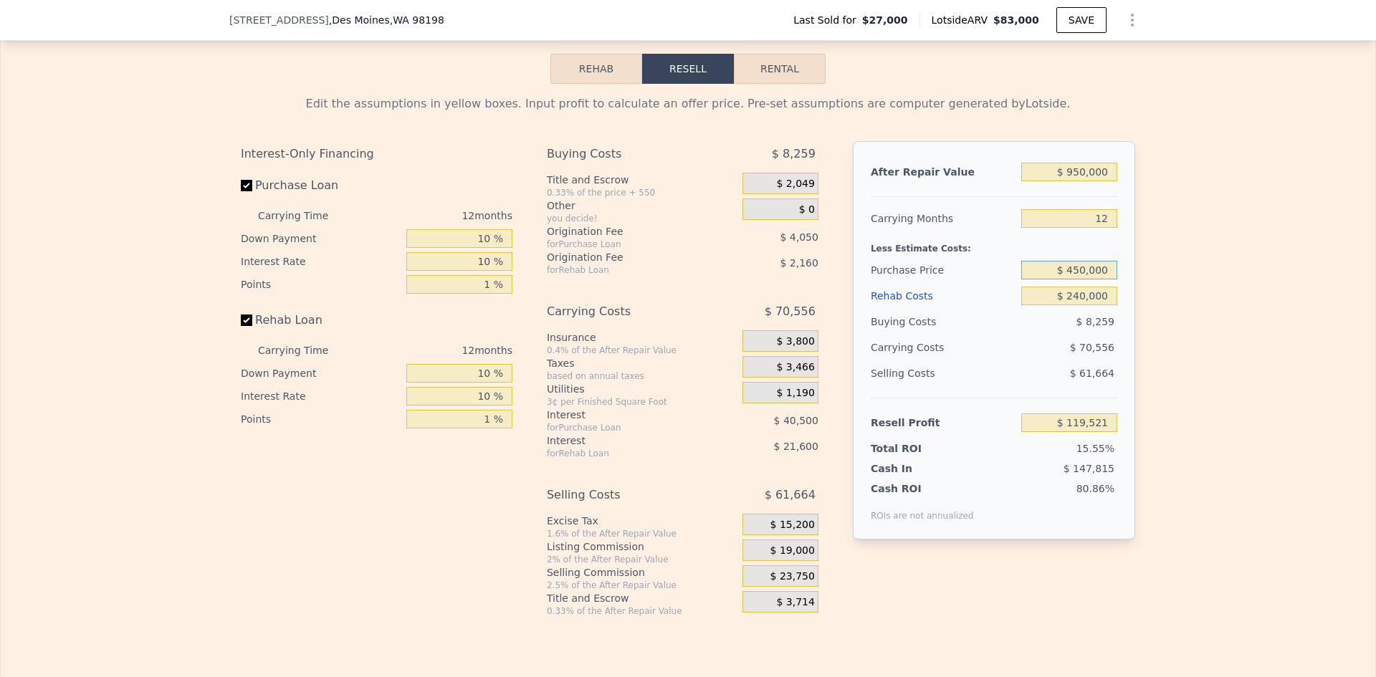
click at [1089, 280] on input "$ 450,000" at bounding box center [1069, 270] width 96 height 19
click at [1158, 283] on div "Edit the assumptions in yellow boxes. Input profit to calculate an offer price.…" at bounding box center [688, 350] width 1375 height 533
type input "$ 83,000"
type input "5"
type input "$ 0"
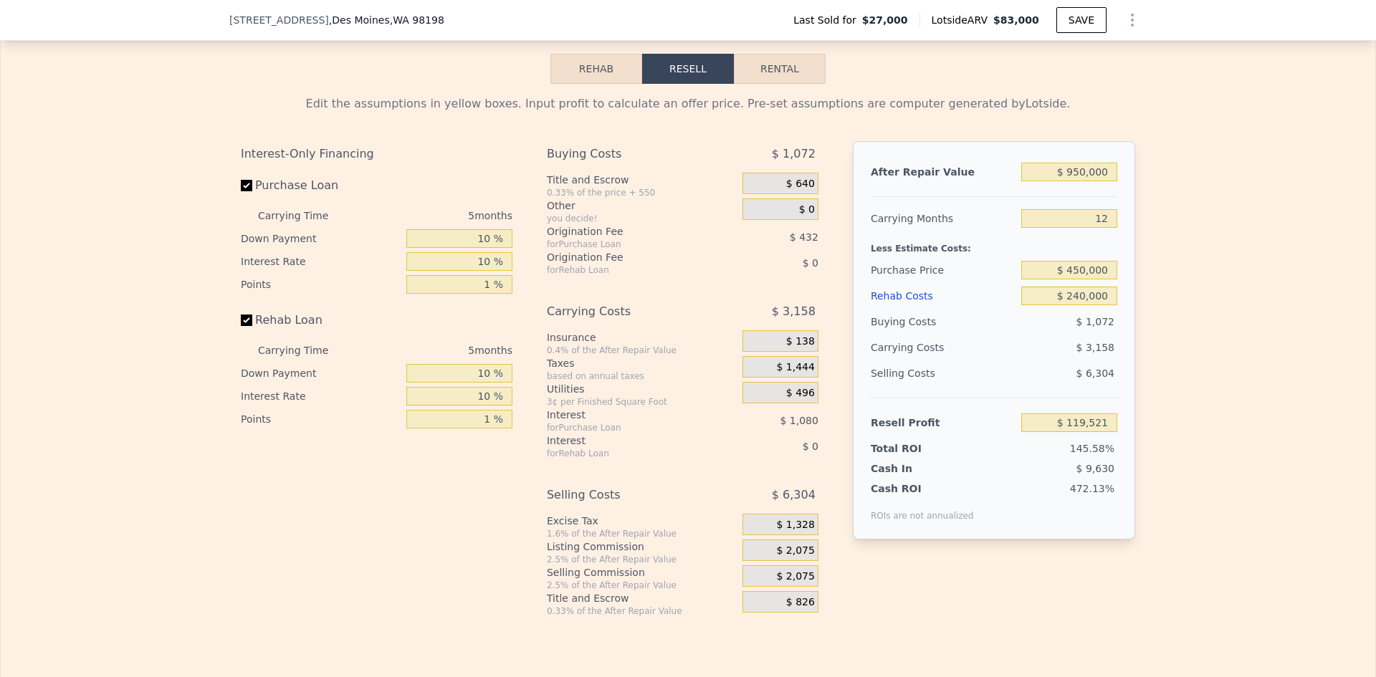
type input "$ 45,466"
click at [1095, 178] on input "$ 83,000" at bounding box center [1069, 172] width 96 height 19
click at [1097, 177] on input "$ 83,000" at bounding box center [1069, 172] width 96 height 19
click at [1091, 181] on input "$ 83,000" at bounding box center [1069, 172] width 96 height 19
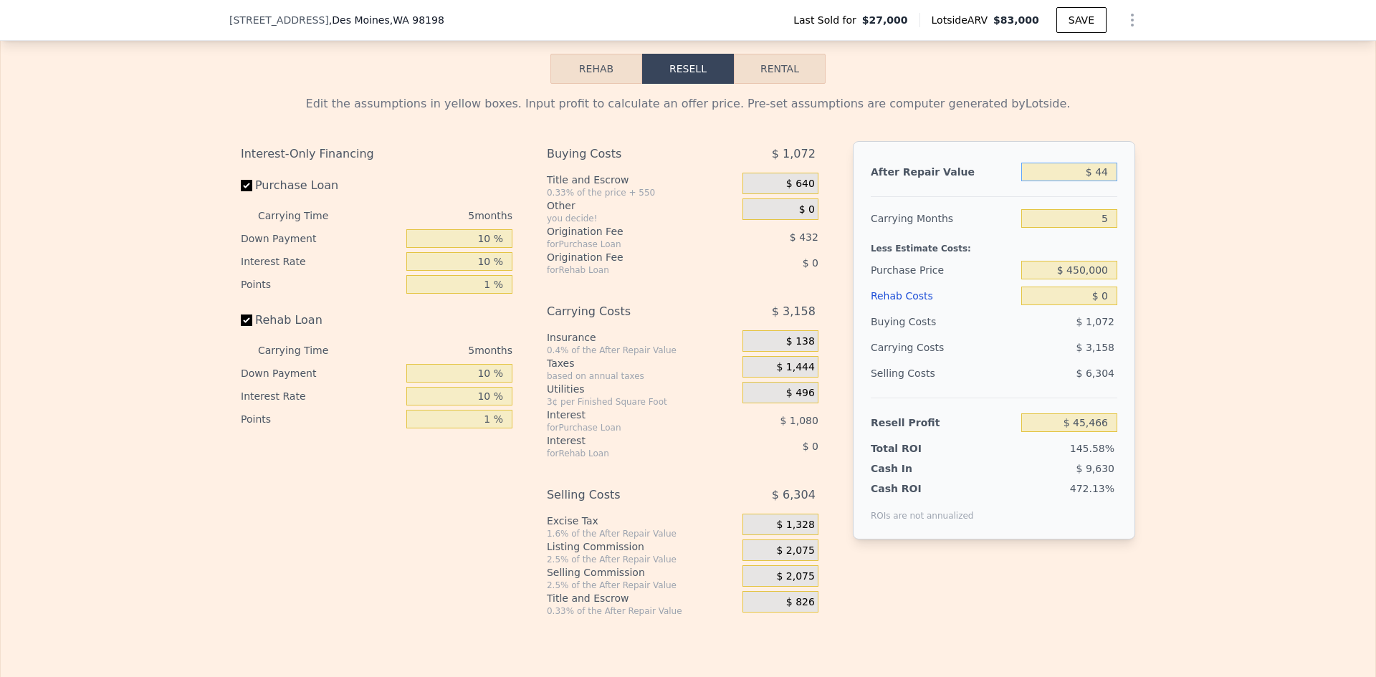
type input "$ 440"
type input "-$ 31,233"
type input "$ 4"
type input "-$ 31,638"
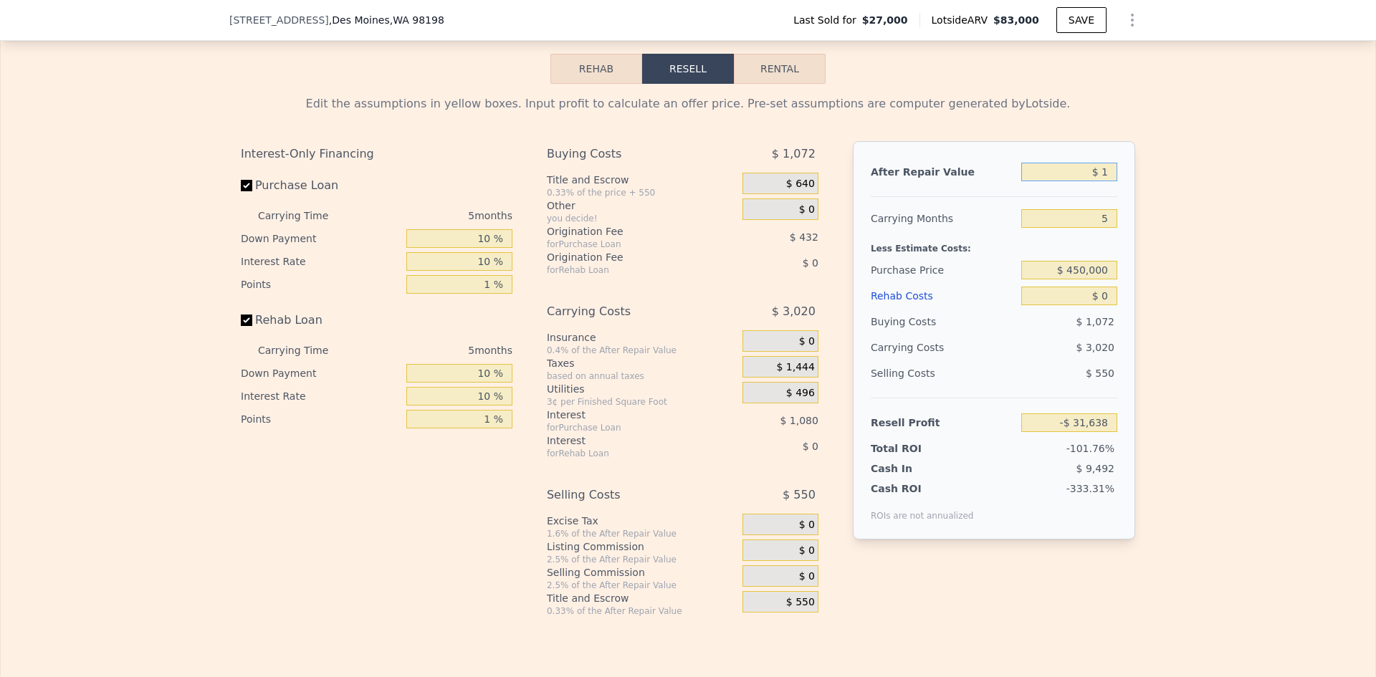
type input "$ 16"
type input "-$ 31,626"
type input "$ 1,600"
type input "-$ 30,156"
type input "$ 1,600,000"
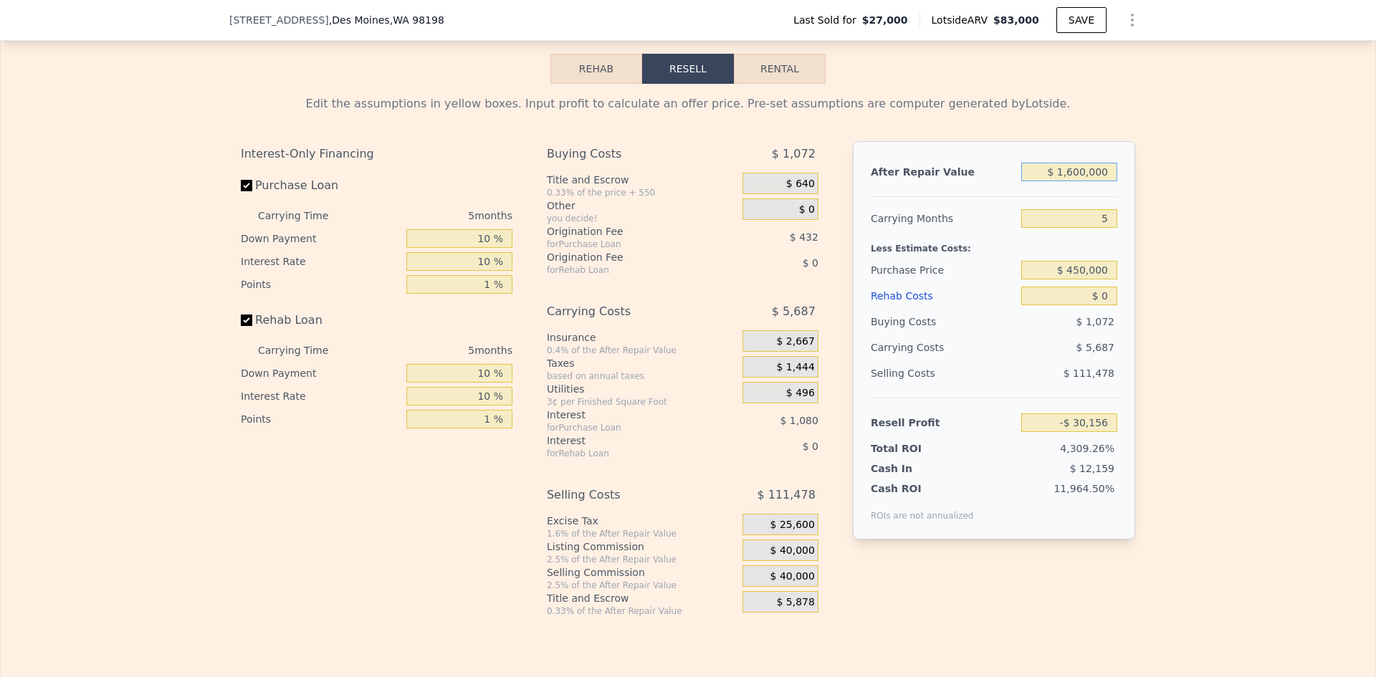
type input "$ 1,454,763"
type input "$ 1,600,000"
drag, startPoint x: 1103, startPoint y: 229, endPoint x: 1093, endPoint y: 229, distance: 10.1
click at [1097, 228] on input "5" at bounding box center [1069, 218] width 96 height 19
type input "12"
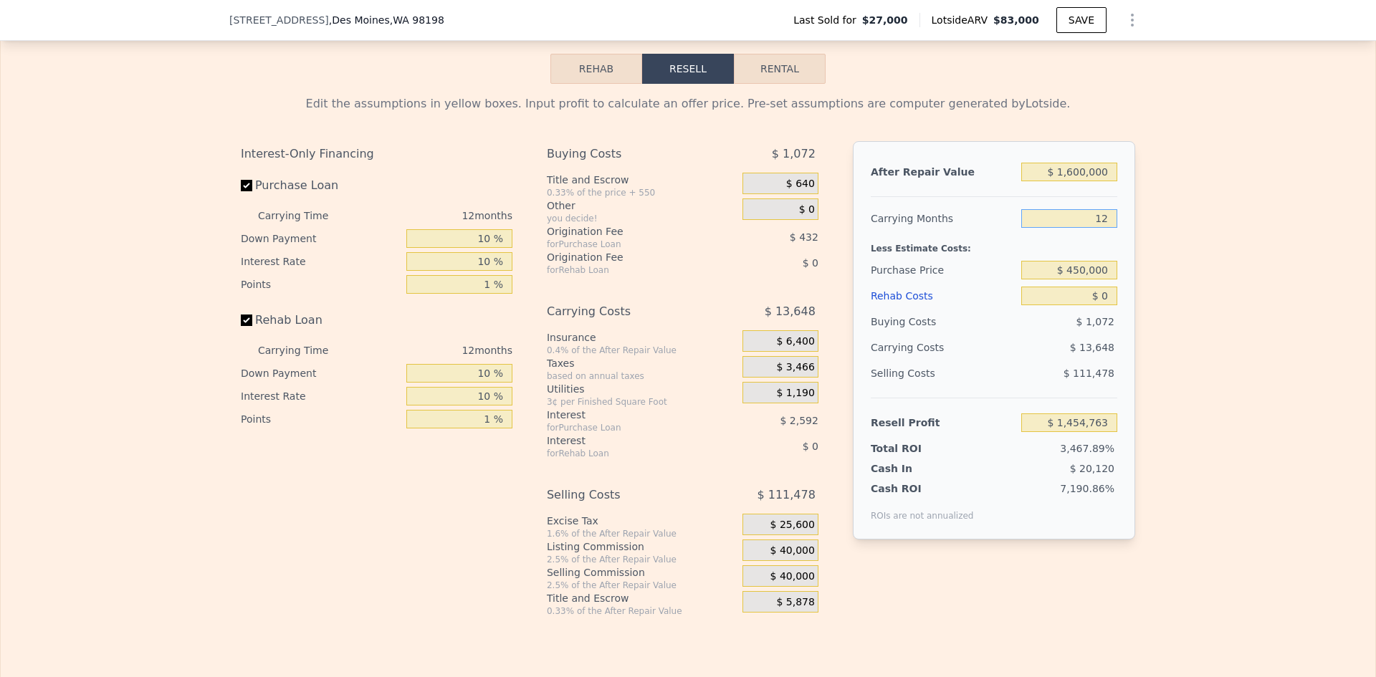
type input "$ 1,446,802"
type input "12"
click at [1092, 277] on input "$ 450,000" at bounding box center [1069, 270] width 96 height 19
click at [1101, 305] on input "$ 0" at bounding box center [1069, 296] width 96 height 19
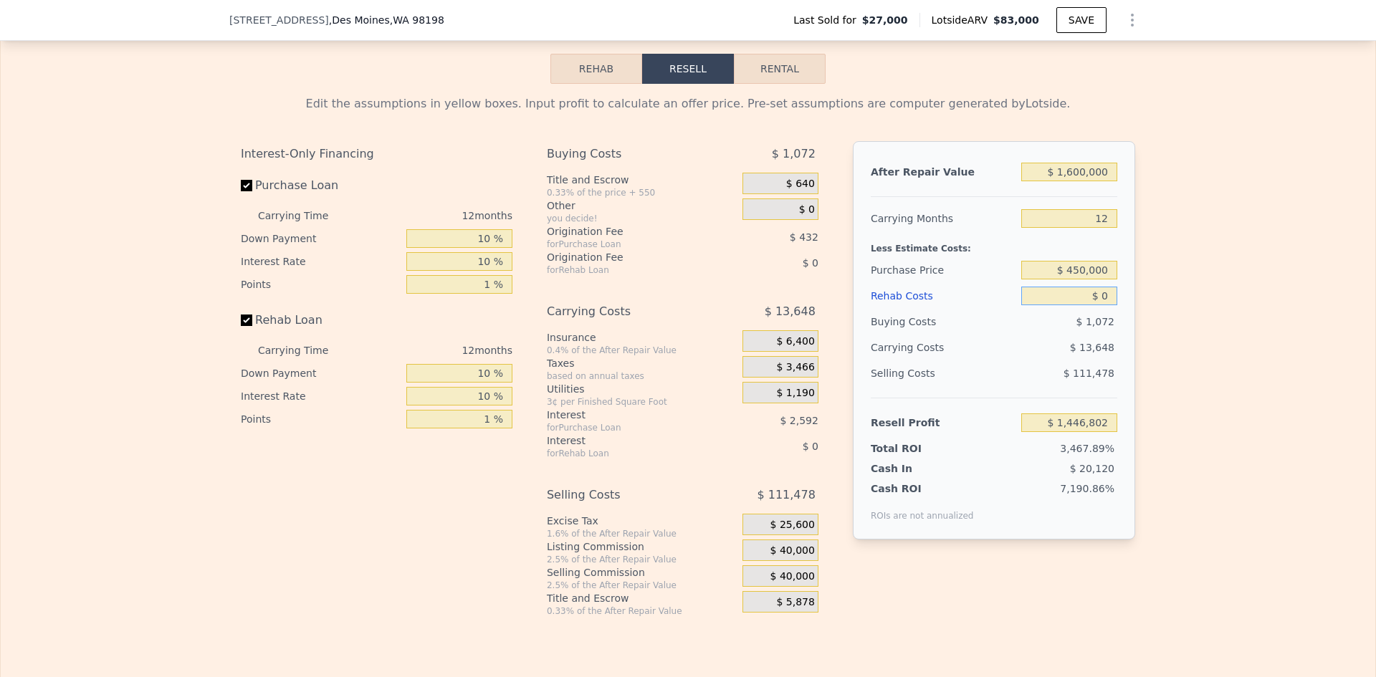
type input "$ 975,017"
drag, startPoint x: 1105, startPoint y: 306, endPoint x: 1098, endPoint y: 305, distance: 7.2
click at [1100, 305] on input "$ 0" at bounding box center [1069, 296] width 96 height 19
type input "$ 300"
type input "$ 974,688"
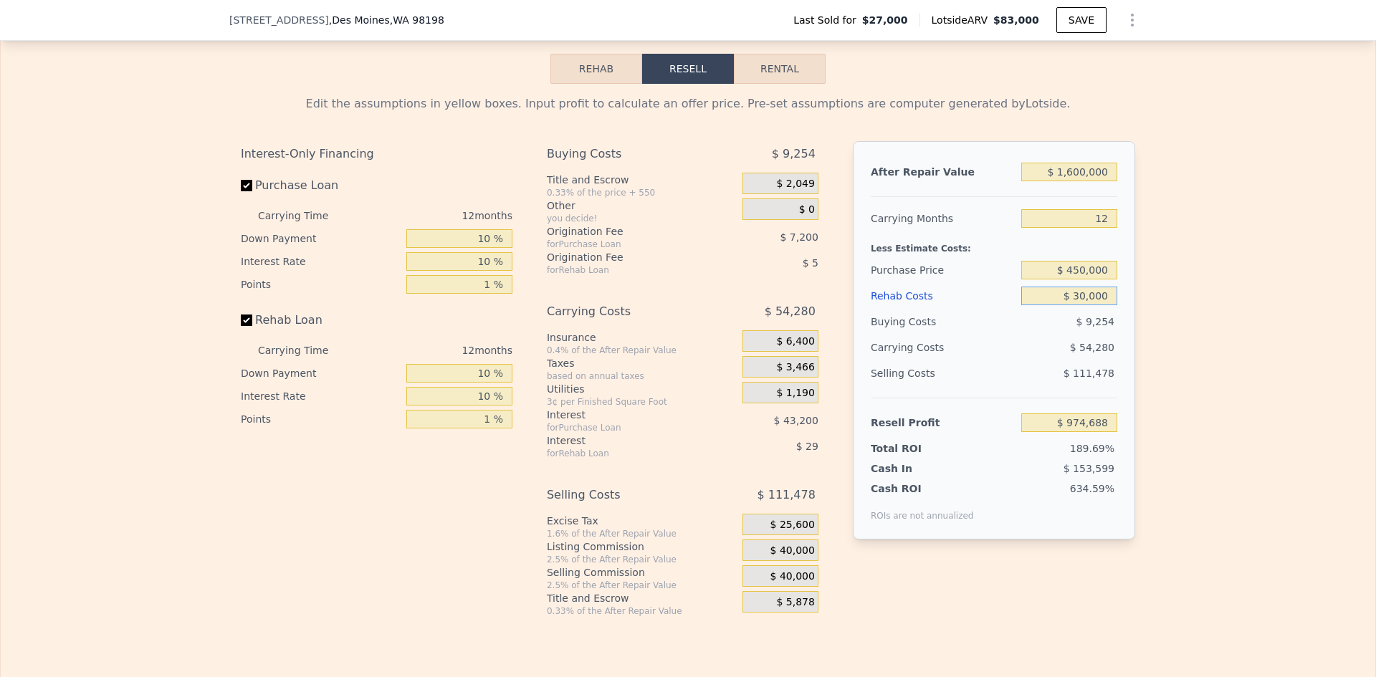
type input "$ 300,000"
type input "$ 641,417"
type input "$ 30,000"
type input "$ 941,657"
type input "$ 3"
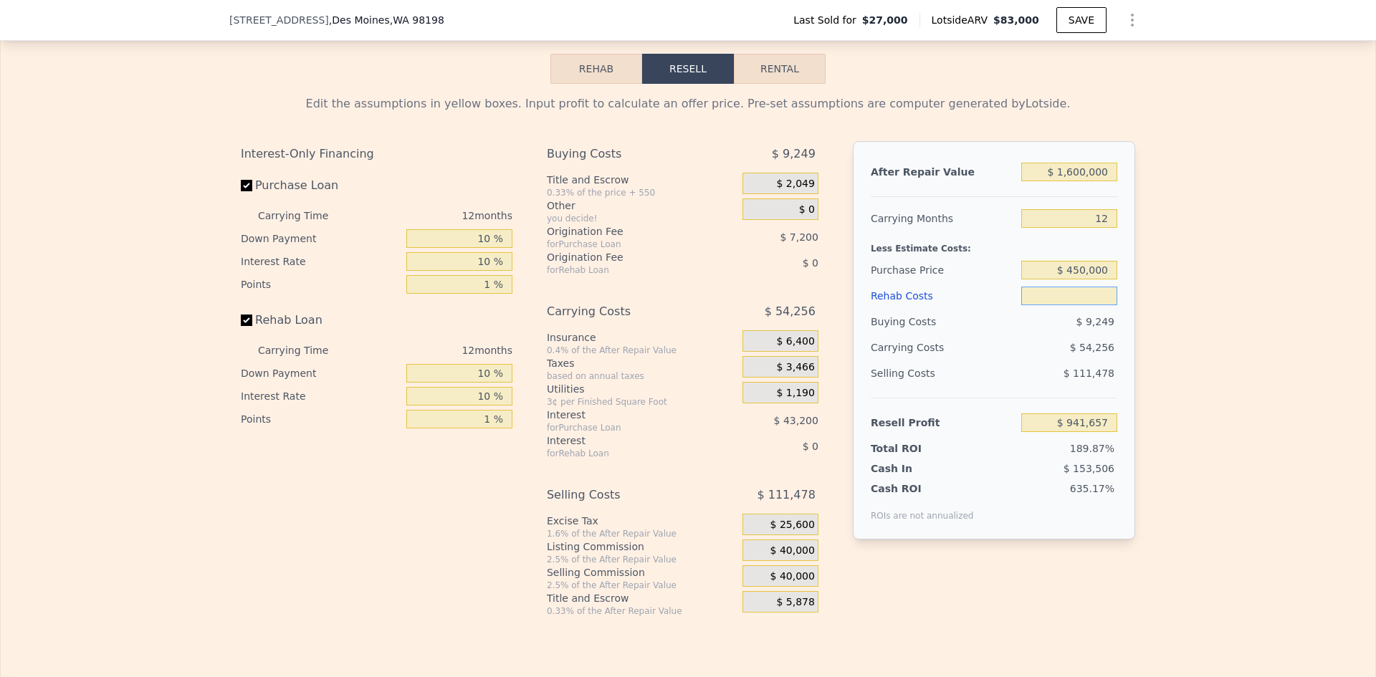
type input "$ 3"
type input "$ 975,014"
type input "$ 12"
type input "$ 975,005"
type input "$ 1,200"
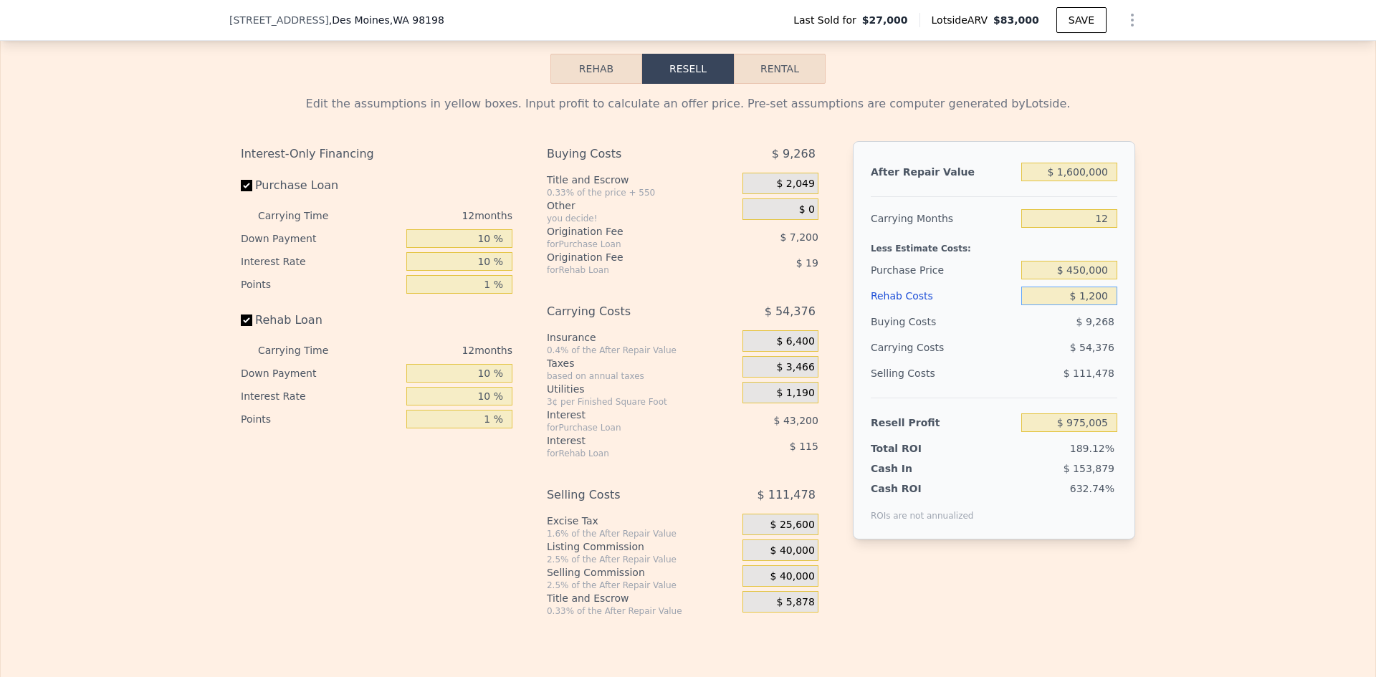
type input "$ 973,678"
type input "$ 1,200,000"
type input "-$ 359,383"
drag, startPoint x: 1069, startPoint y: 306, endPoint x: 1122, endPoint y: 301, distance: 53.3
click at [1122, 301] on div "After Repair Value $ 1,600,000 Carrying Months 12 Less Estimate Costs: Purchase…" at bounding box center [994, 340] width 282 height 399
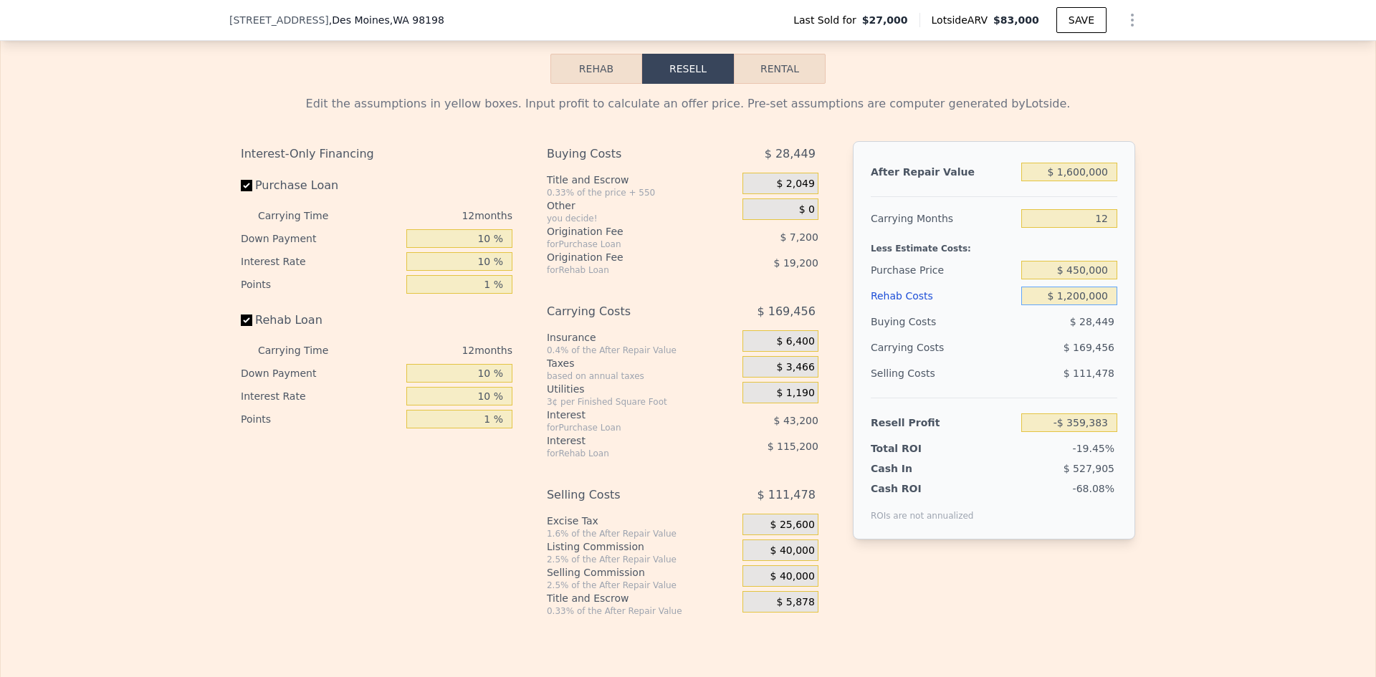
type input "$ 1"
type input "$ 975,016"
type input "$ 1,020"
type input "$ 973,885"
type input "$ 1,020,000"
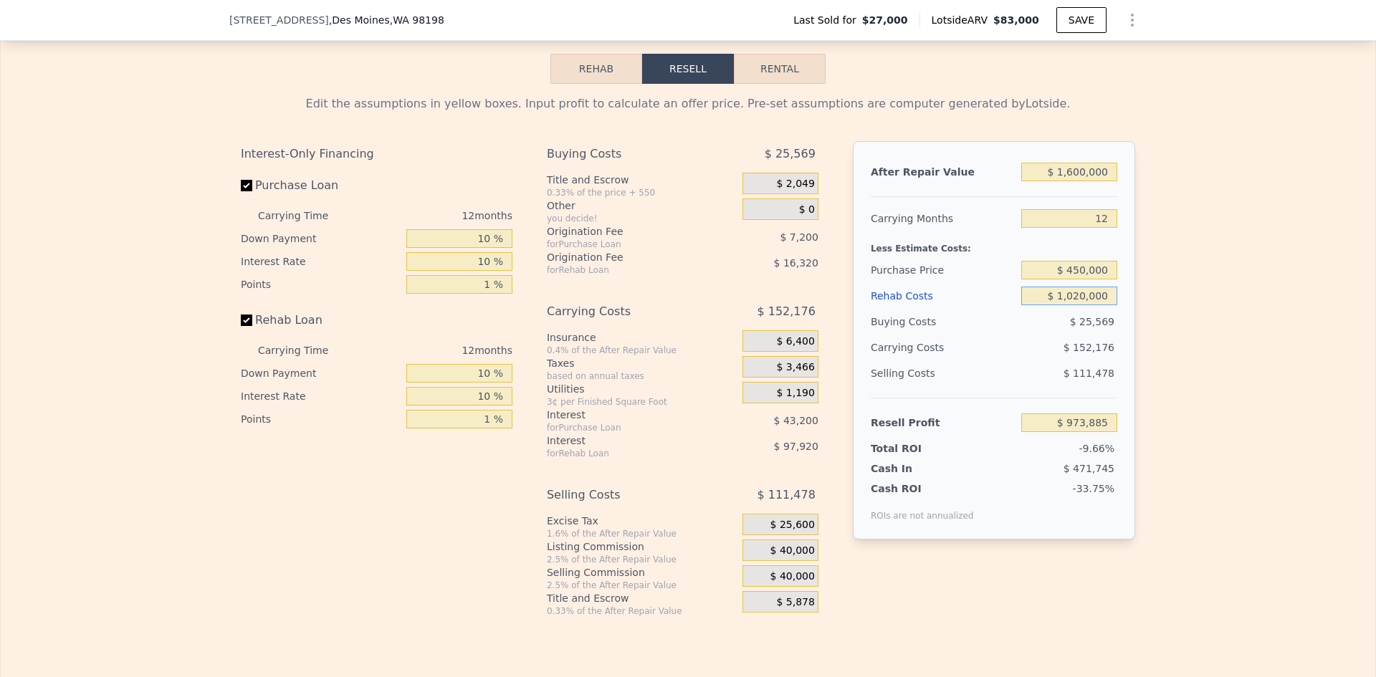
type input "-$ 159,223"
click at [1094, 304] on input "$ 1,020,000" at bounding box center [1069, 296] width 96 height 19
type input "$ 9"
type input "$ 975,008"
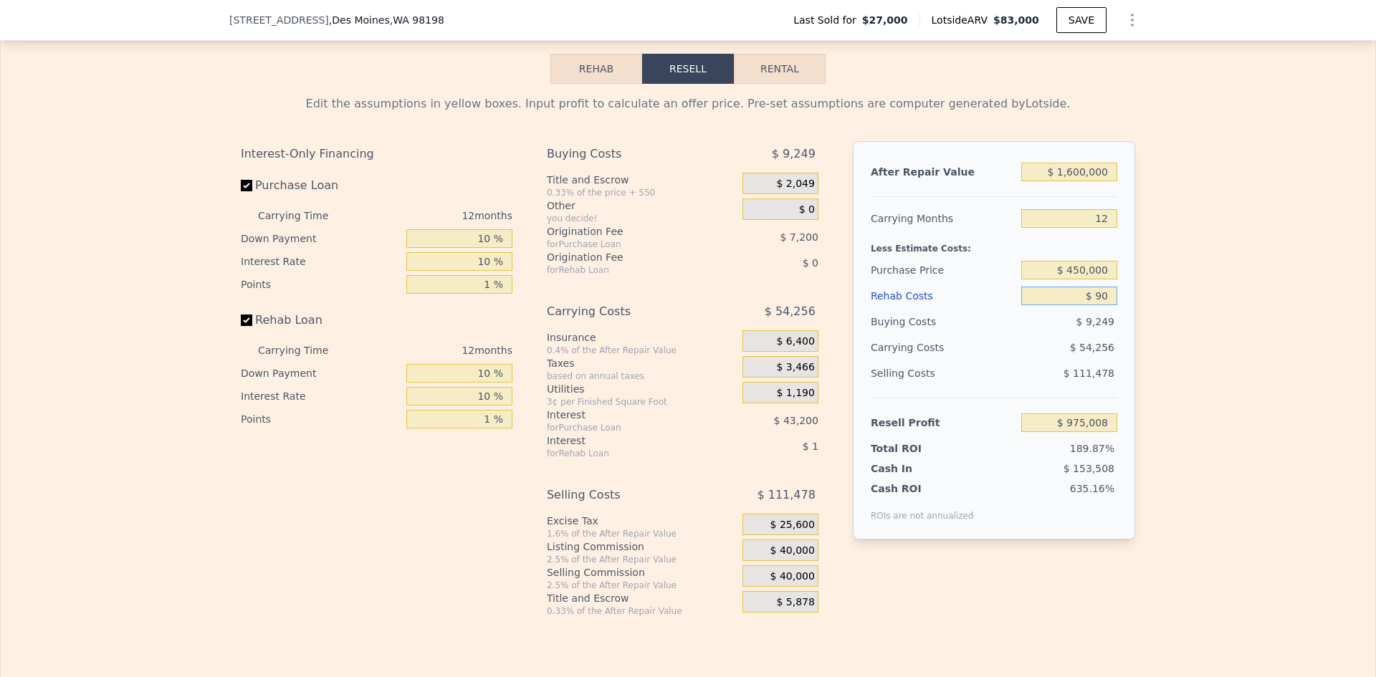
type input "$ 900"
type input "$ 974,019"
type input "$ 900,000"
type input "-$ 25,783"
click at [1089, 305] on input "$ 900,000" at bounding box center [1069, 296] width 96 height 19
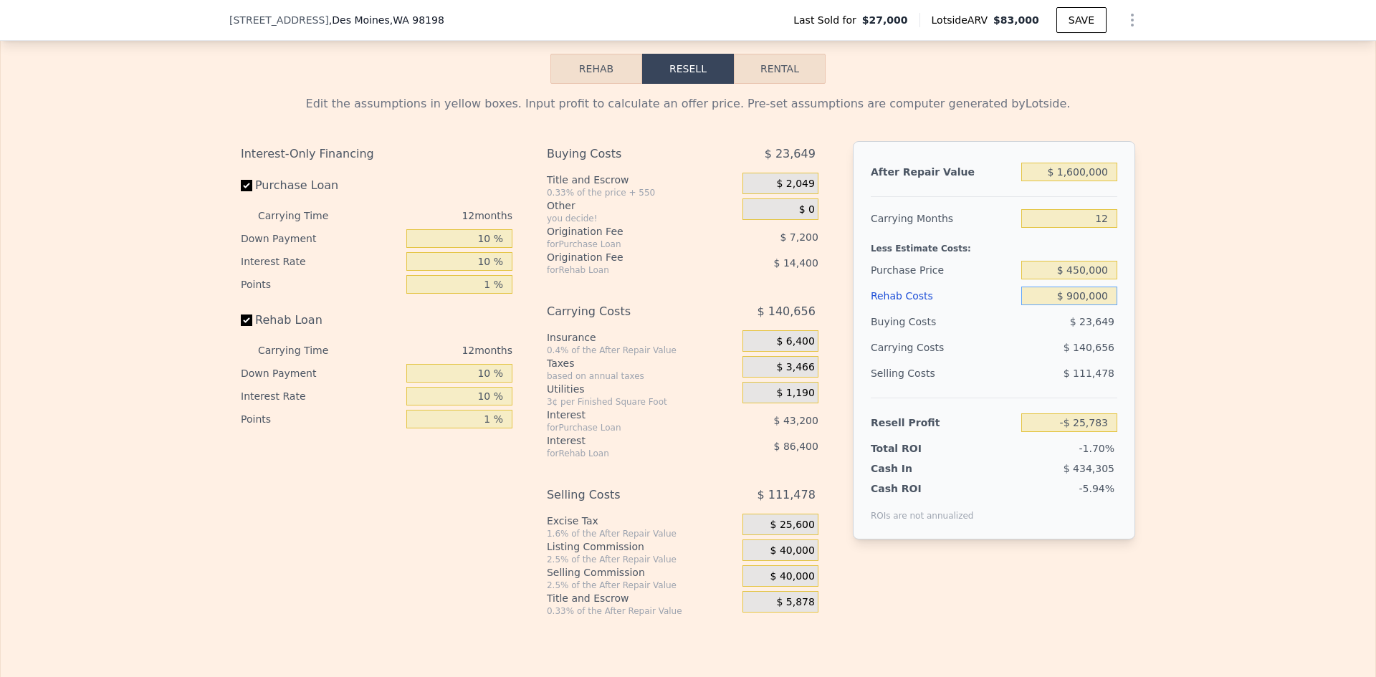
click at [1089, 305] on input "$ 900,000" at bounding box center [1069, 296] width 96 height 19
type input "$ 750"
type input "$ 974,183"
type input "$ 750,000"
type input "$ 141,017"
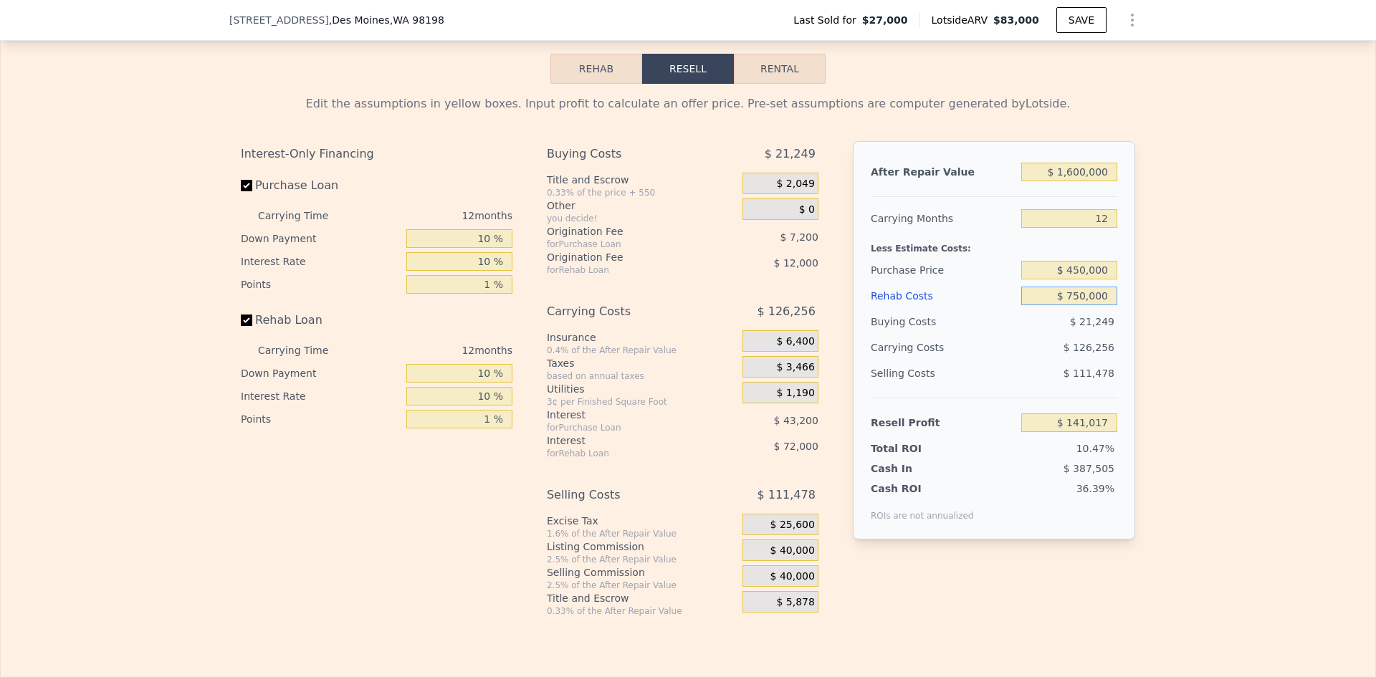
type input "$ 750,000"
click at [1089, 280] on input "$ 450,000" at bounding box center [1069, 270] width 96 height 19
click at [1232, 285] on div "Edit the assumptions in yellow boxes. Input profit to calculate an offer price.…" at bounding box center [688, 350] width 1375 height 533
click at [789, 558] on span "$ 40,000" at bounding box center [793, 551] width 44 height 13
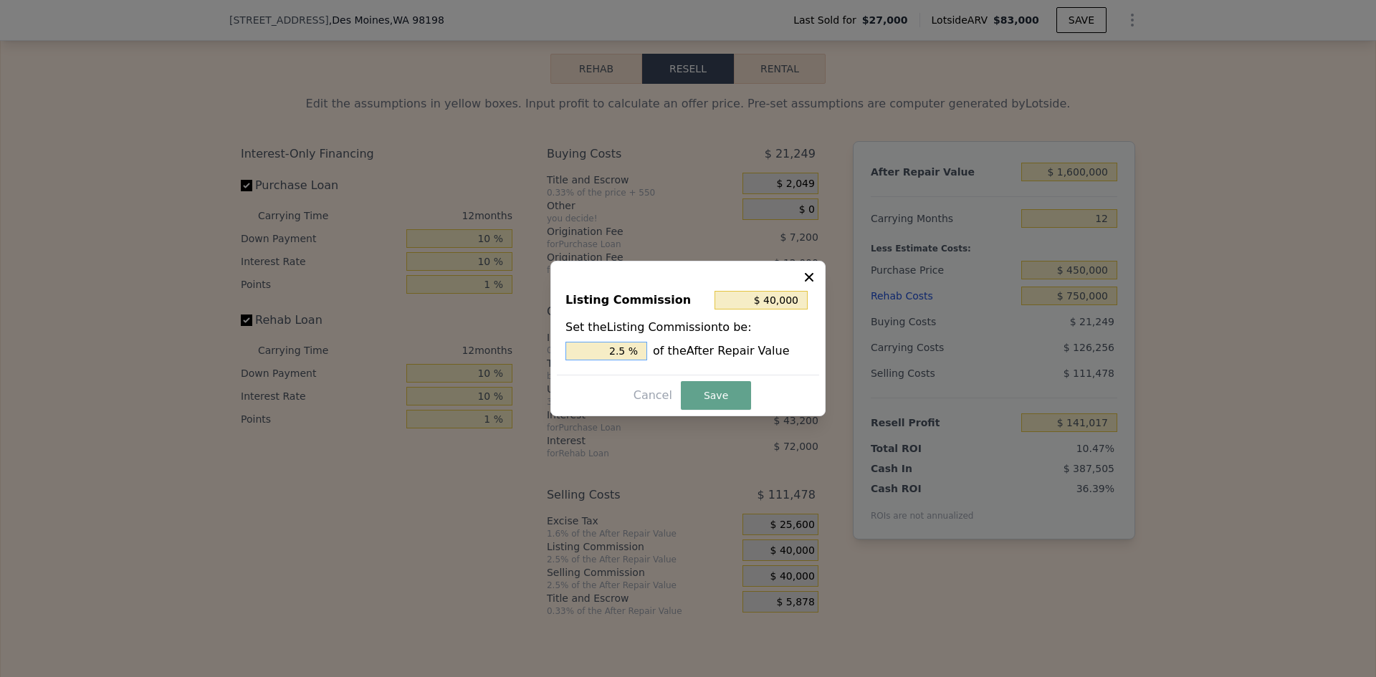
click at [629, 347] on input "2.5 %" at bounding box center [607, 351] width 82 height 19
type input "$ 320,000"
type input "20 %"
type input "$ 32,000"
type input "2 %"
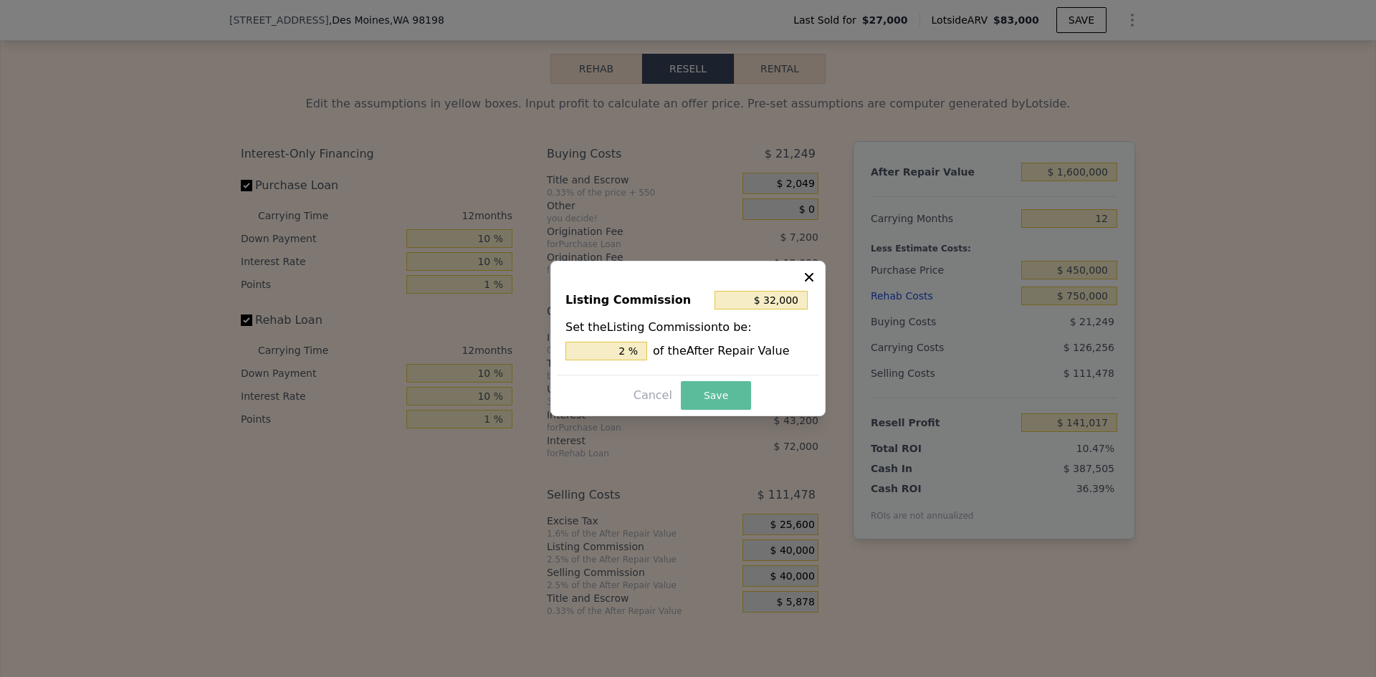
click at [712, 406] on button "Save" at bounding box center [716, 395] width 70 height 29
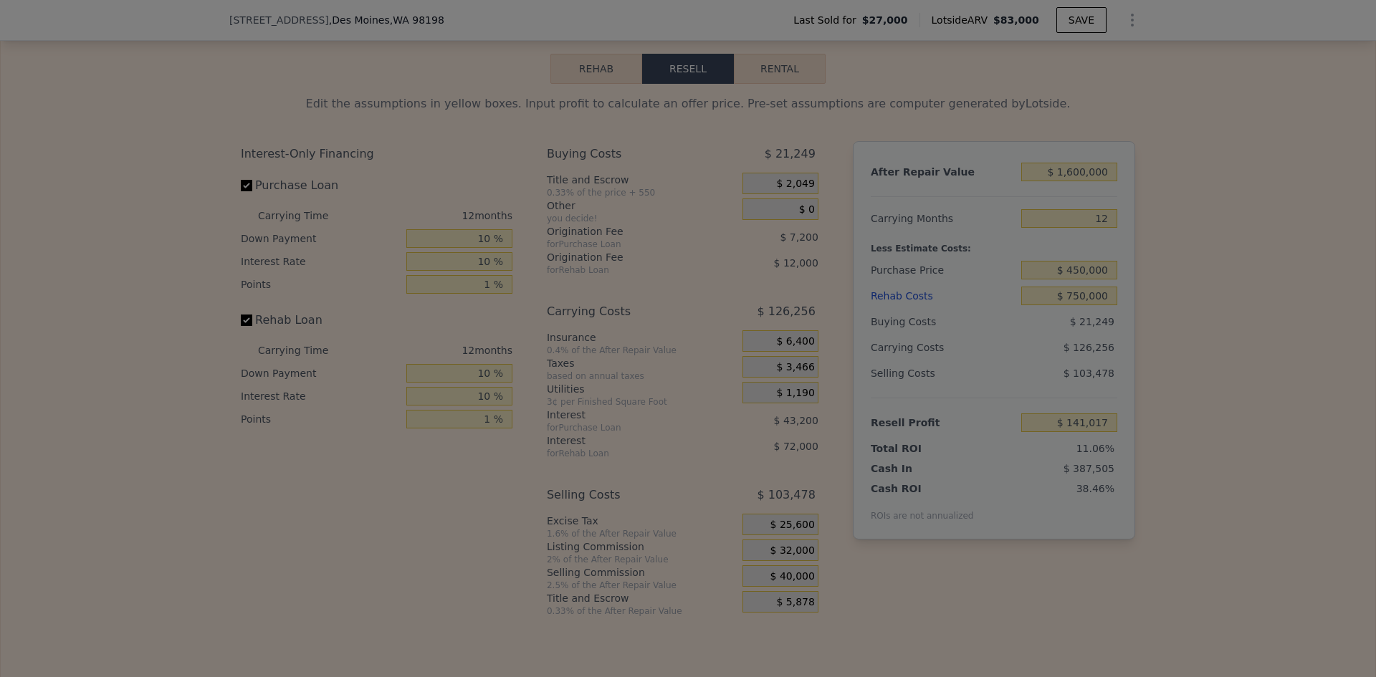
type input "$ 149,017"
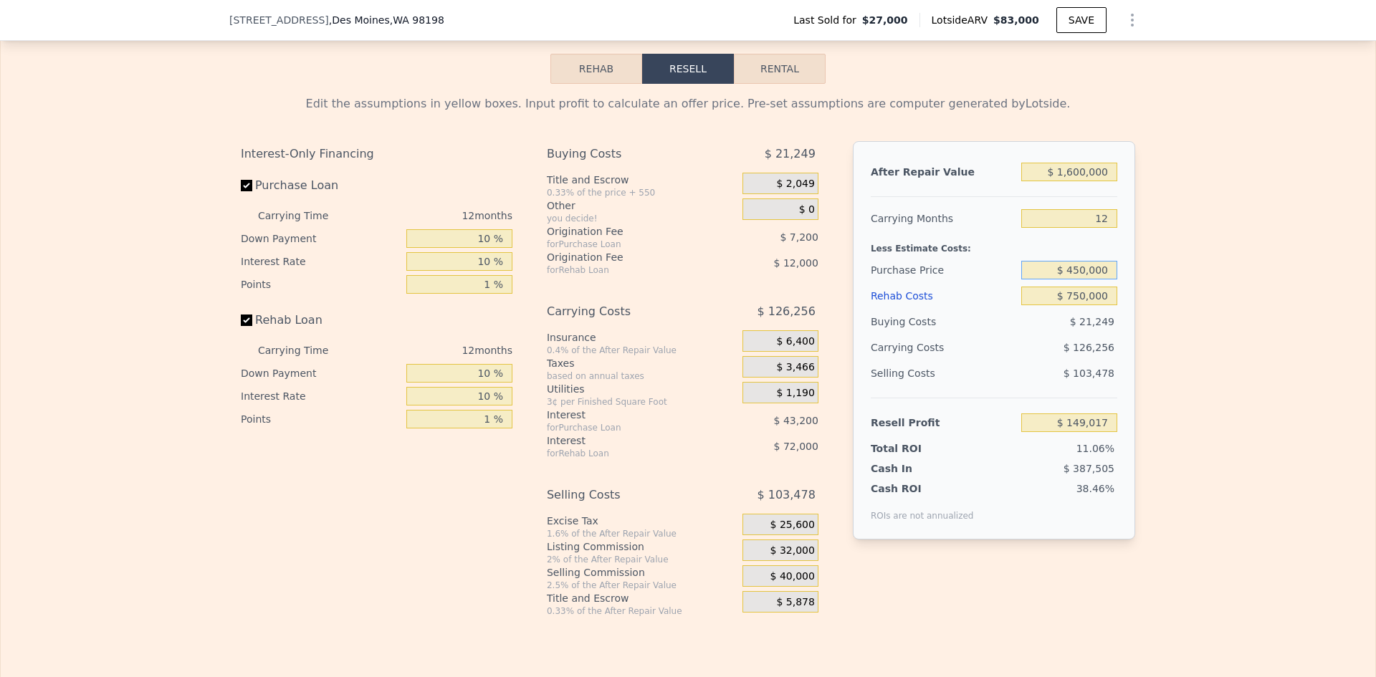
click at [1074, 279] on input "$ 450,000" at bounding box center [1069, 270] width 96 height 19
type input "$ 480,000"
click at [1166, 334] on div "Edit the assumptions in yellow boxes. Input profit to calculate an offer price.…" at bounding box center [688, 350] width 1375 height 533
type input "$ 115,558"
drag, startPoint x: 1077, startPoint y: 280, endPoint x: 1069, endPoint y: 278, distance: 8.7
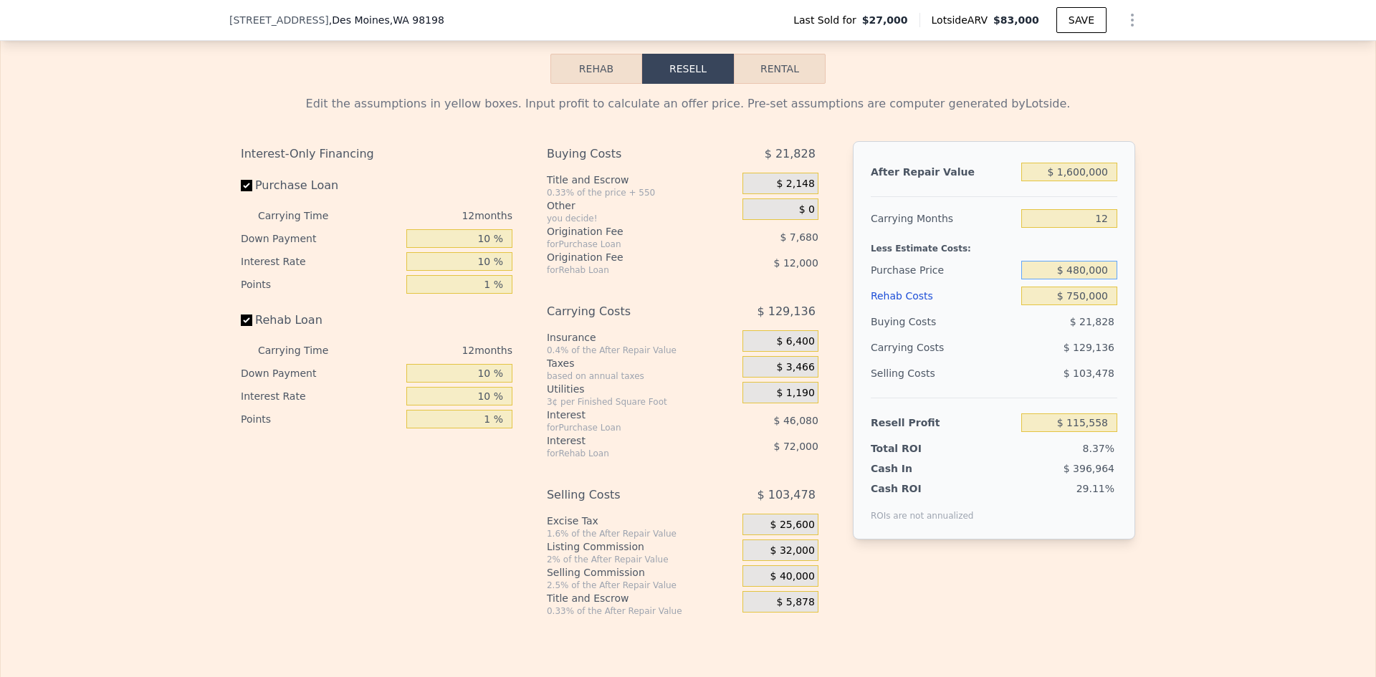
click at [1072, 278] on input "$ 480,000" at bounding box center [1069, 270] width 96 height 19
type input "$ 450,000"
click at [1186, 319] on div "Edit the assumptions in yellow boxes. Input profit to calculate an offer price.…" at bounding box center [688, 350] width 1375 height 533
type input "$ 149,017"
click at [1075, 279] on input "$ 450,000" at bounding box center [1069, 270] width 96 height 19
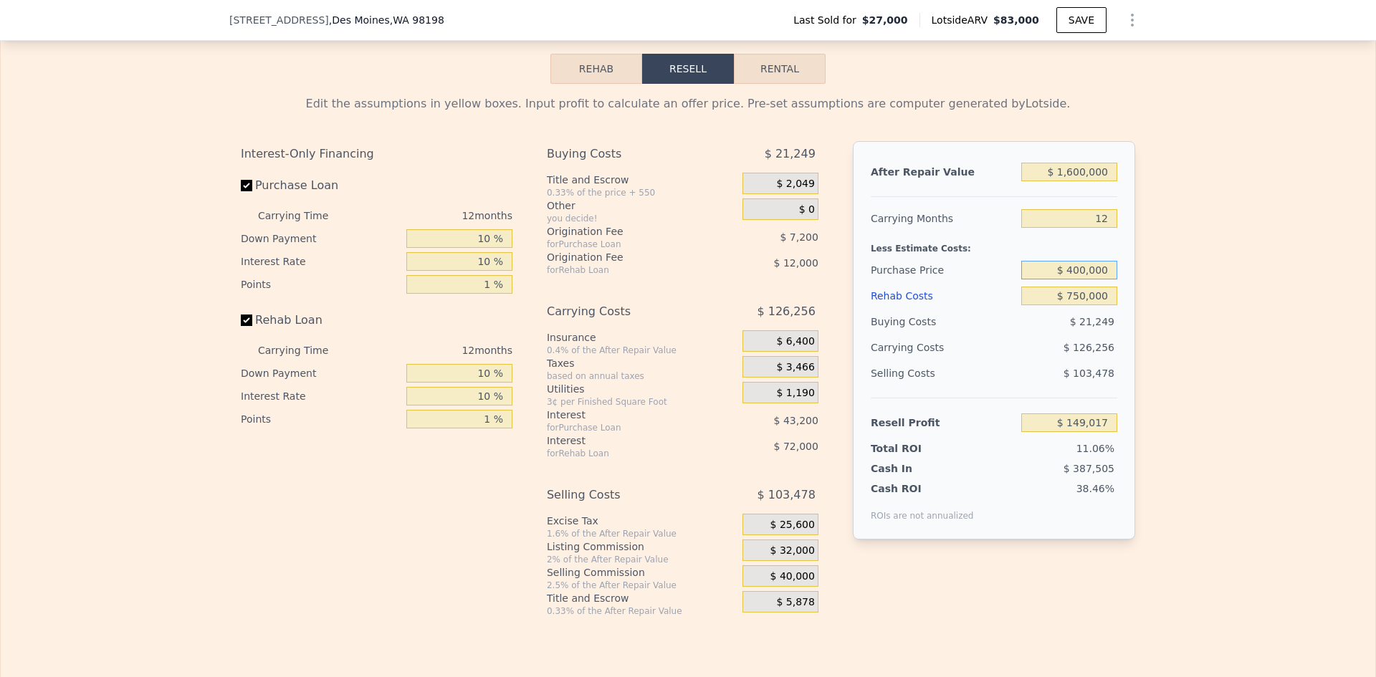
type input "$ 400,000"
drag, startPoint x: 1219, startPoint y: 308, endPoint x: 1204, endPoint y: 318, distance: 17.7
click at [1218, 313] on div "Edit the assumptions in yellow boxes. Input profit to calculate an offer price.…" at bounding box center [688, 350] width 1375 height 533
type input "$ 204,784"
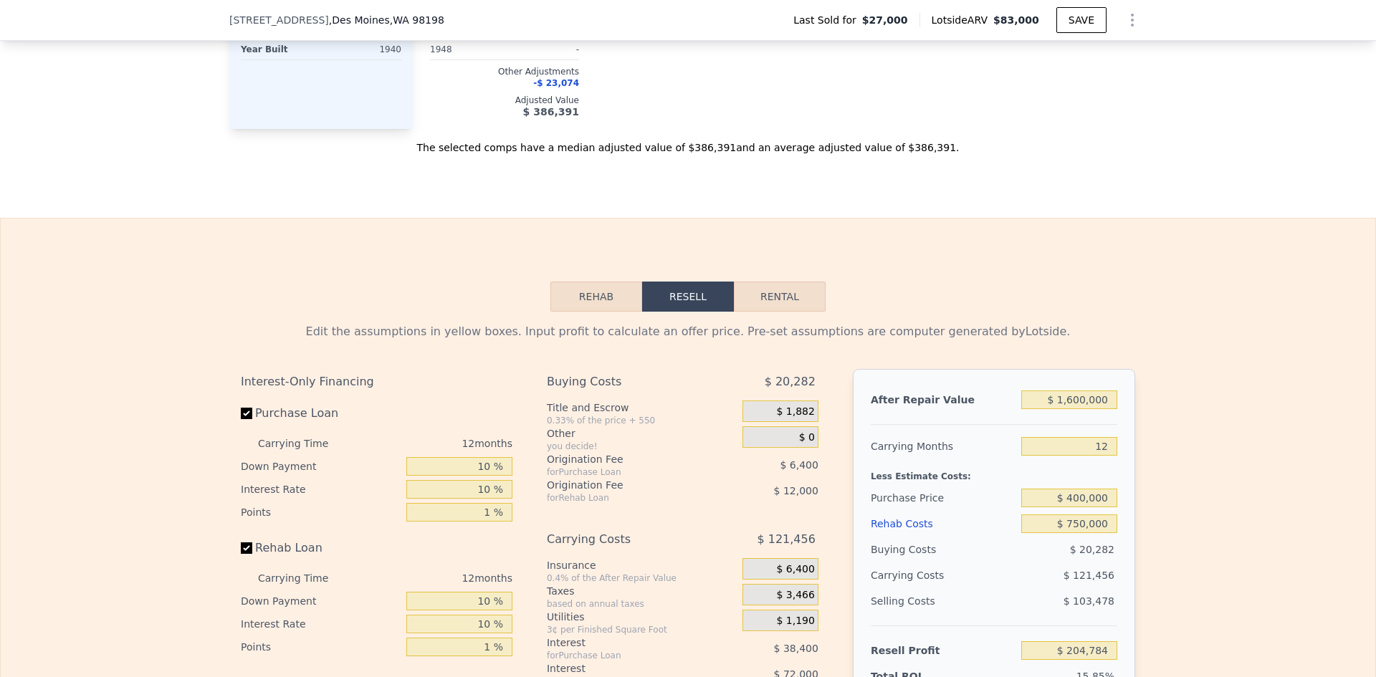
scroll to position [1577, 0]
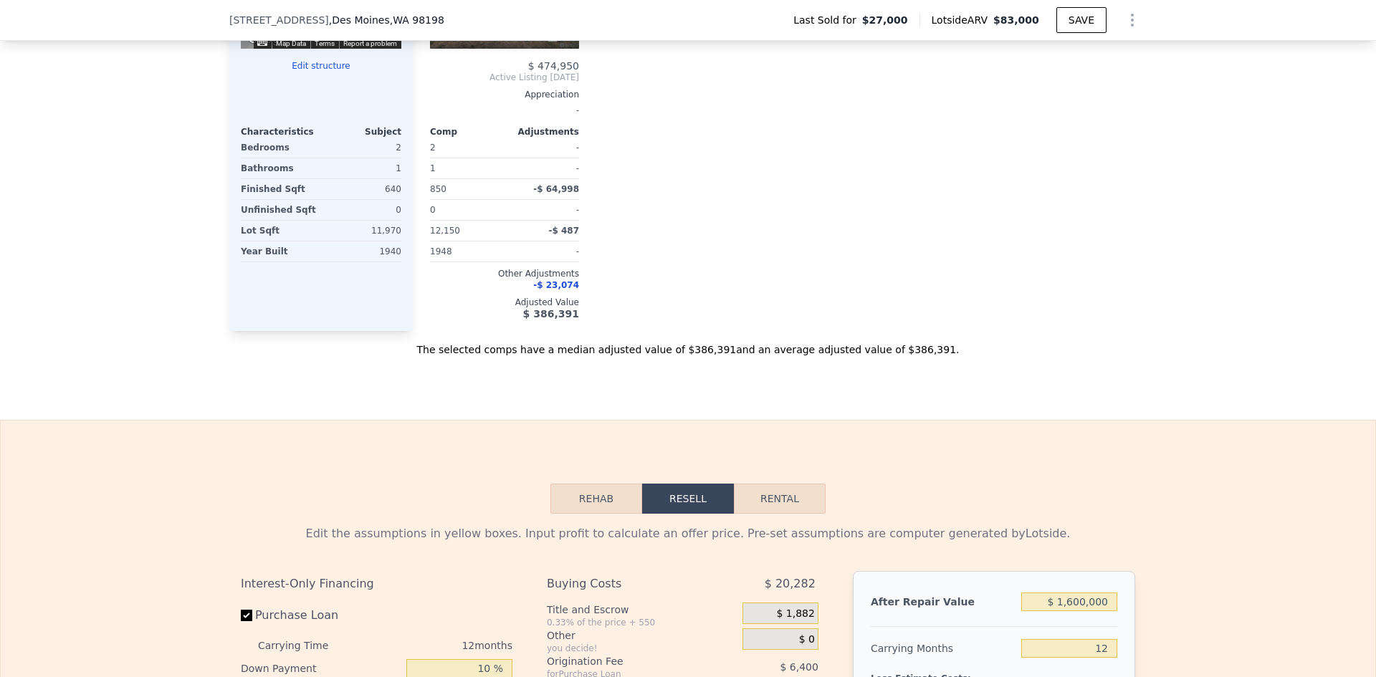
type input "$ 83,000"
type input "5"
type input "$ 0"
type input "$ 45,466"
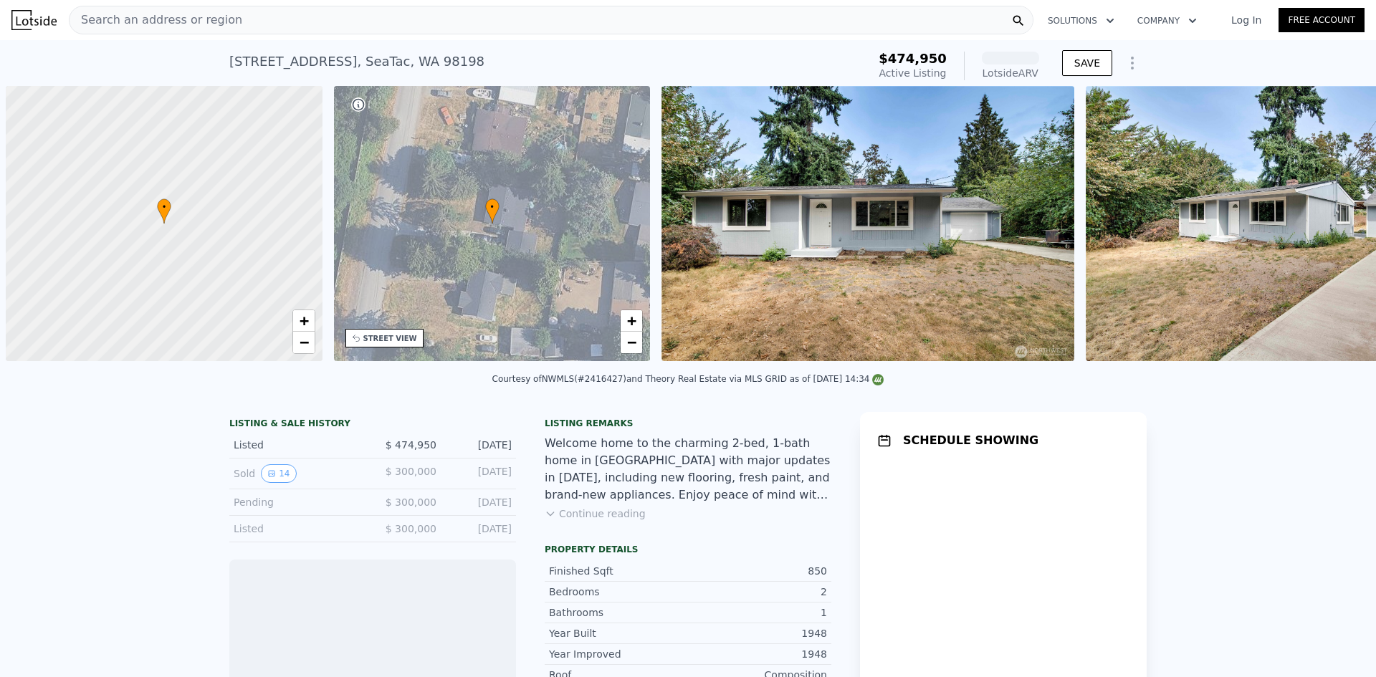
scroll to position [0, 6]
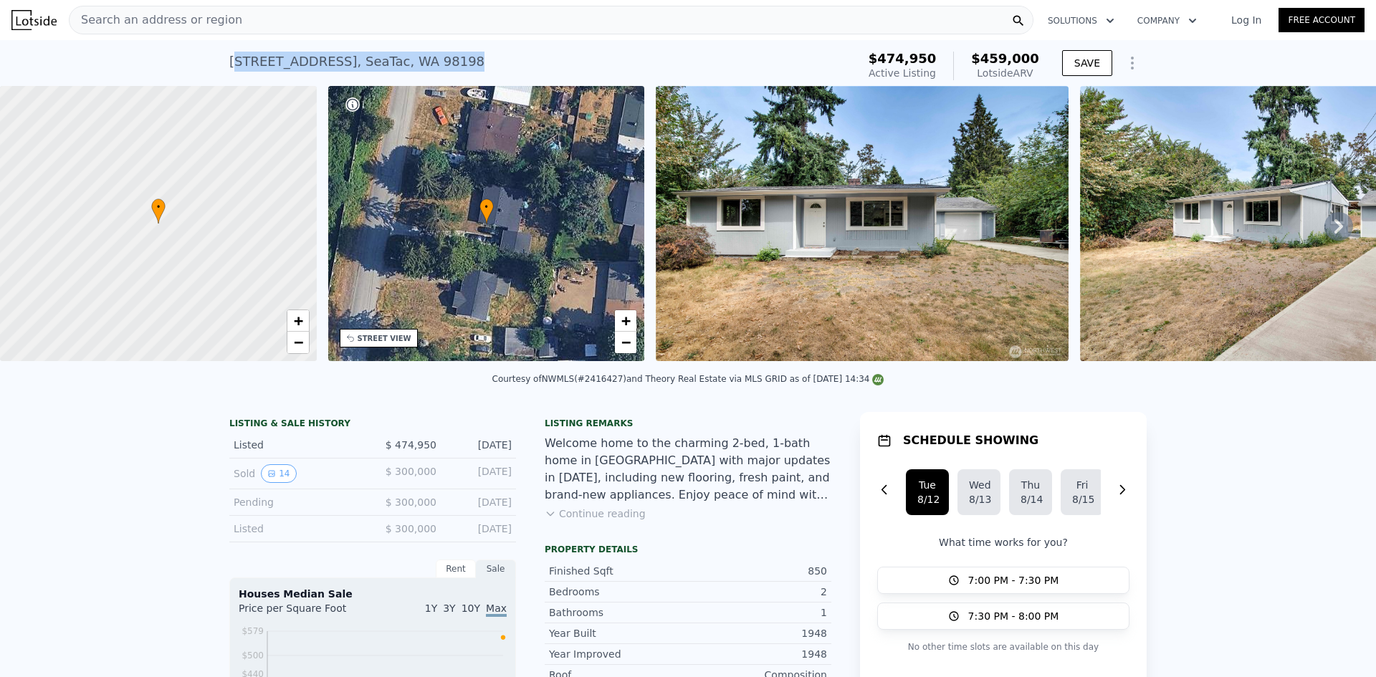
drag, startPoint x: 249, startPoint y: 62, endPoint x: 227, endPoint y: 65, distance: 22.3
click at [229, 65] on div "[STREET_ADDRESS] Active at $474,950 (~ARV $459k )" at bounding box center [540, 66] width 622 height 40
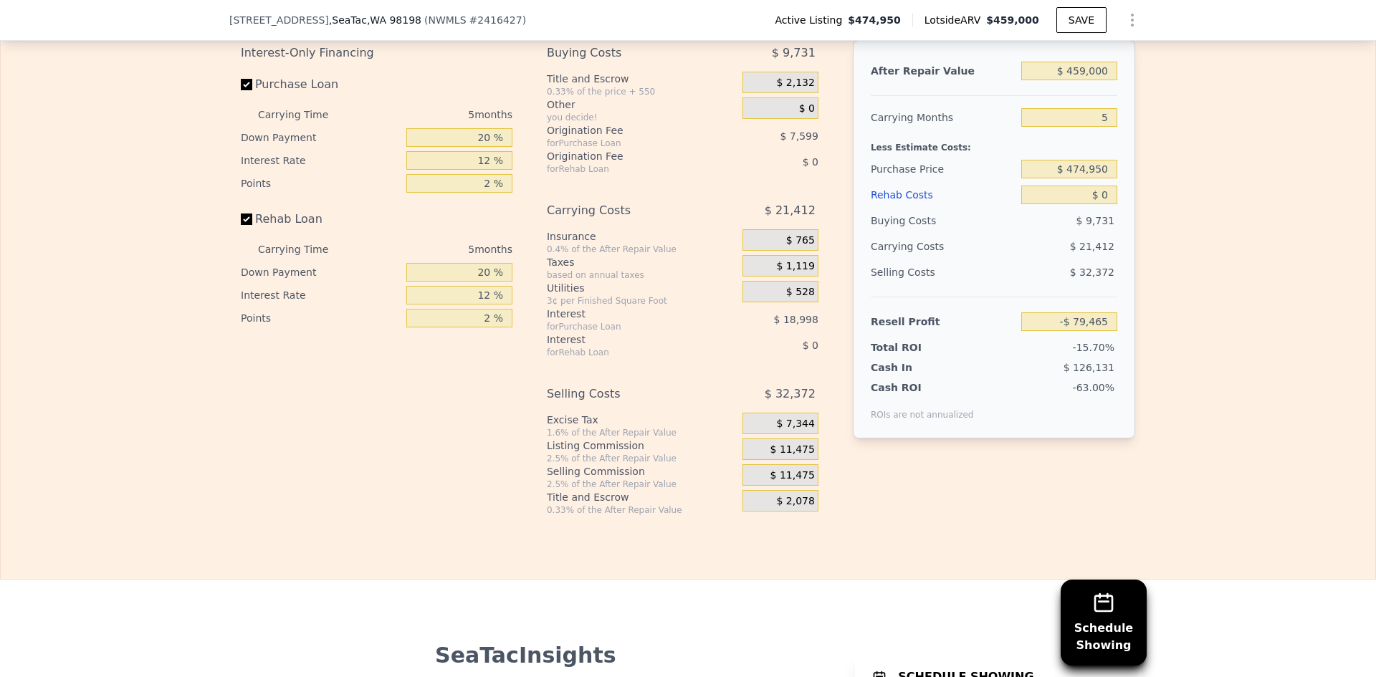
scroll to position [2145, 0]
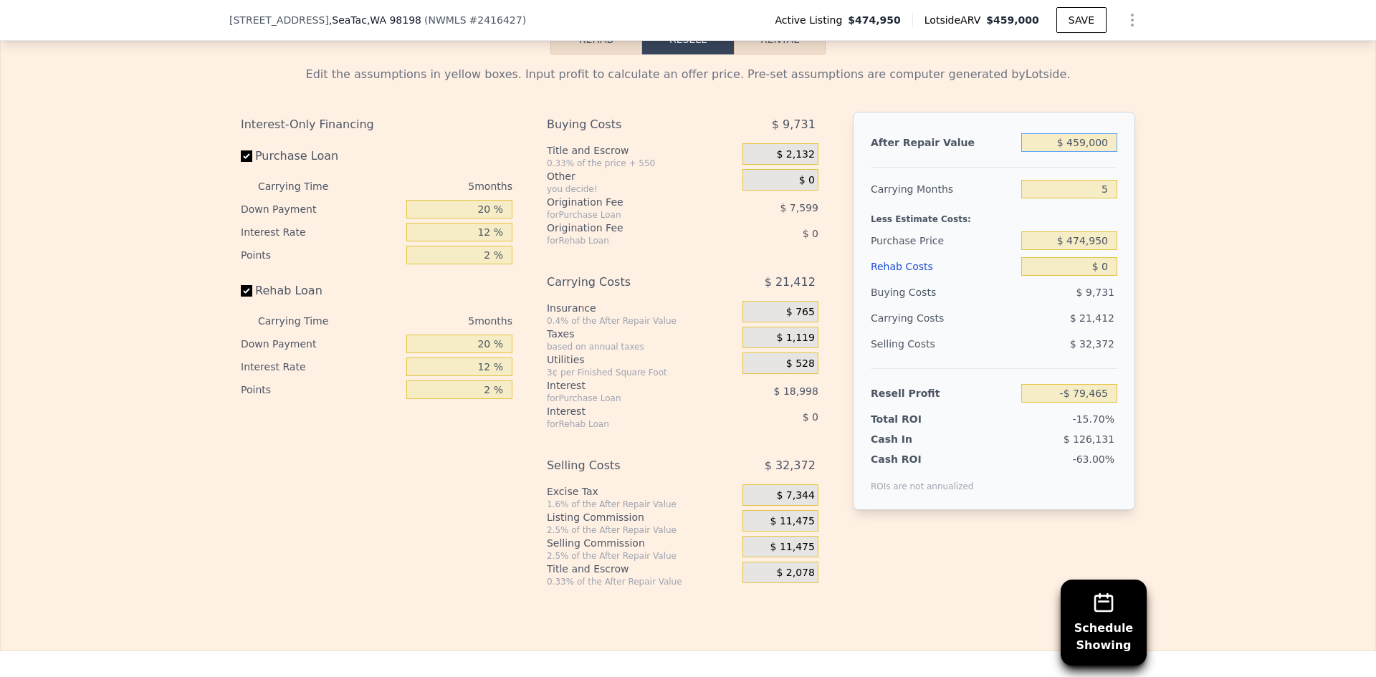
click at [1083, 149] on input "$ 459,000" at bounding box center [1069, 142] width 96 height 19
type input "$ 450,000"
type input "-$ 87,827"
click at [1067, 152] on input "$ 450,000" at bounding box center [1069, 142] width 96 height 19
type input "$ 50,000"
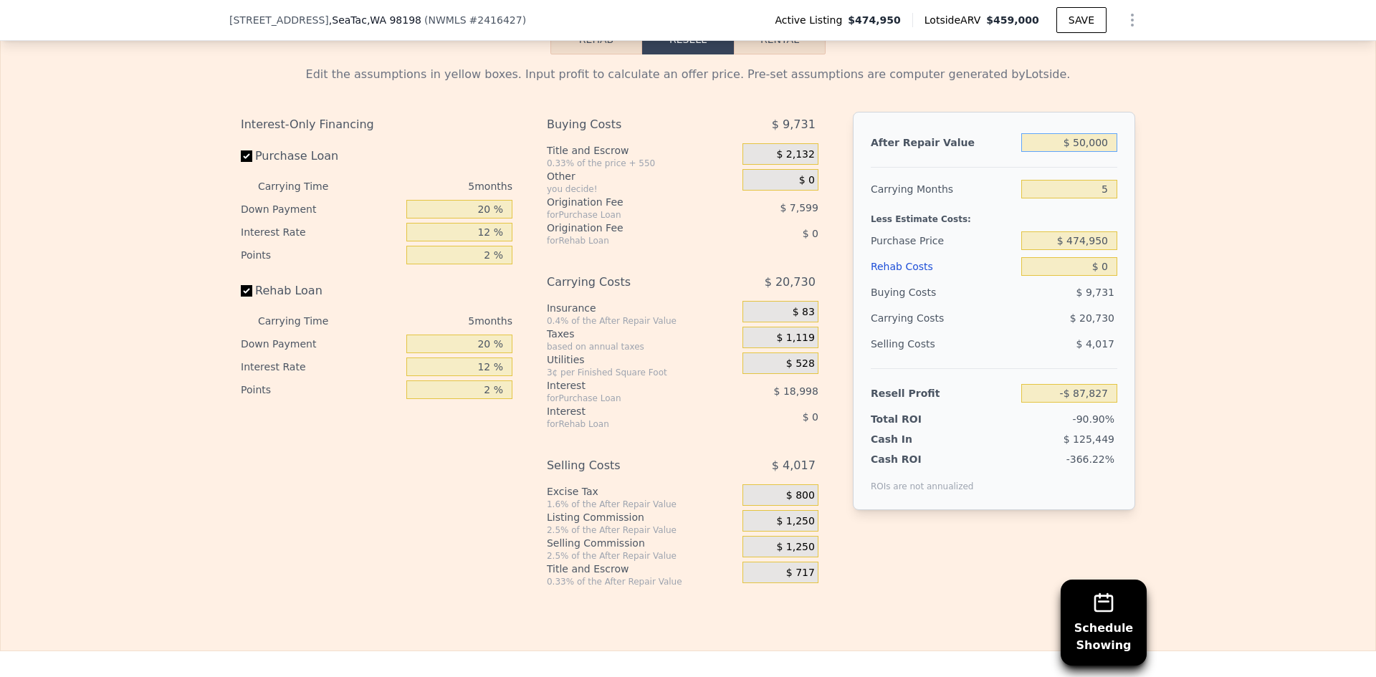
type input "-$ 459,428"
type input "$ 950,000"
type input "$ 376,675"
type input "$ 950,000"
drag, startPoint x: 1110, startPoint y: 199, endPoint x: 1093, endPoint y: 199, distance: 16.5
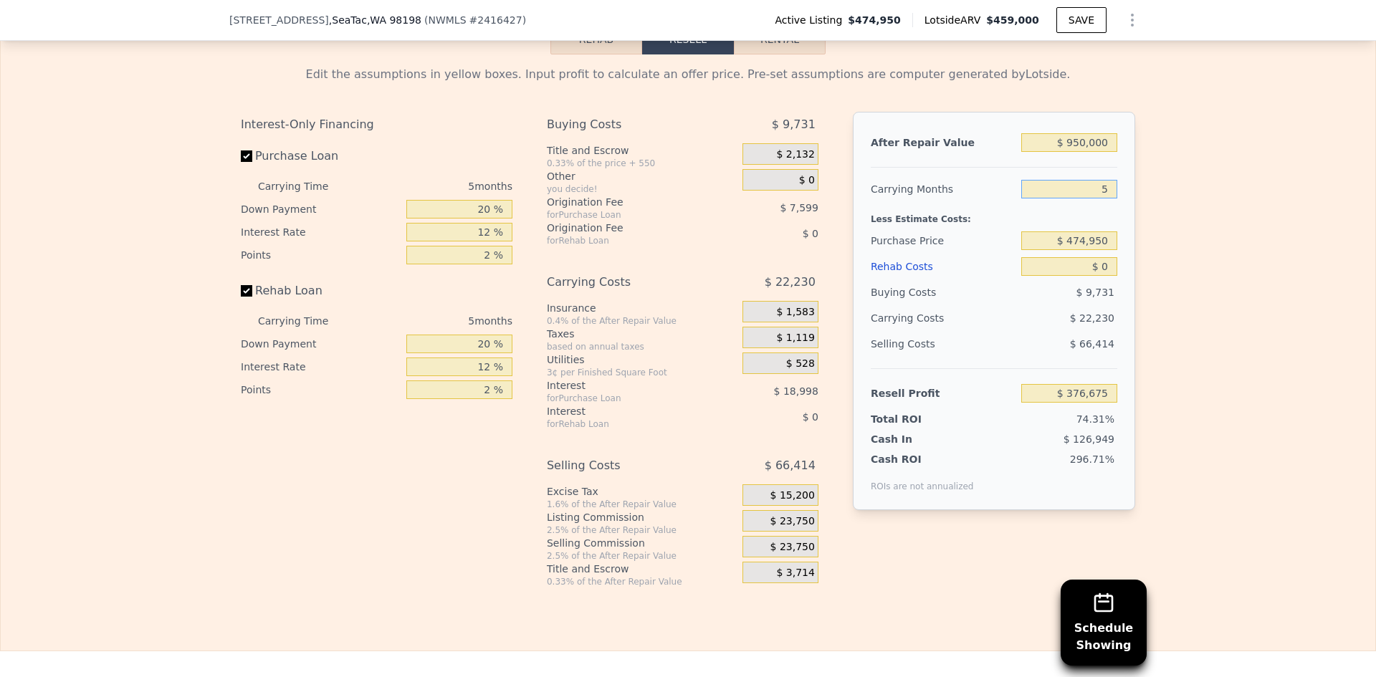
click at [1093, 199] on input "5" at bounding box center [1069, 189] width 96 height 19
type input "12"
type input "$ 345,553"
type input "12"
click at [1082, 250] on input "$ 474,950" at bounding box center [1069, 241] width 96 height 19
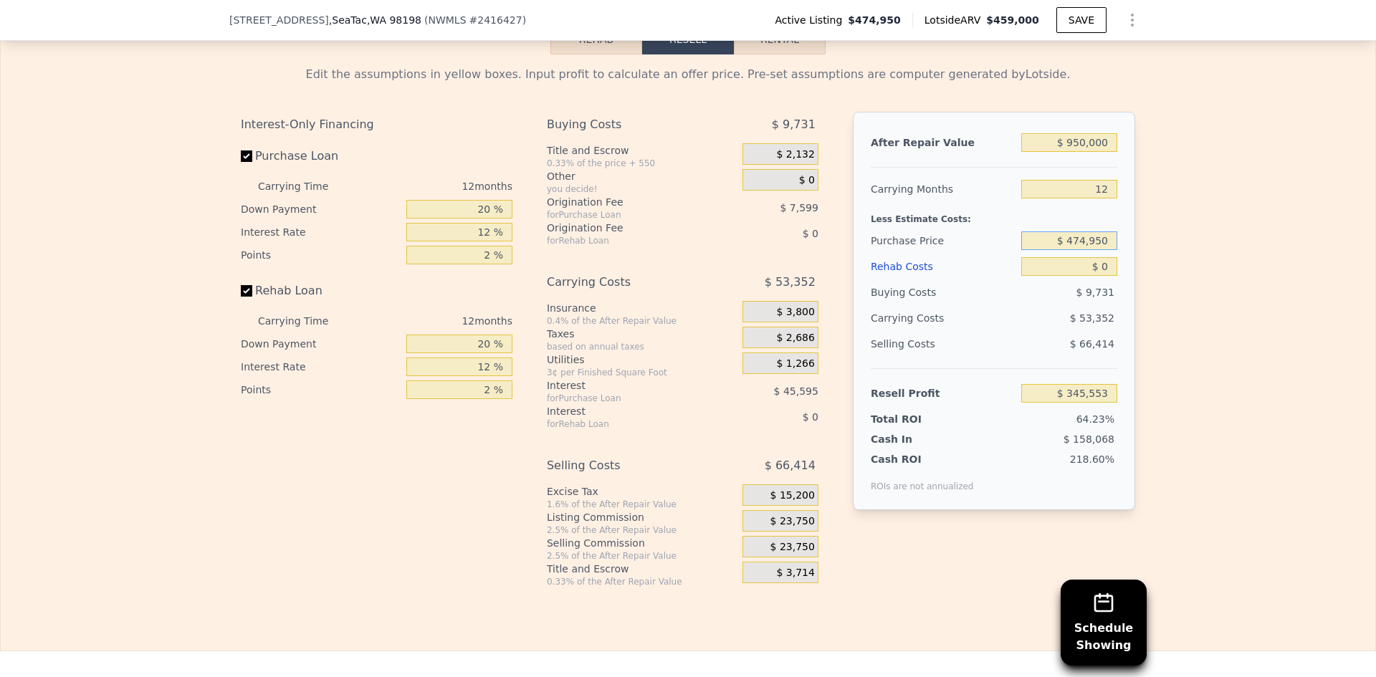
click at [1083, 250] on input "$ 474,950" at bounding box center [1069, 241] width 96 height 19
type input "$ 450,000"
click at [1104, 274] on input "$ 0" at bounding box center [1069, 266] width 96 height 19
type input "$ 373,385"
click at [1107, 273] on input "text" at bounding box center [1069, 266] width 96 height 19
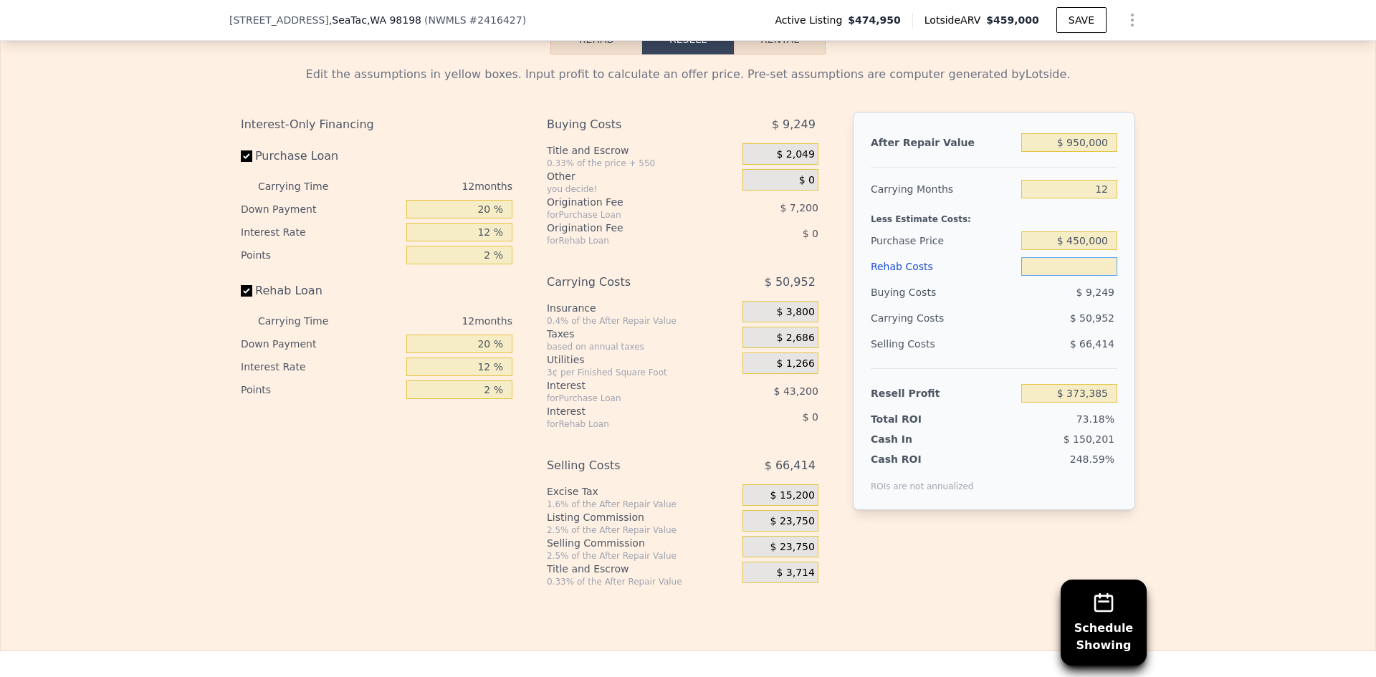
type input "$ 2"
type input "$ 373,383"
type input "$ 24"
type input "$ 373,361"
type input "$ 240"
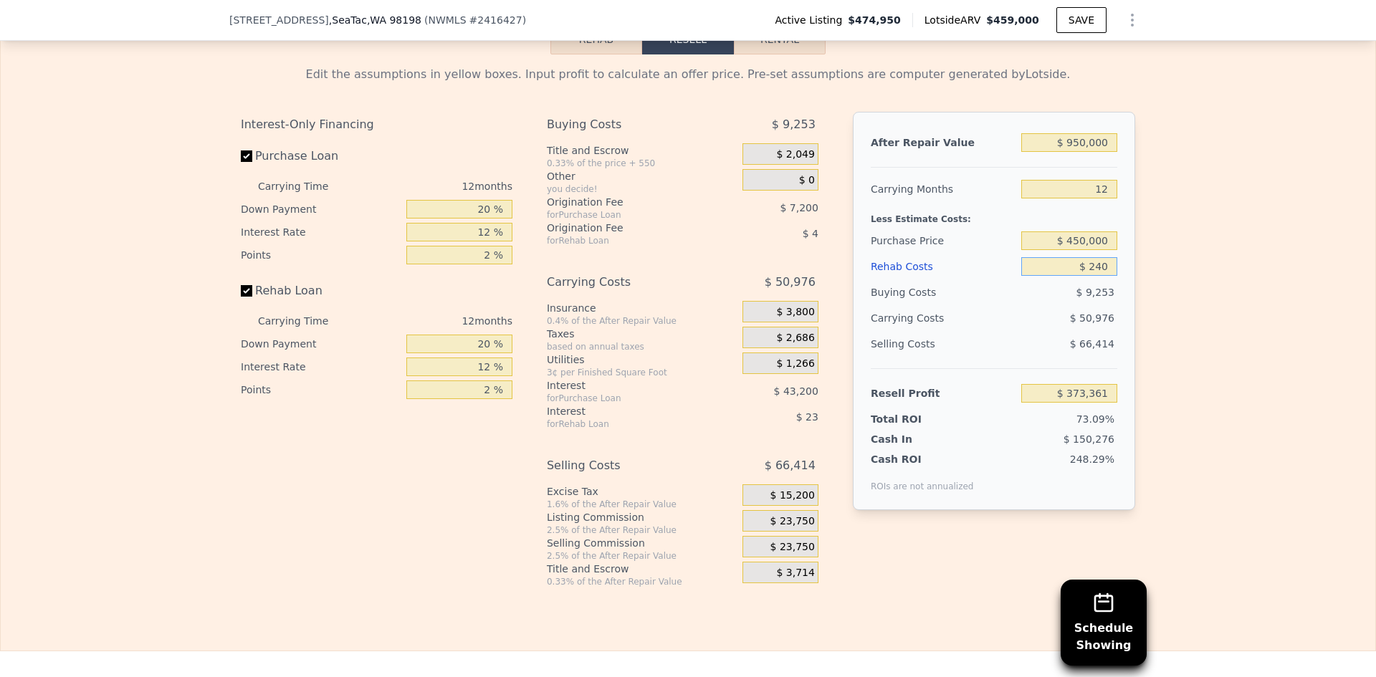
type input "$ 373,117"
type input "$ 240,000"
type input "$ 106,505"
type input "$ 240,000"
click at [1079, 250] on input "$ 450,000" at bounding box center [1069, 241] width 96 height 19
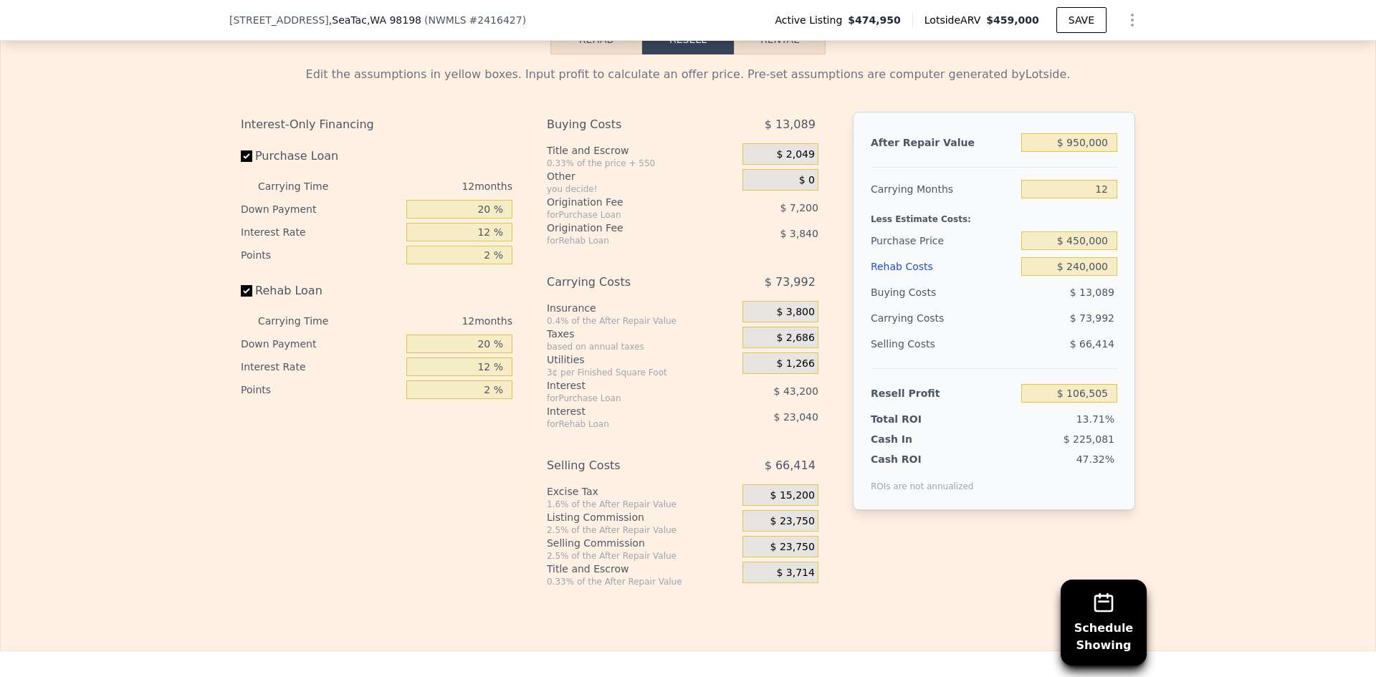
click at [1178, 253] on div "Edit the assumptions in yellow boxes. Input profit to calculate an offer price.…" at bounding box center [688, 320] width 1375 height 533
click at [480, 217] on input "20 %" at bounding box center [459, 209] width 106 height 19
type input "10 %"
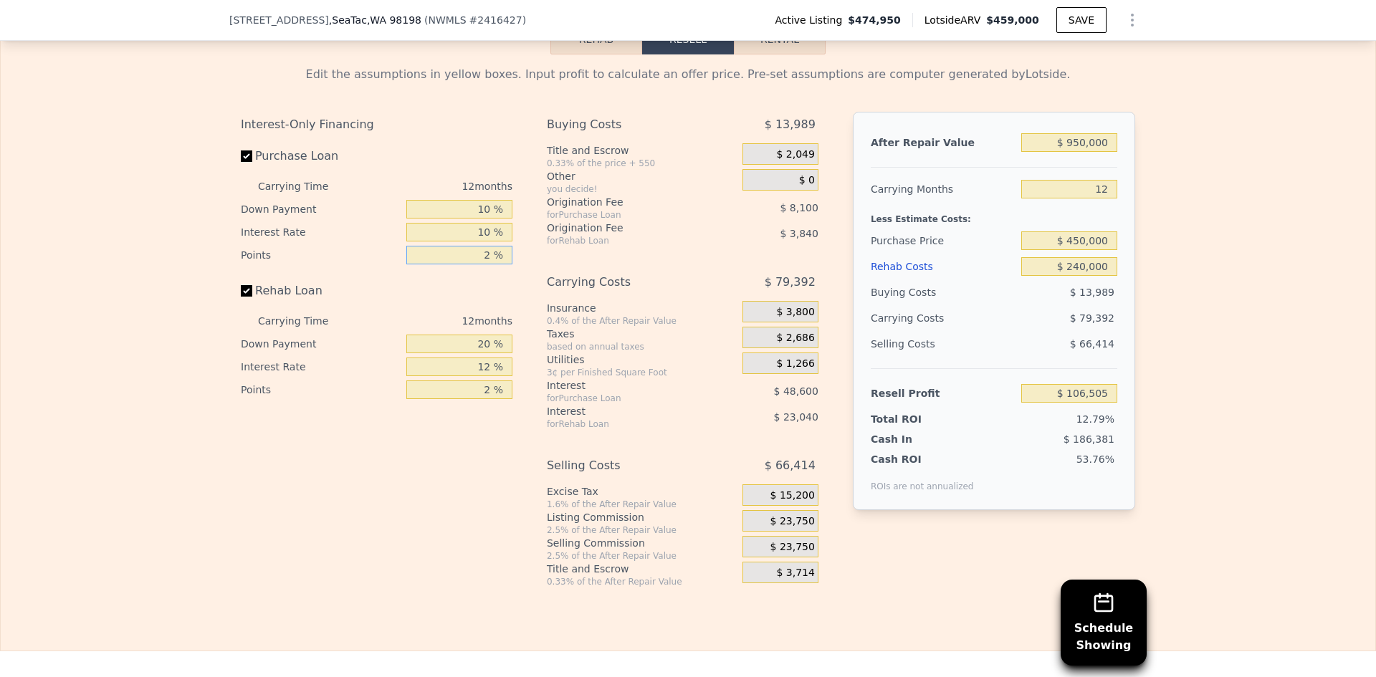
type input "1 %"
type input "$ 112,355"
type input "10 %"
type input "$ 108,995"
type input "10 %"
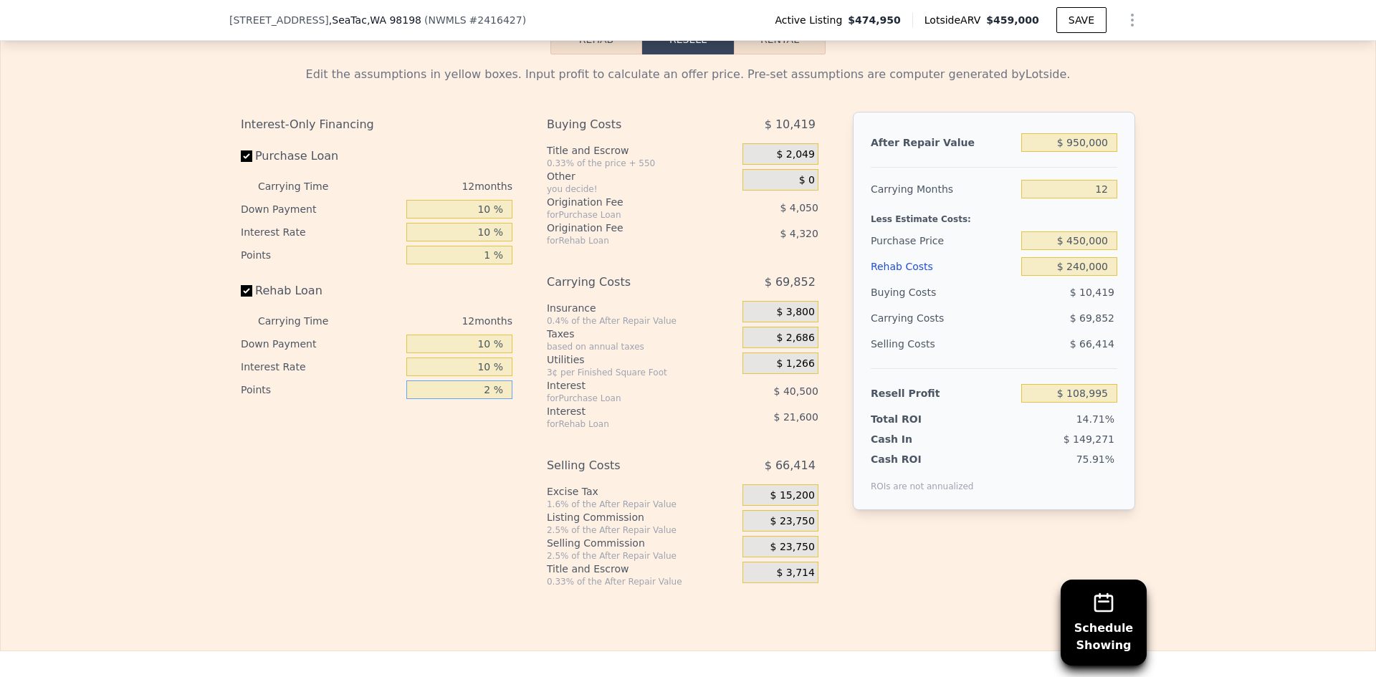
type input "$ 113,315"
type input "1 %"
type input "$ 115,475"
type input "1 %"
click at [1166, 279] on div "Edit the assumptions in yellow boxes. Input profit to calculate an offer price.…" at bounding box center [688, 320] width 1375 height 533
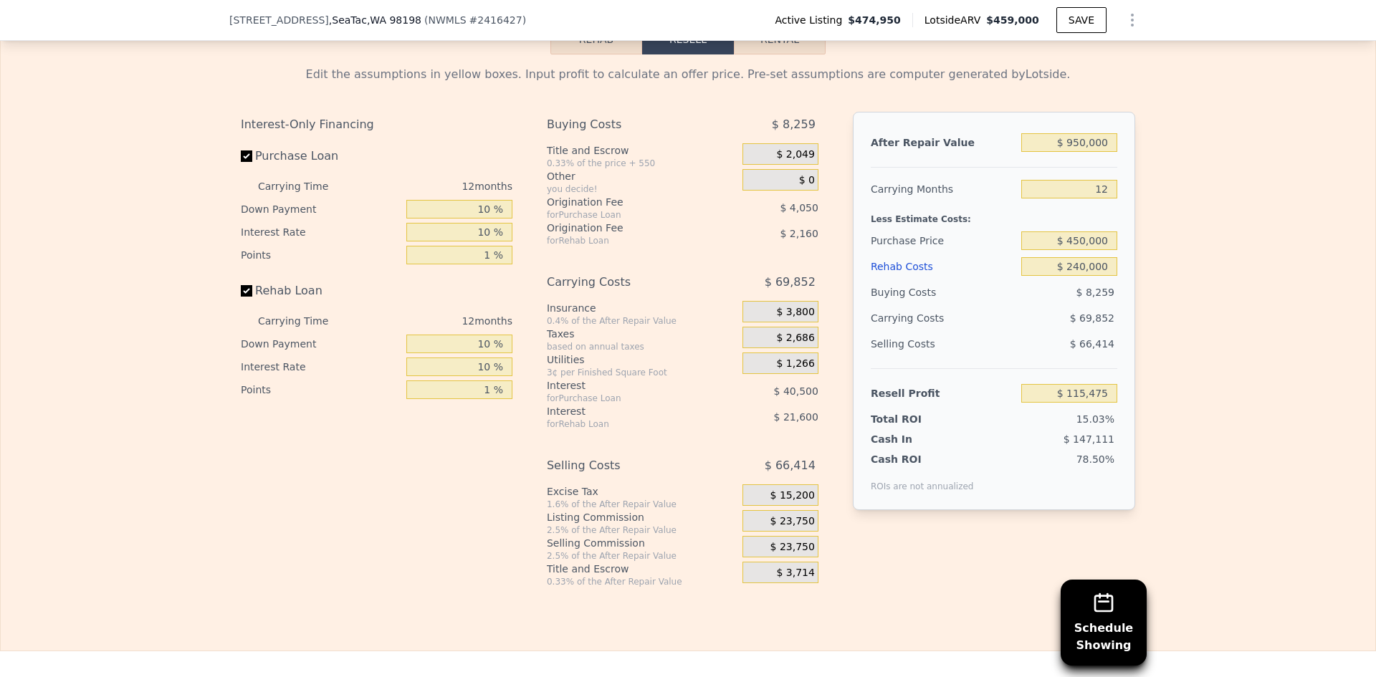
click at [812, 532] on div "$ 23,750" at bounding box center [781, 521] width 76 height 22
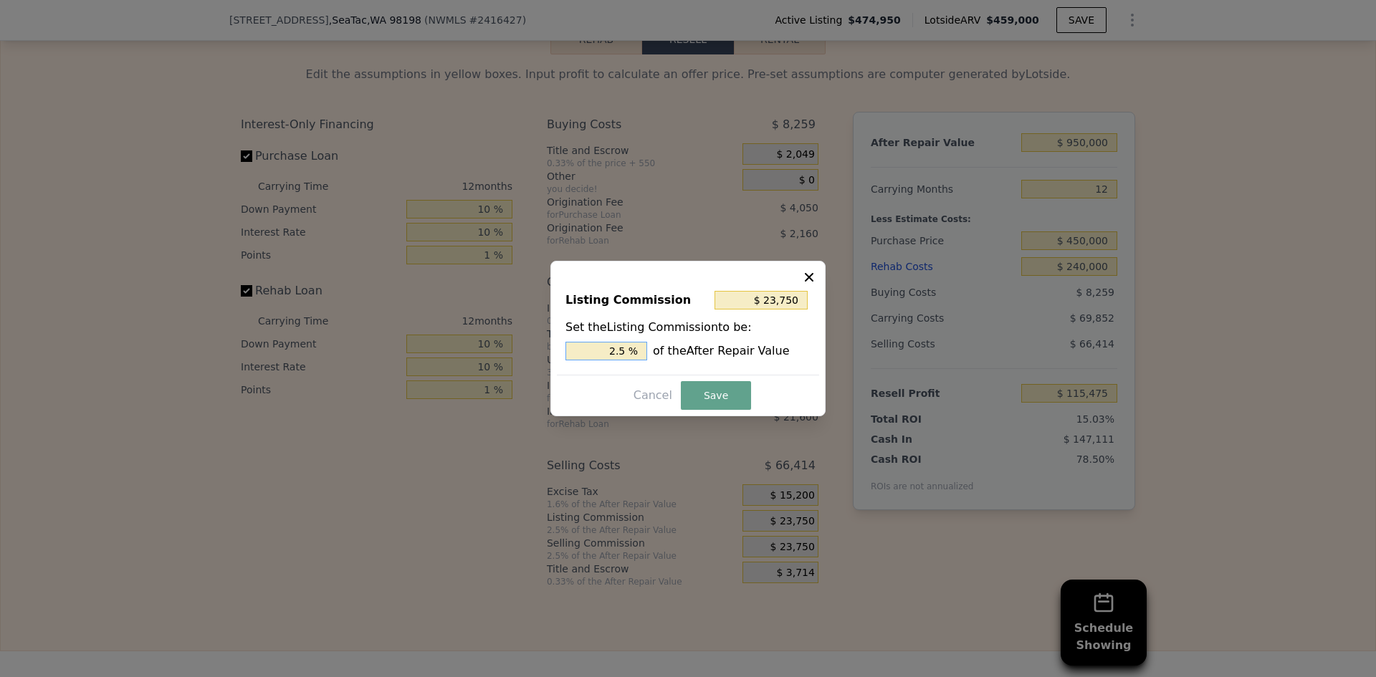
drag, startPoint x: 619, startPoint y: 351, endPoint x: 628, endPoint y: 351, distance: 8.6
click at [629, 351] on input "2.5 %" at bounding box center [607, 351] width 82 height 19
type input "$ 19,000"
type input "2 %"
drag, startPoint x: 701, startPoint y: 399, endPoint x: 710, endPoint y: 394, distance: 10.9
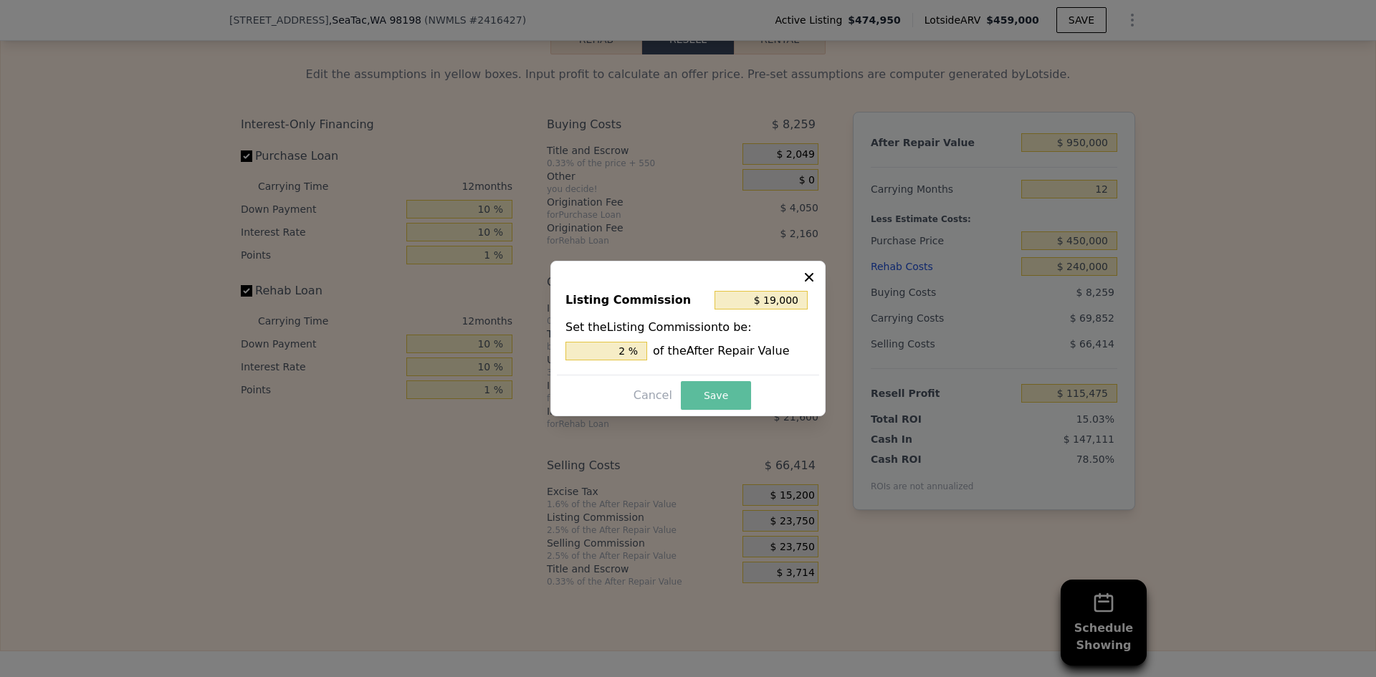
click at [702, 399] on button "Save" at bounding box center [716, 395] width 70 height 29
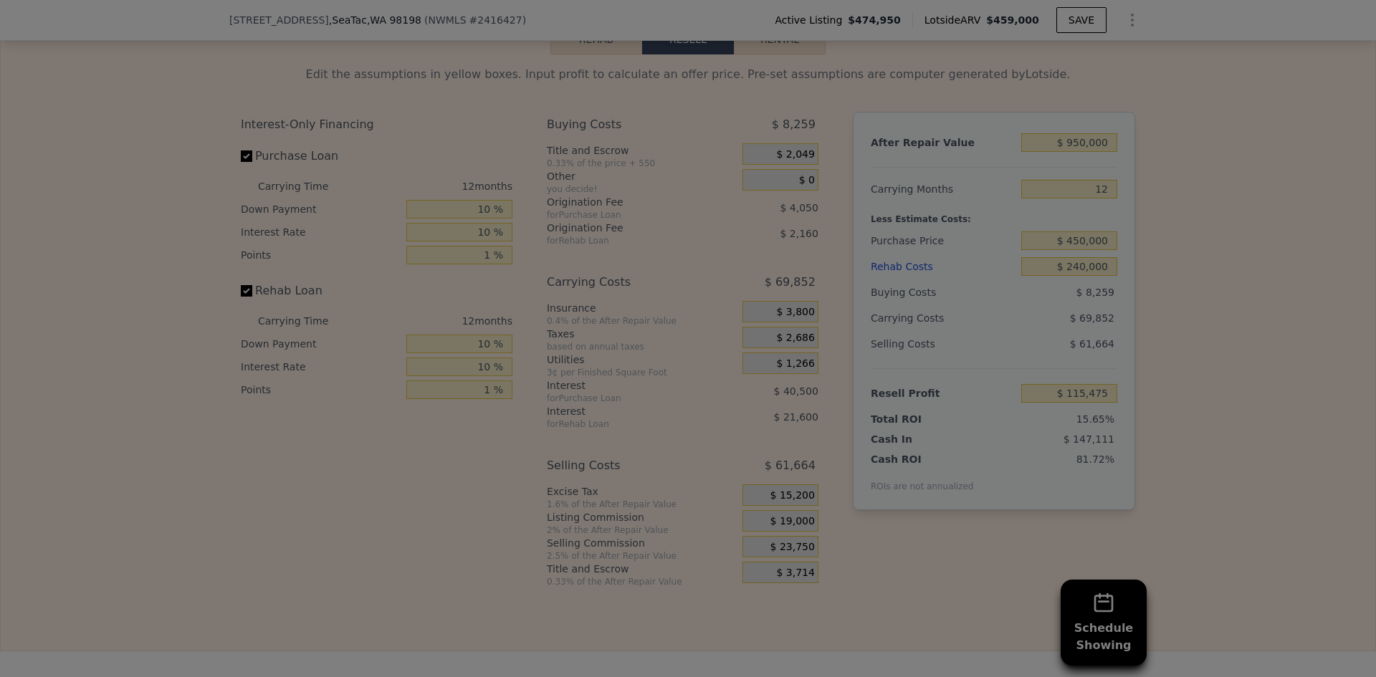
type input "$ 120,225"
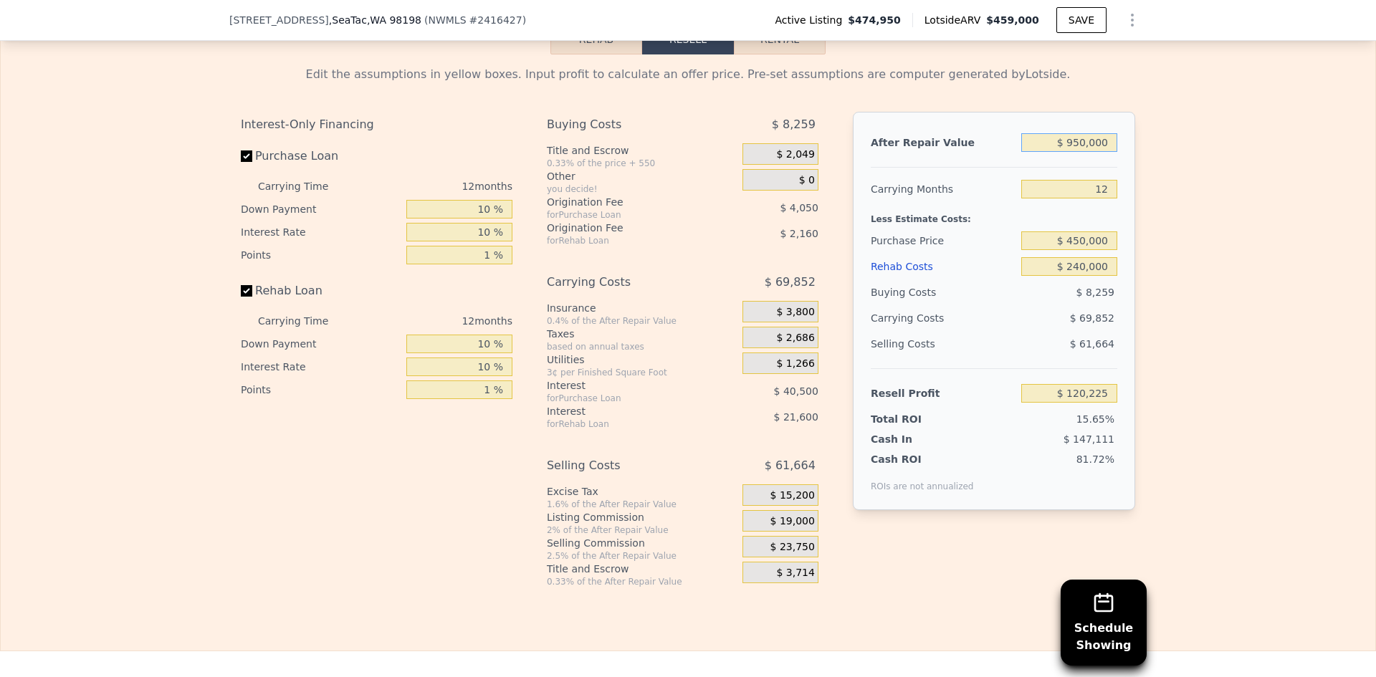
click at [1078, 151] on input "$ 950,000" at bounding box center [1069, 142] width 96 height 19
type input "$ 900,000"
type input "$ 73,642"
type input "$ 900,000"
click at [1143, 174] on div "Edit the assumptions in yellow boxes. Input profit to calculate an offer price.…" at bounding box center [688, 320] width 1375 height 533
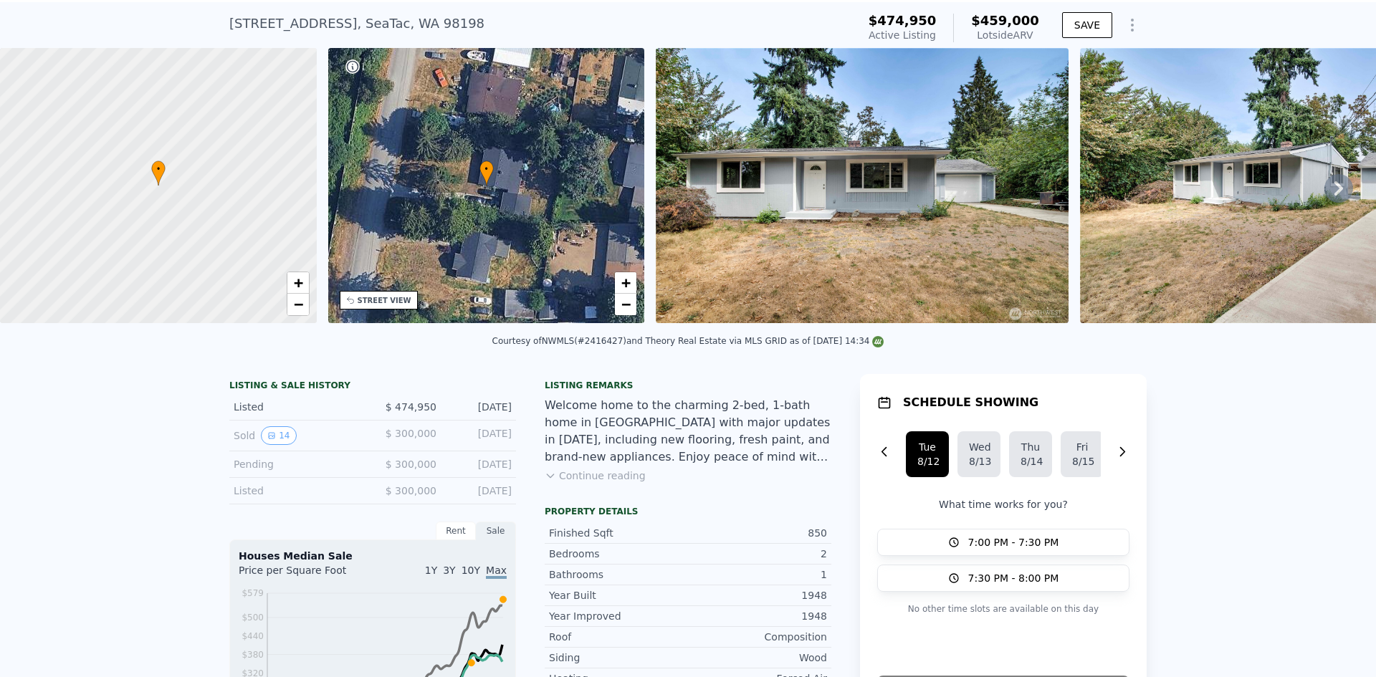
scroll to position [0, 0]
